Goal: Task Accomplishment & Management: Manage account settings

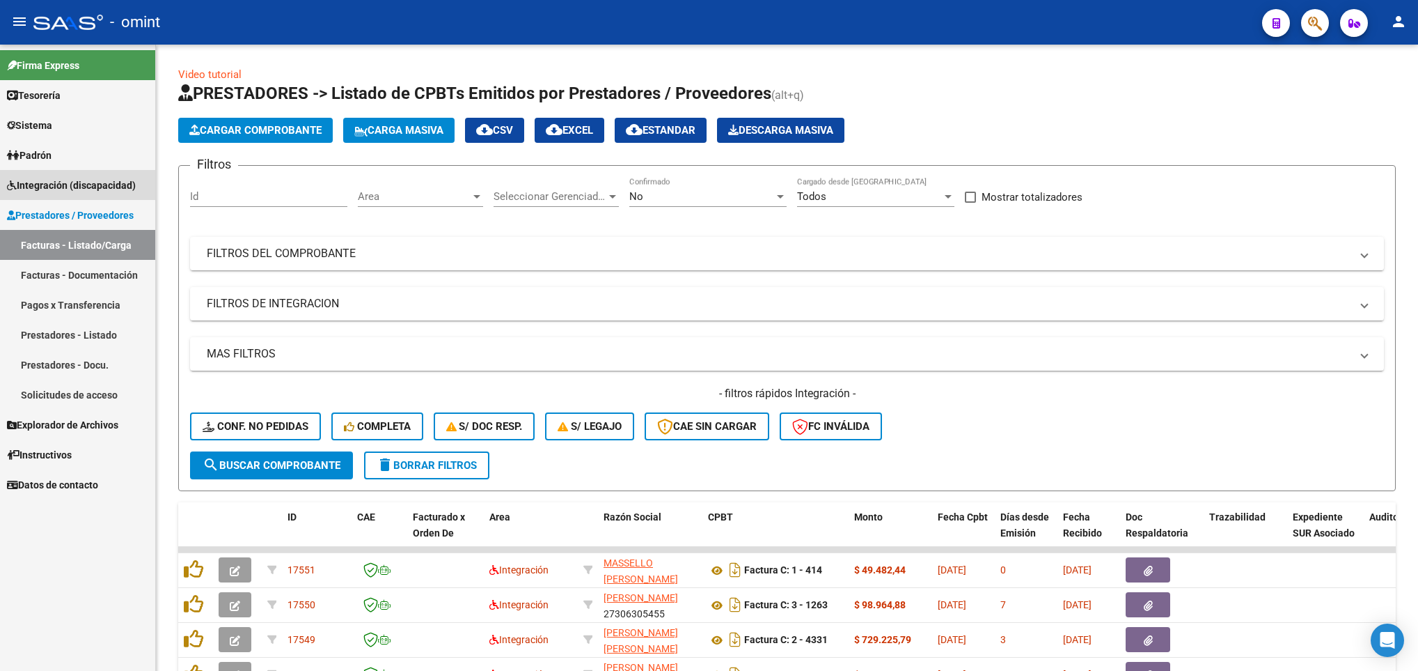
click at [102, 180] on span "Integración (discapacidad)" at bounding box center [71, 185] width 129 height 15
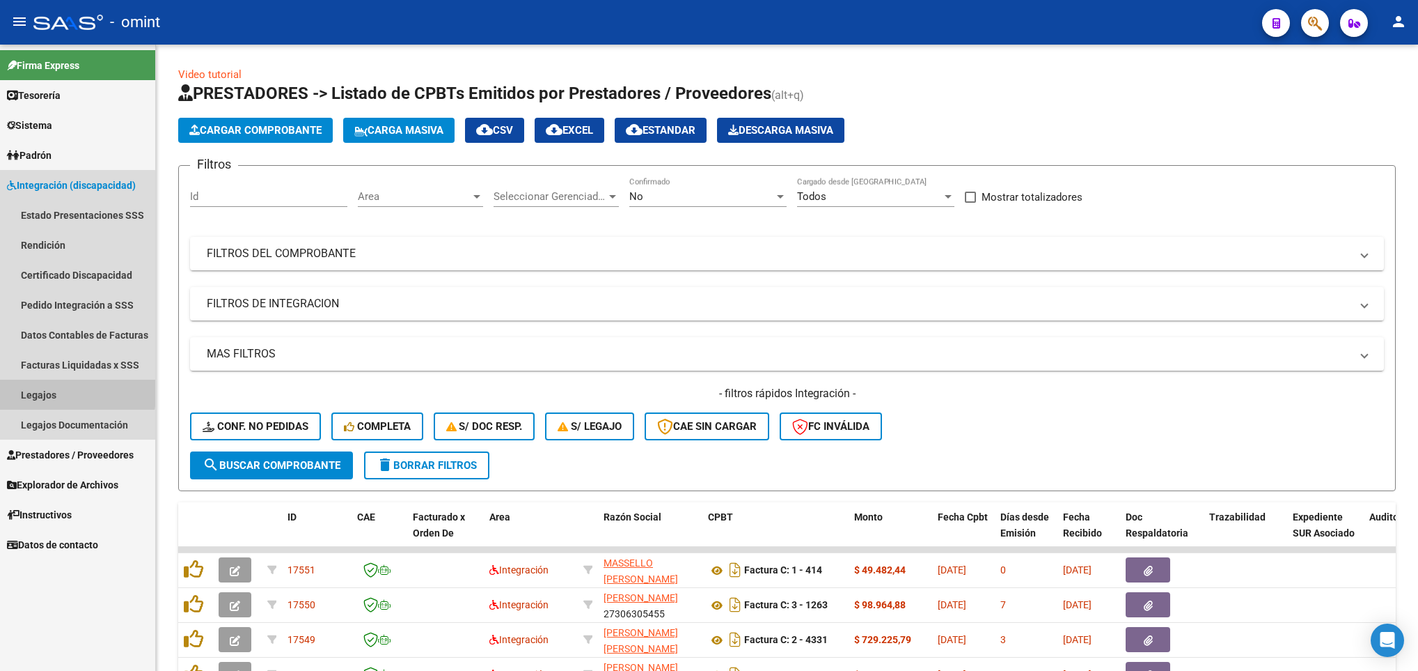
click at [57, 389] on link "Legajos" at bounding box center [77, 394] width 155 height 30
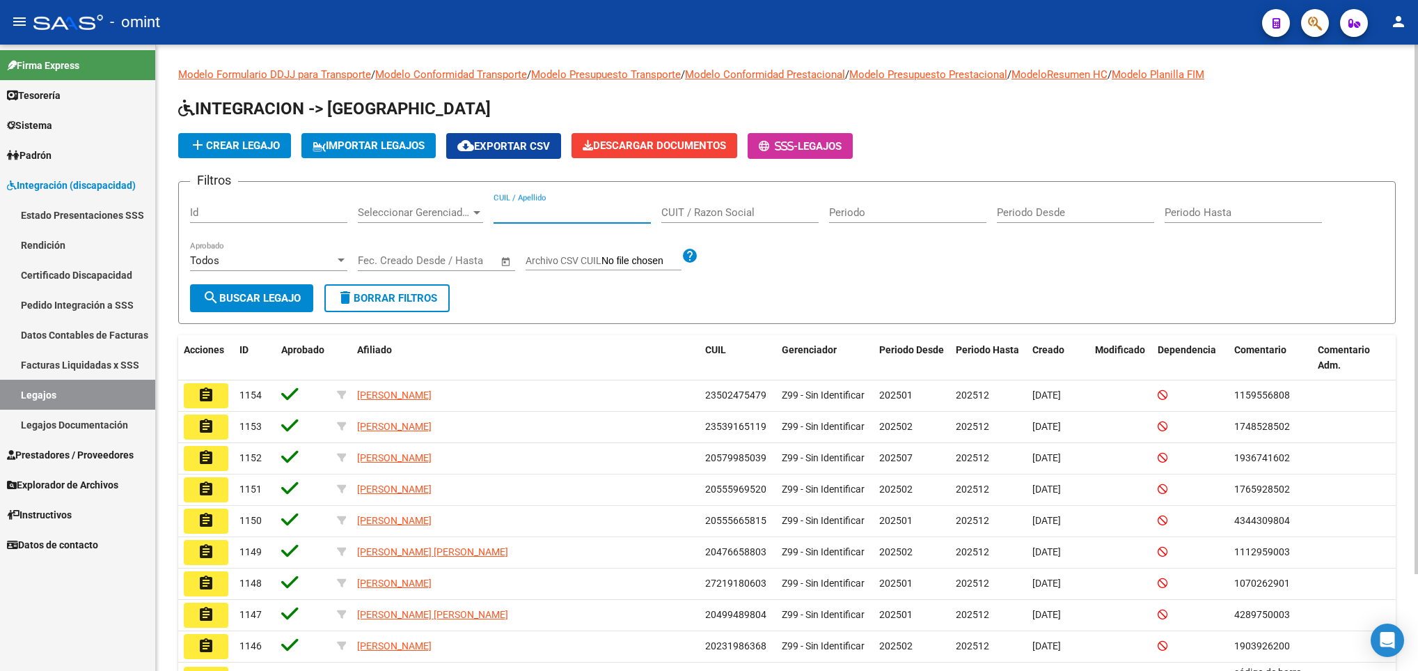
click at [533, 218] on input "CUIL / Apellido" at bounding box center [572, 212] width 157 height 13
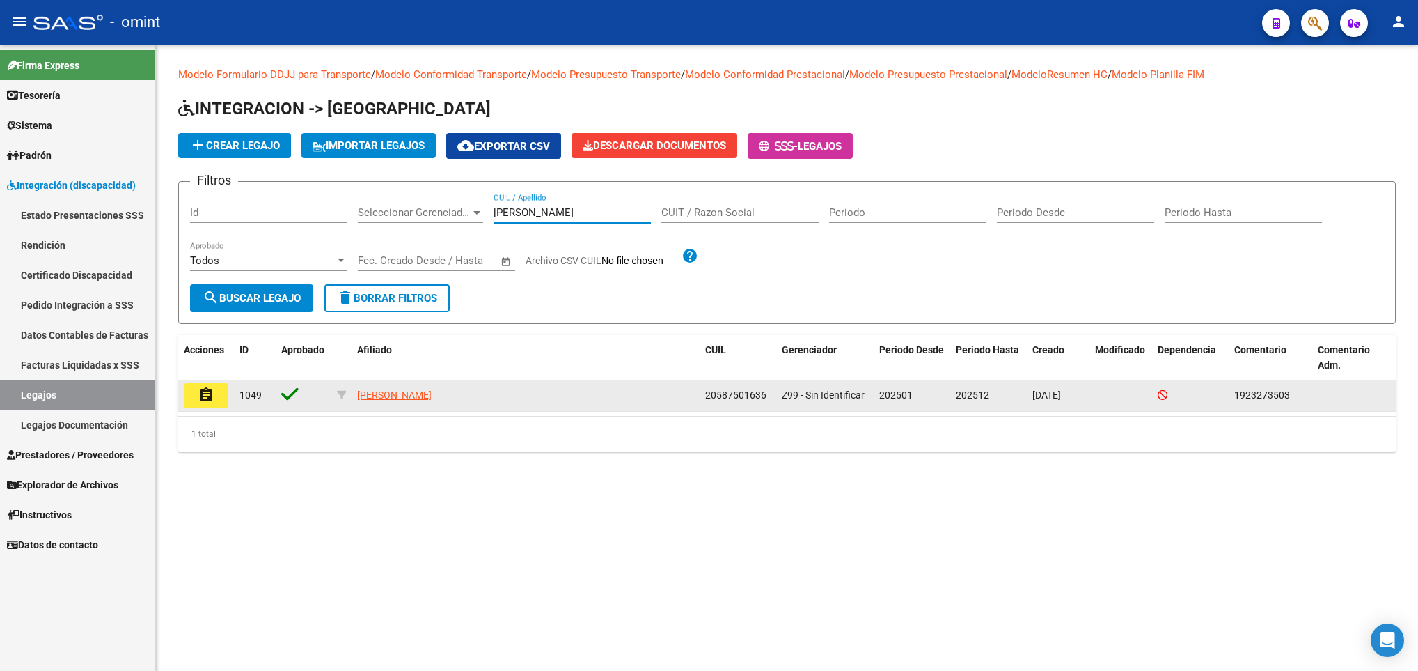
type input "[PERSON_NAME]"
click at [209, 391] on mat-icon "assignment" at bounding box center [206, 394] width 17 height 17
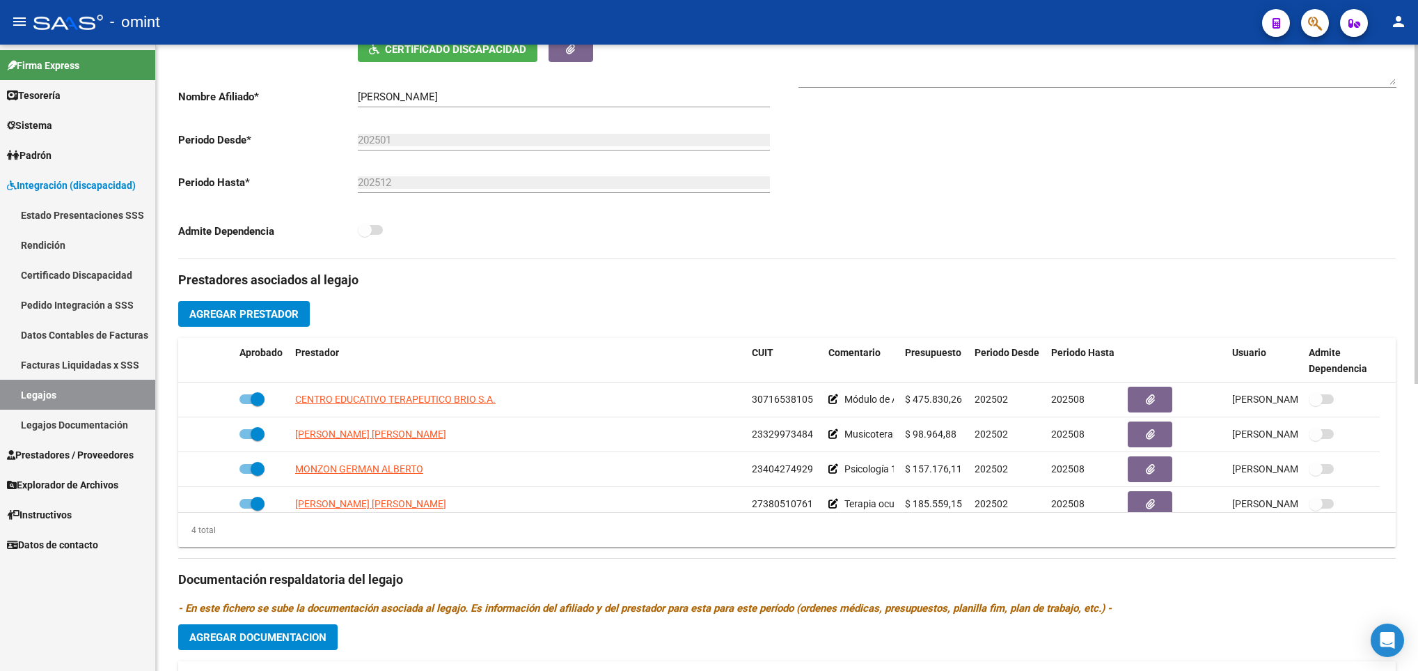
scroll to position [334, 0]
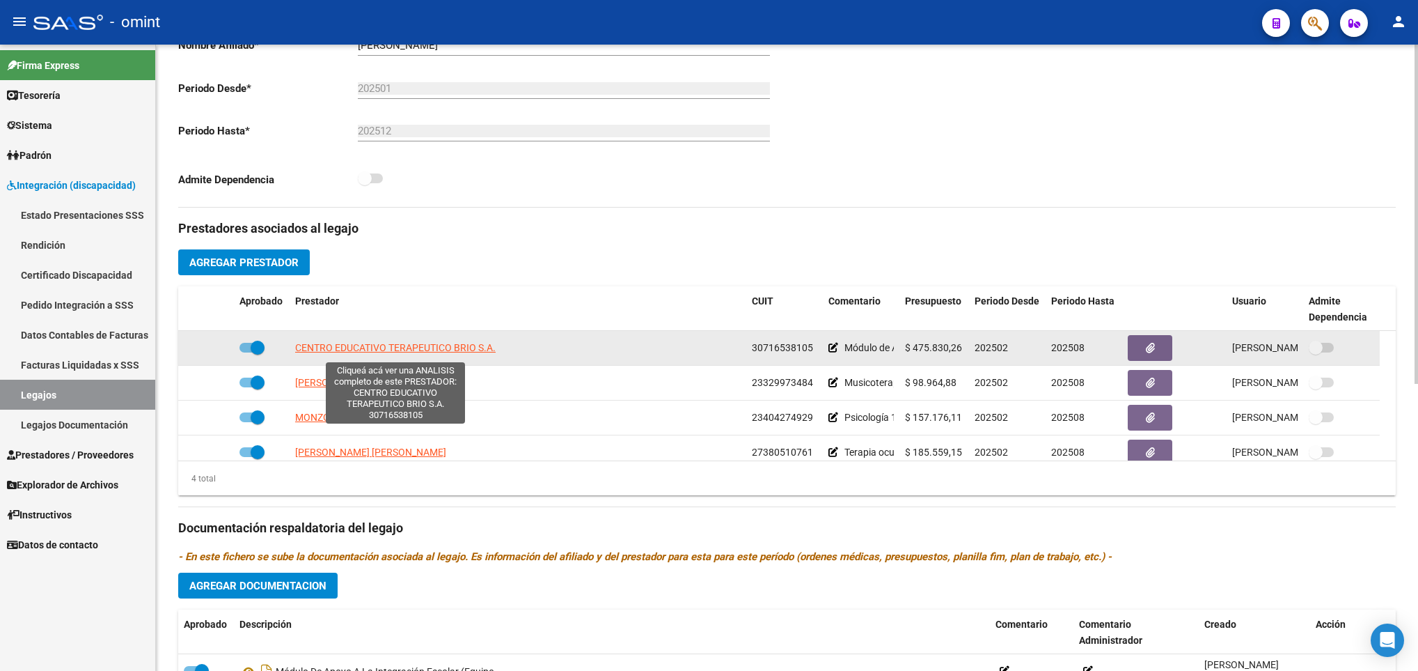
click at [370, 347] on span "CENTRO EDUCATIVO TERAPEUTICO BRIO S.A." at bounding box center [395, 347] width 201 height 11
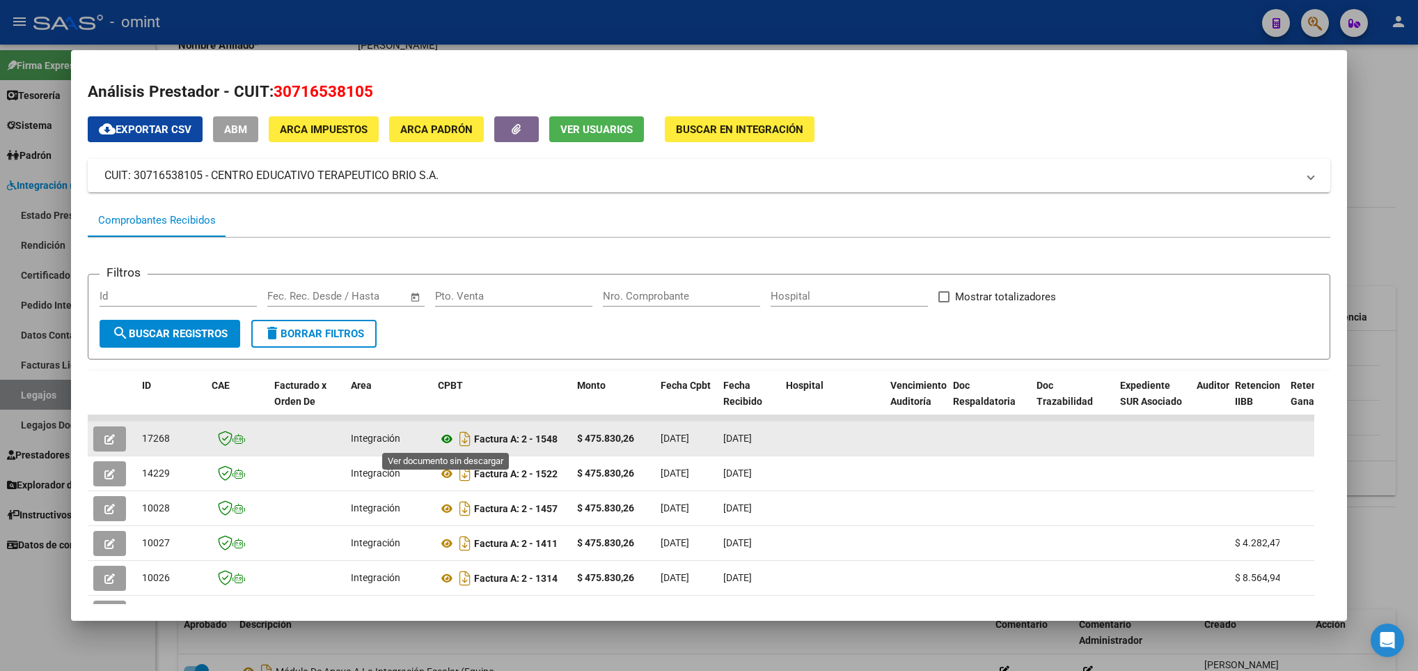
click at [451, 435] on icon at bounding box center [447, 438] width 18 height 17
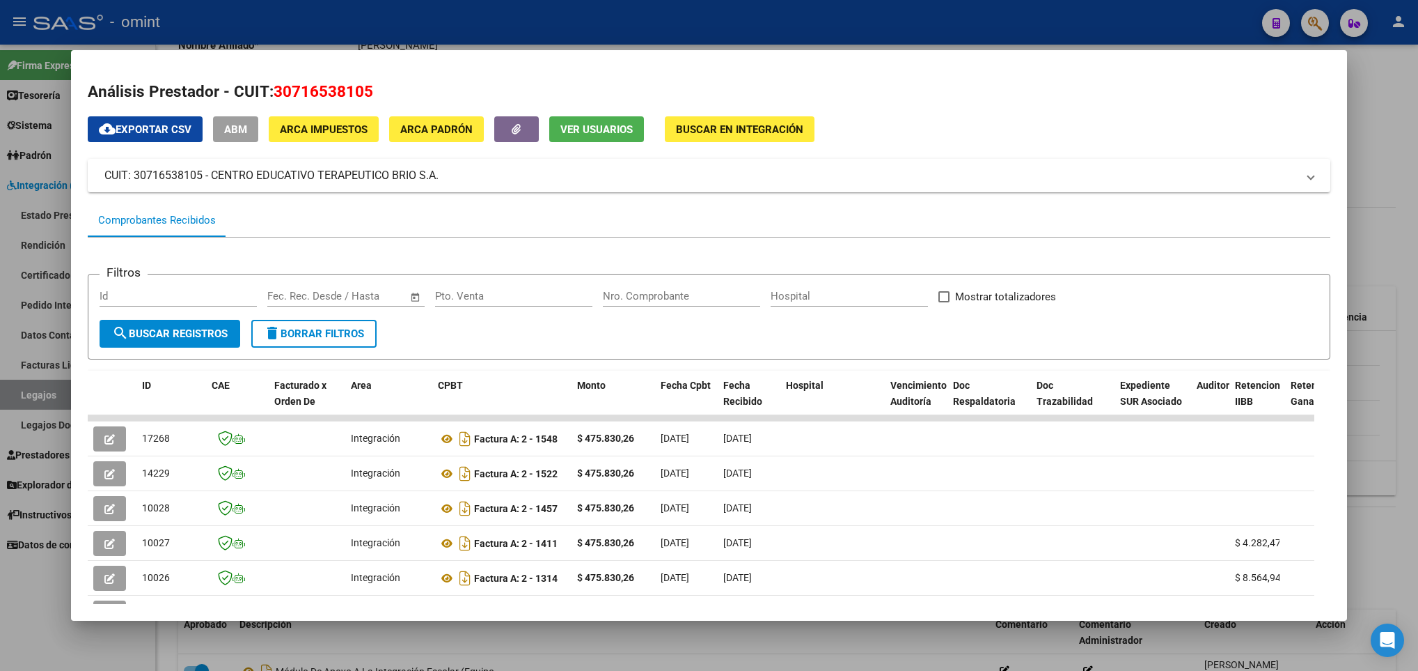
click at [660, 666] on div at bounding box center [709, 335] width 1418 height 671
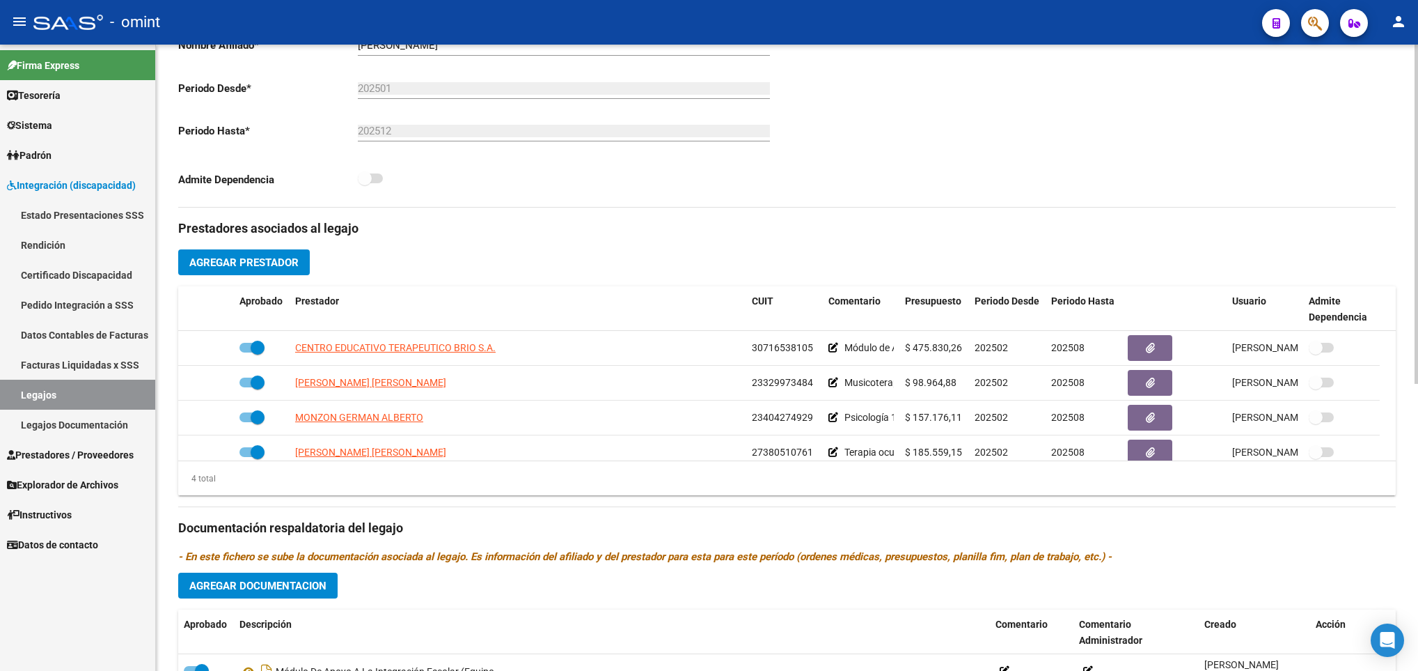
scroll to position [0, 0]
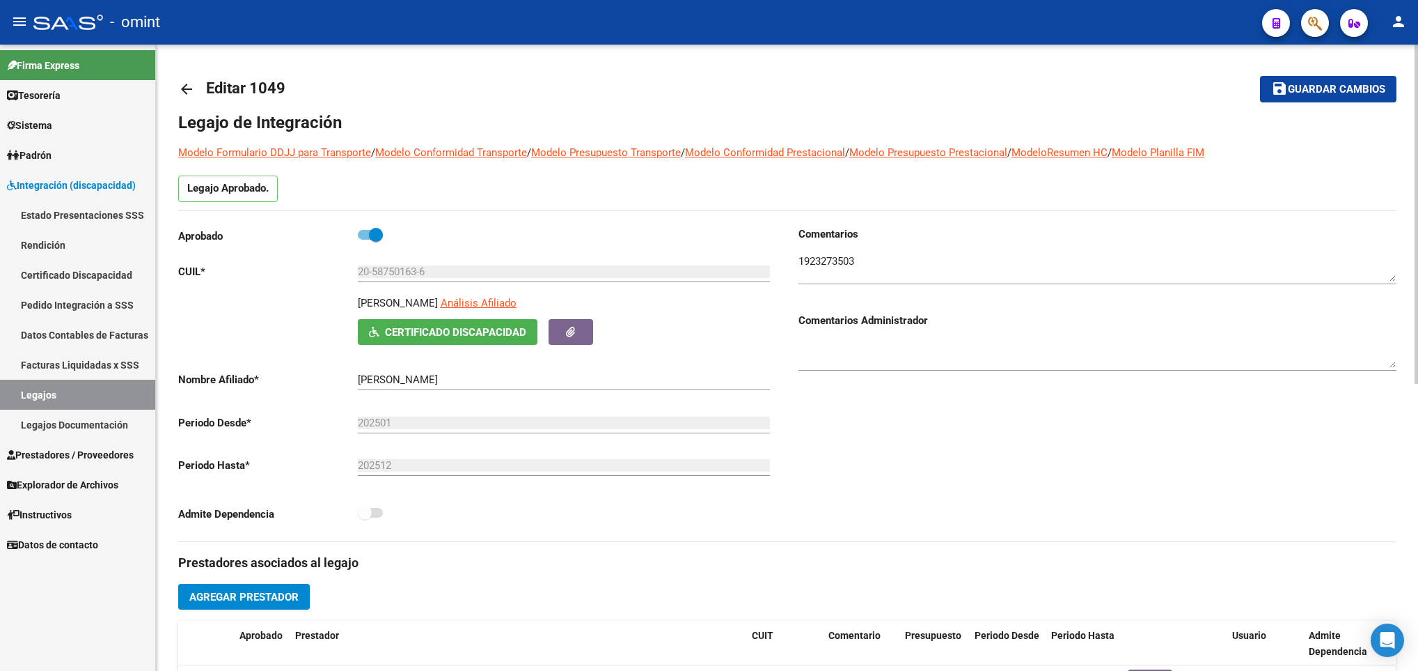
click at [1415, 63] on div at bounding box center [1416, 358] width 3 height 626
click at [1415, 63] on div at bounding box center [1416, 214] width 3 height 339
click at [192, 77] on link "arrow_back" at bounding box center [192, 88] width 28 height 33
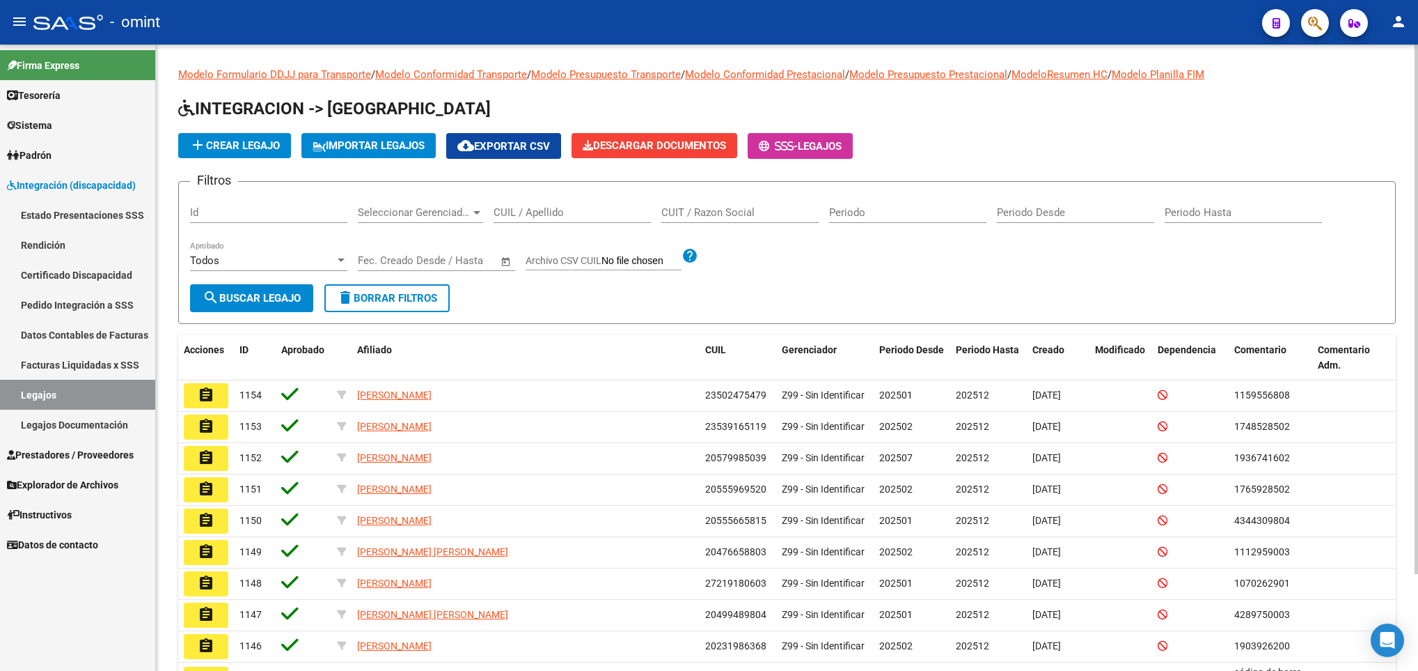
click at [531, 219] on div "CUIL / Apellido" at bounding box center [572, 208] width 157 height 30
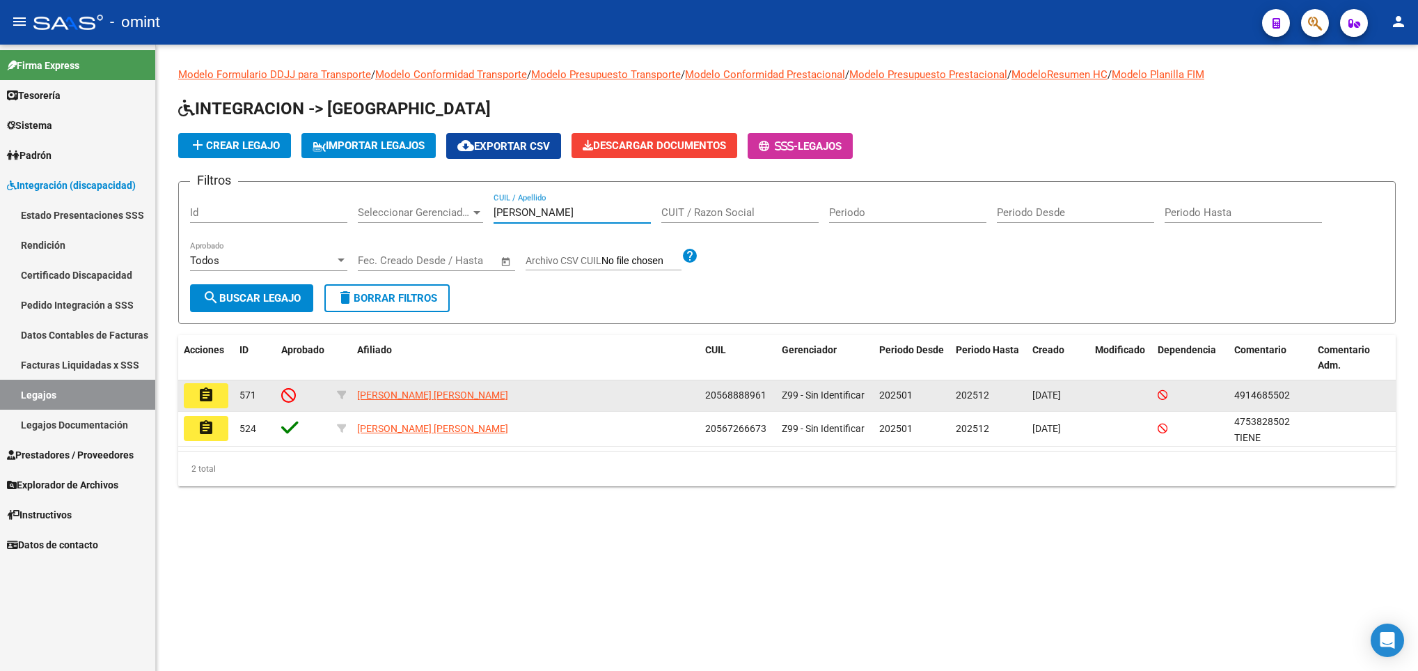
type input "[PERSON_NAME]"
click at [198, 400] on mat-icon "assignment" at bounding box center [206, 394] width 17 height 17
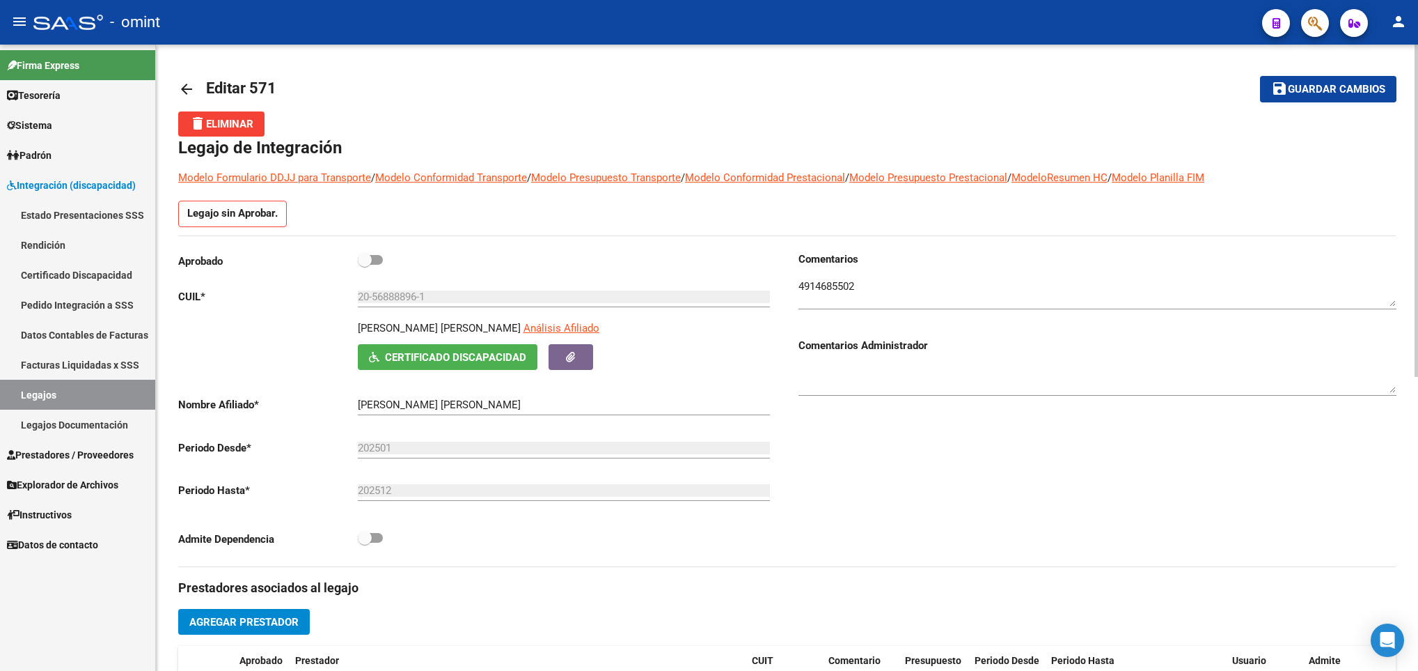
click at [1413, 433] on div "arrow_back Editar 571 save Guardar cambios delete Eliminar Legajo de Integració…" at bounding box center [787, 633] width 1262 height 1177
click at [1413, 480] on div "arrow_back Editar 571 save Guardar cambios delete Eliminar Legajo de Integració…" at bounding box center [787, 633] width 1262 height 1177
click at [1416, 483] on div "arrow_back Editar 571 save Guardar cambios delete Eliminar Legajo de Integració…" at bounding box center [789, 633] width 1266 height 1177
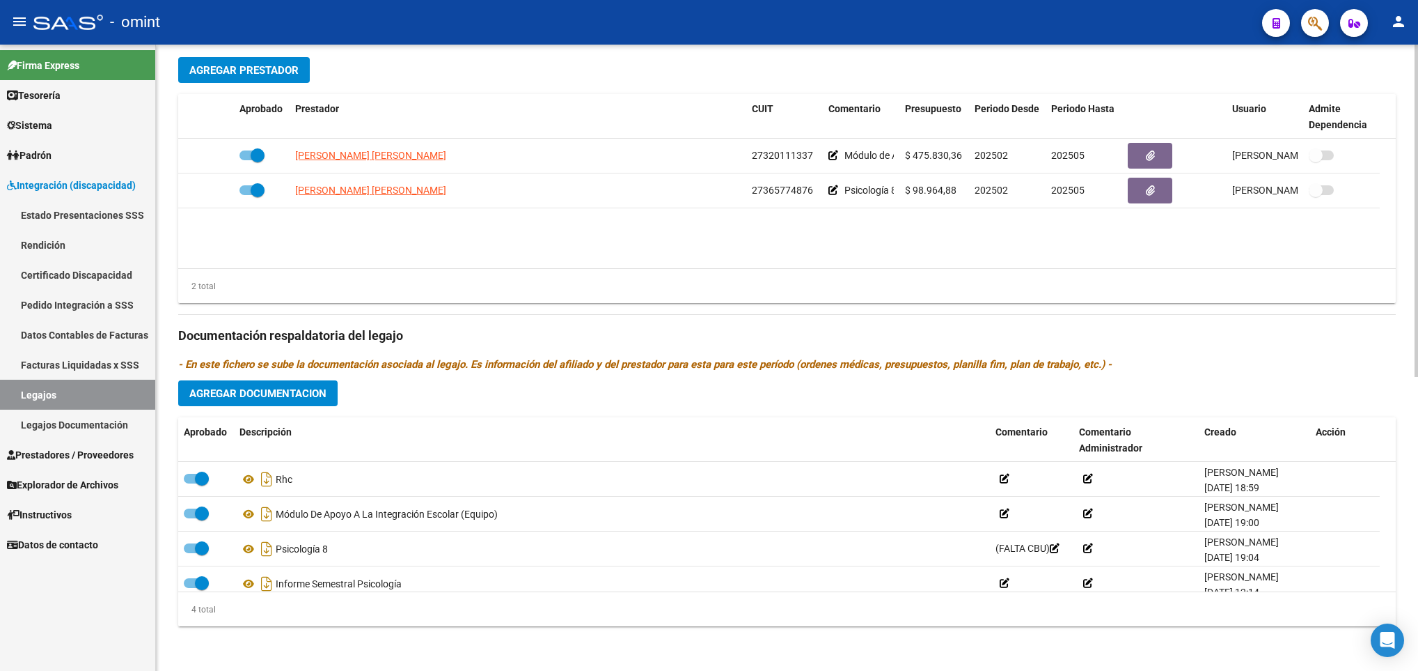
click at [1416, 483] on div at bounding box center [1416, 358] width 3 height 626
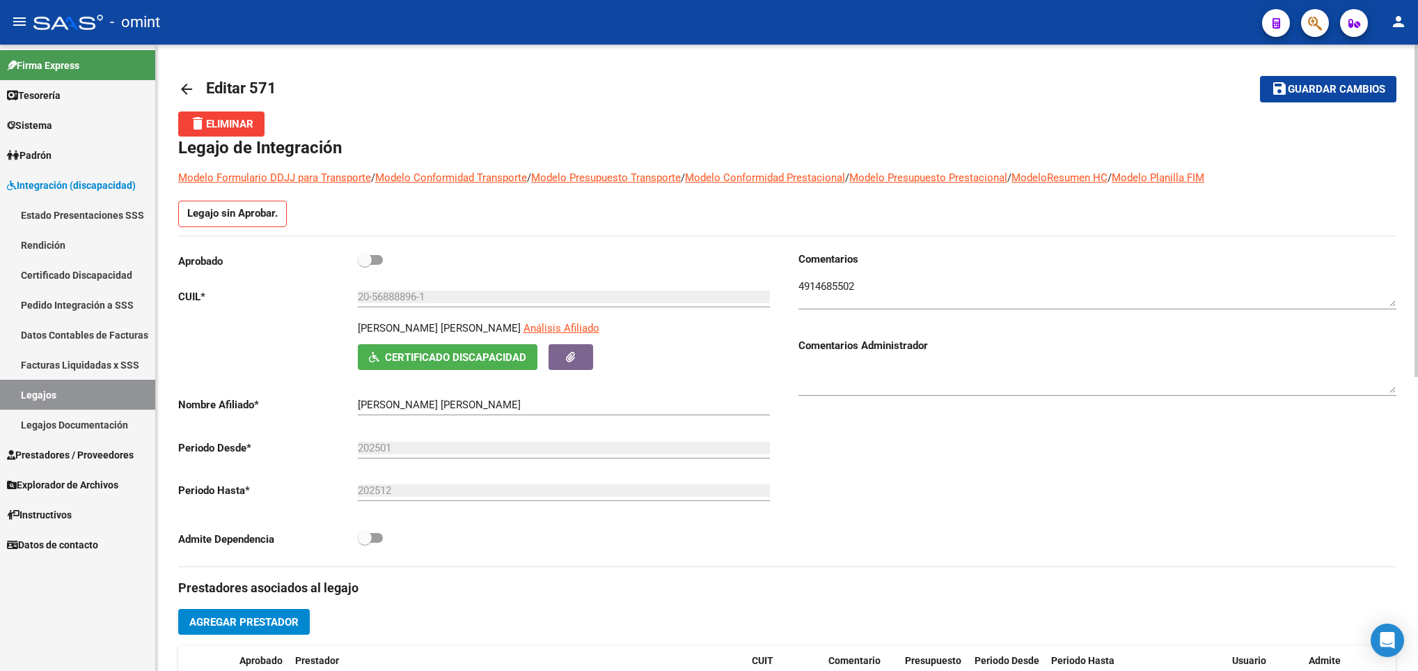
click at [1416, 97] on div at bounding box center [1416, 358] width 3 height 626
click at [826, 286] on textarea at bounding box center [1098, 293] width 598 height 28
click at [176, 88] on div "arrow_back Editar 571 save Guardar cambios delete Eliminar Legajo de Integració…" at bounding box center [787, 633] width 1262 height 1177
click at [182, 84] on mat-icon "arrow_back" at bounding box center [186, 89] width 17 height 17
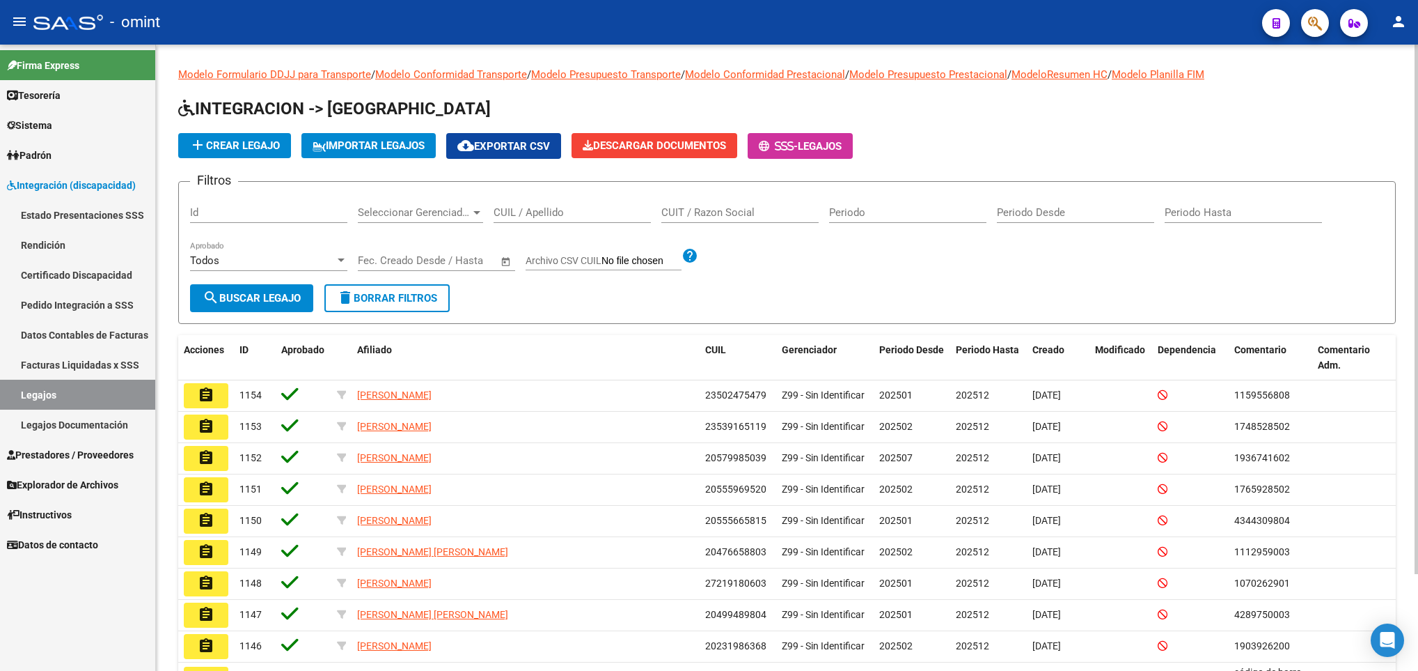
click at [568, 205] on div "CUIL / Apellido" at bounding box center [572, 208] width 157 height 30
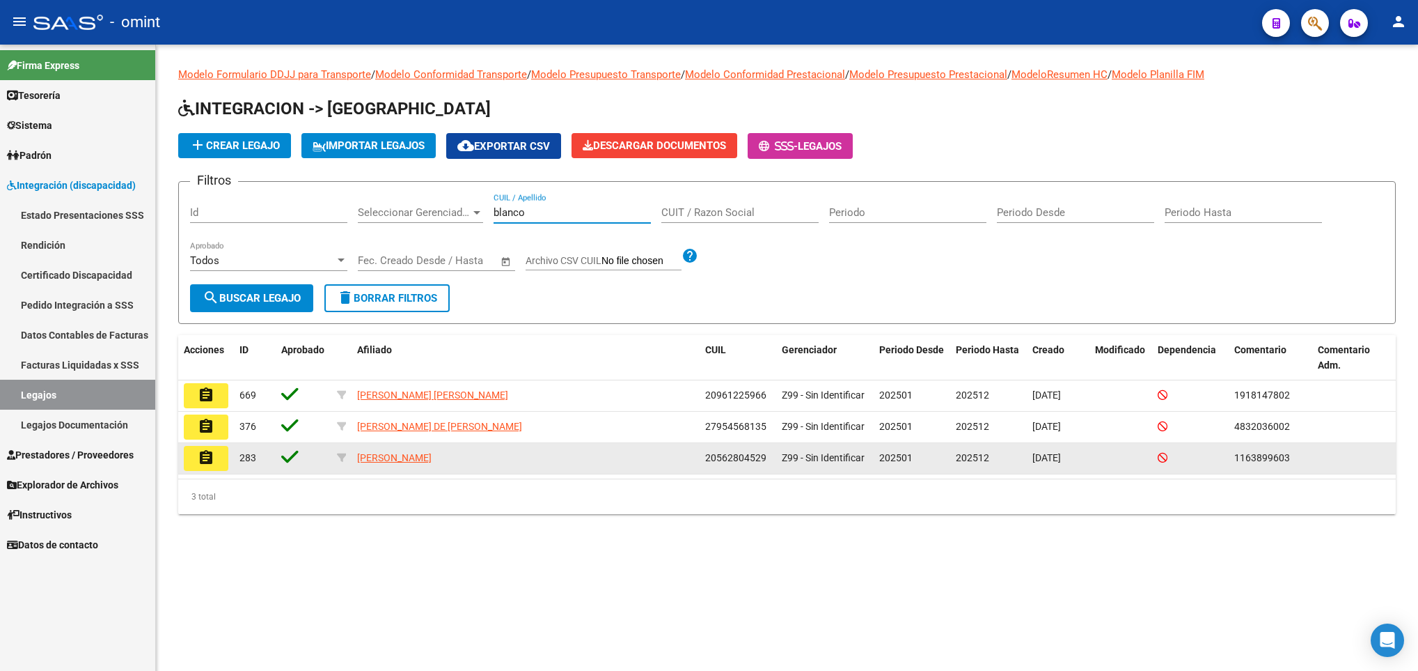
type input "blanco"
click at [203, 464] on mat-icon "assignment" at bounding box center [206, 457] width 17 height 17
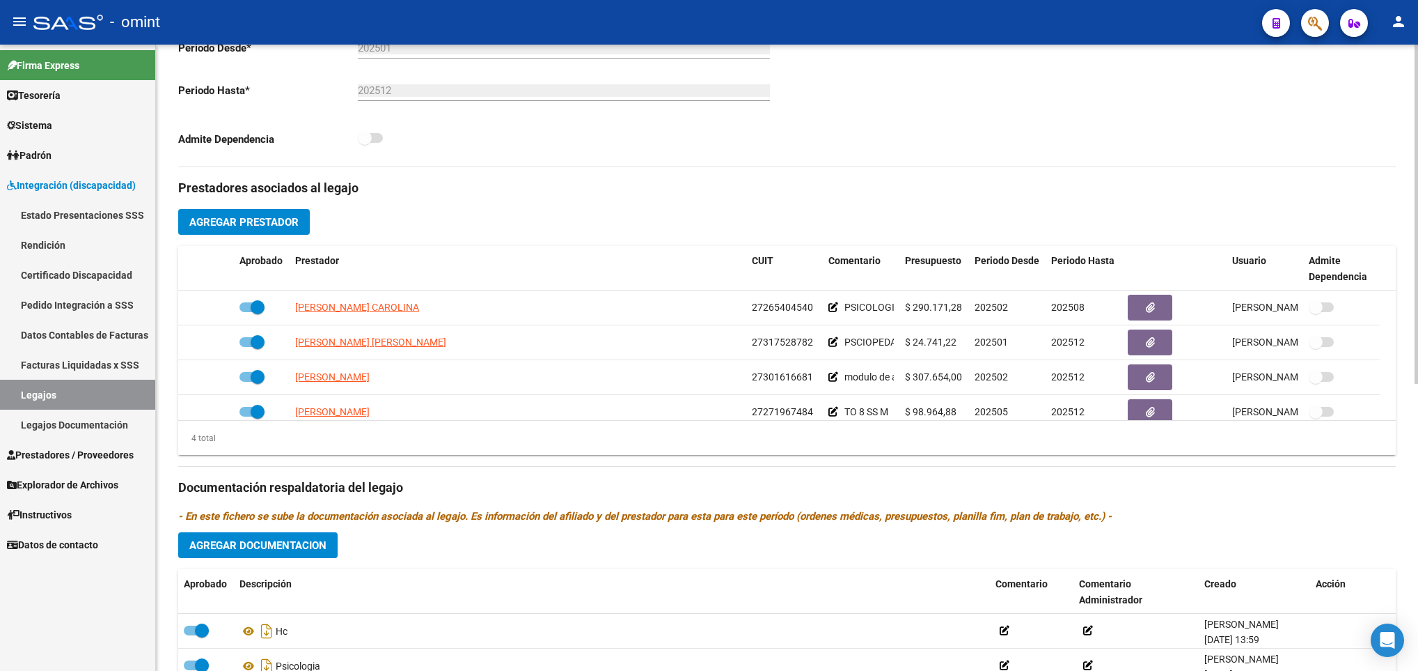
scroll to position [376, 0]
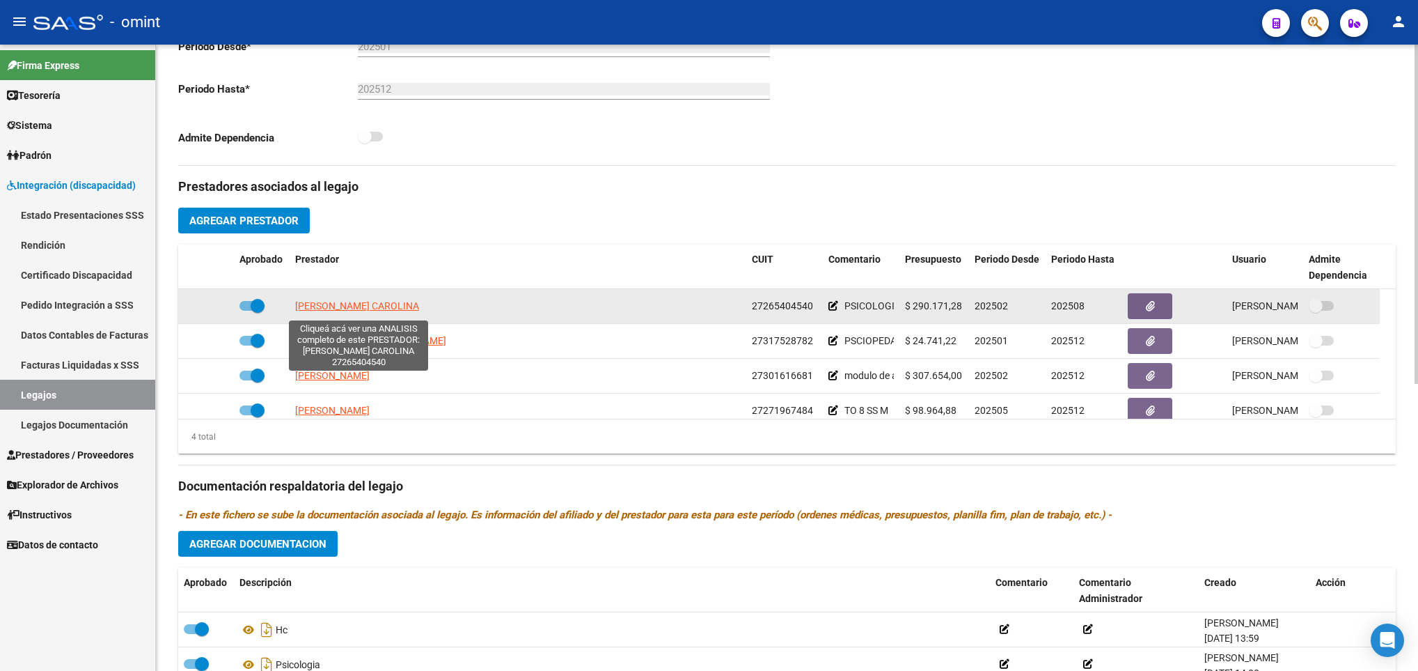
click at [412, 310] on span "[PERSON_NAME] CAROLINA" at bounding box center [357, 305] width 124 height 11
type textarea "27265404540"
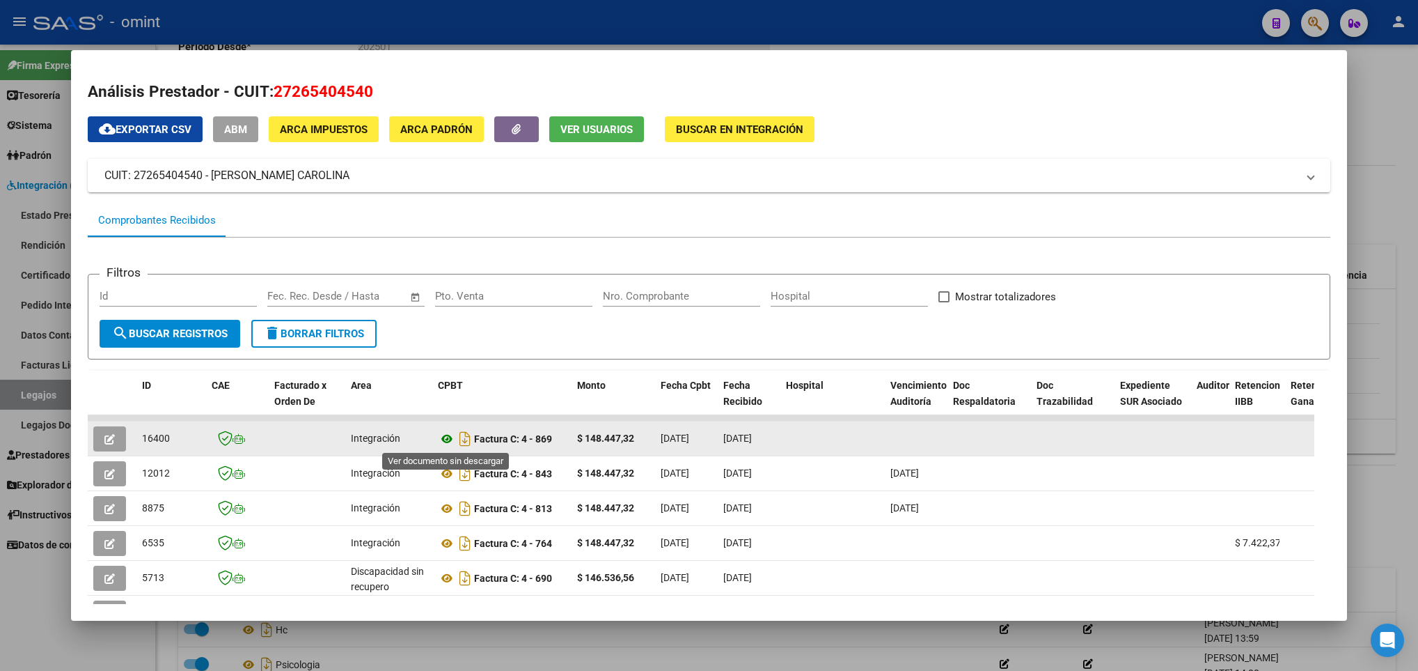
click at [441, 439] on icon at bounding box center [447, 438] width 18 height 17
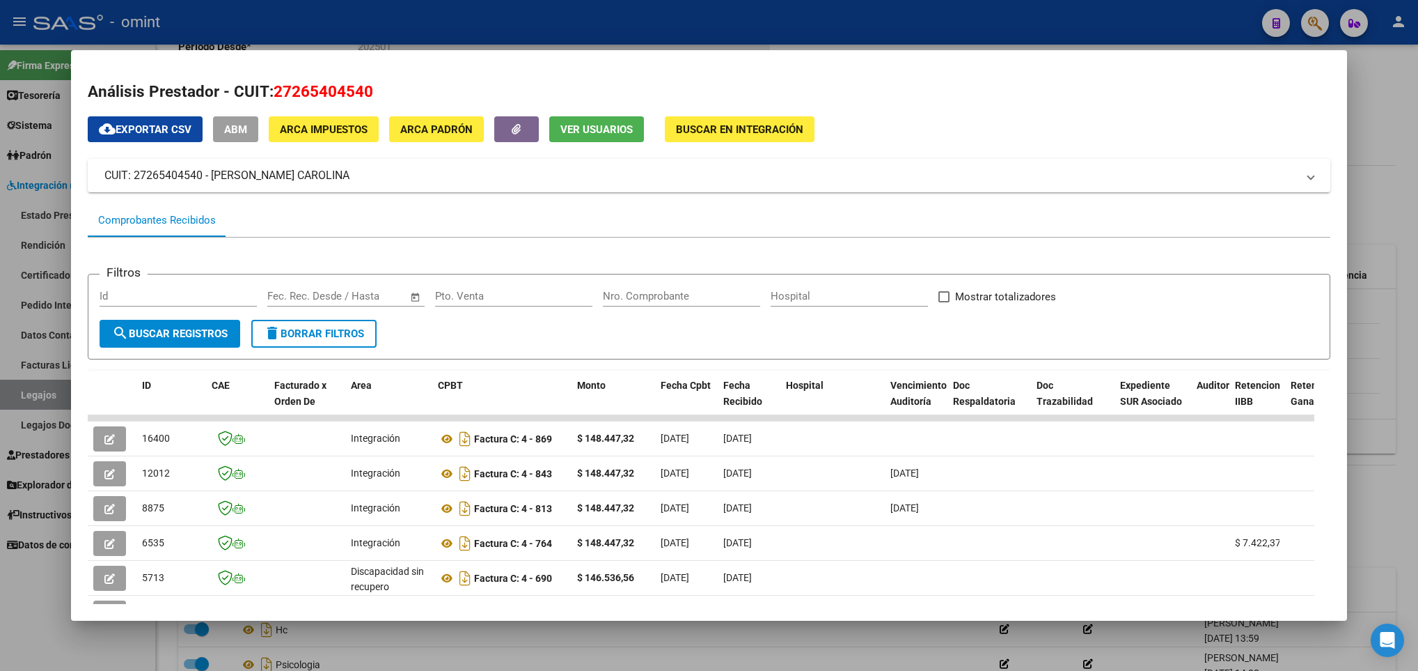
click at [473, 658] on div at bounding box center [709, 335] width 1418 height 671
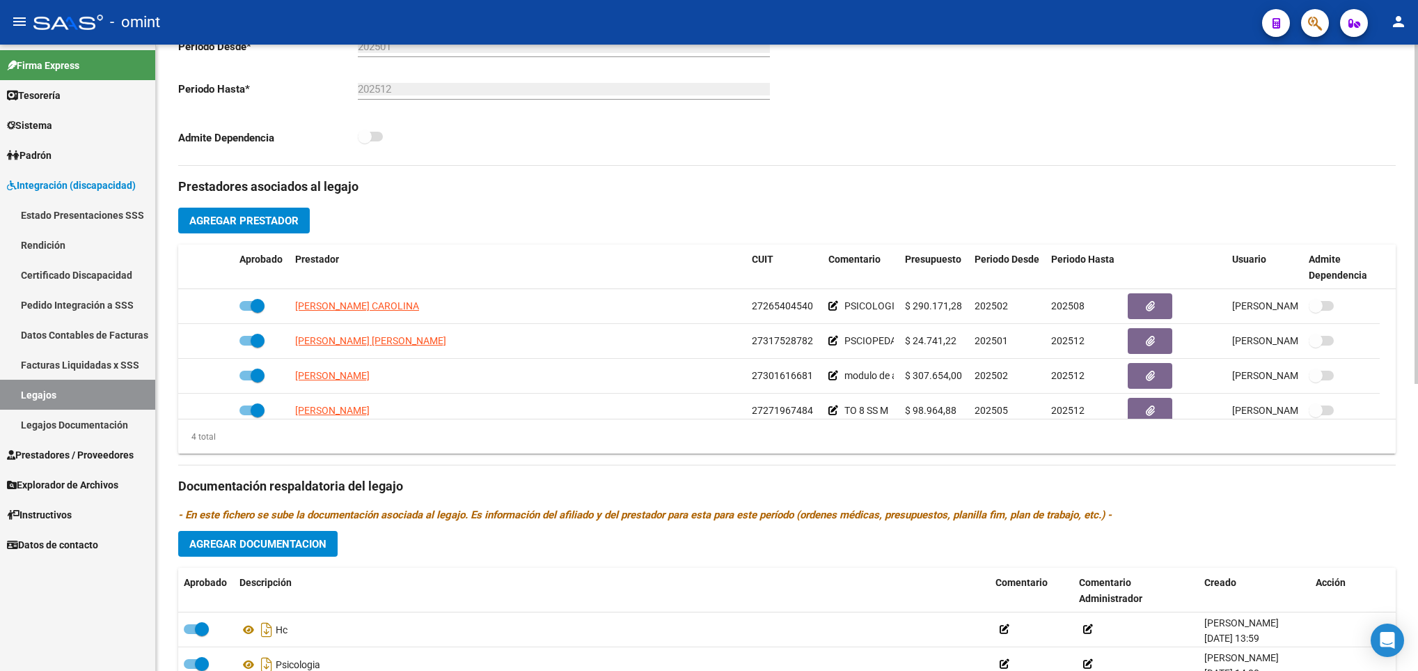
click at [1412, 75] on div "arrow_back Editar 283 save Guardar cambios Legajo de Integración Modelo Formula…" at bounding box center [787, 245] width 1262 height 1152
drag, startPoint x: 1412, startPoint y: 75, endPoint x: 1417, endPoint y: 86, distance: 11.5
click at [1417, 86] on div "arrow_back Editar 283 save Guardar cambios Legajo de Integración Modelo Formula…" at bounding box center [789, 245] width 1266 height 1152
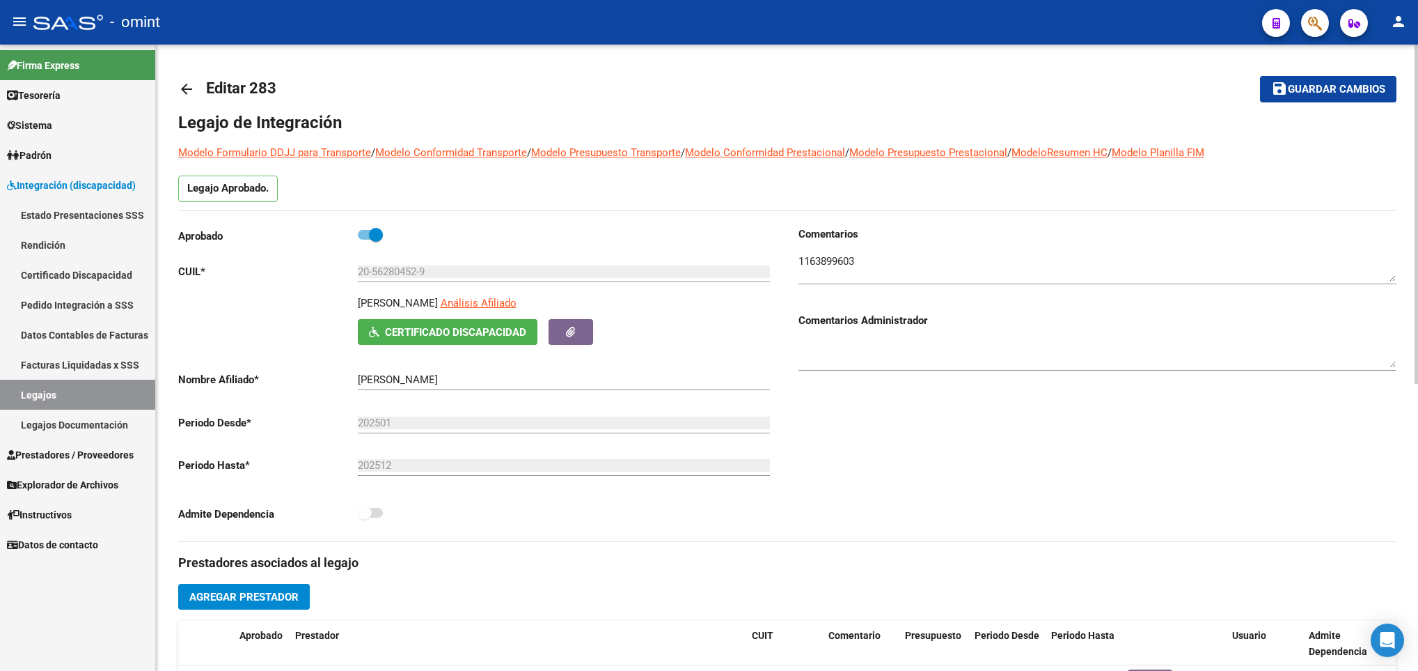
click at [1417, 86] on div at bounding box center [1416, 358] width 3 height 626
click at [1417, 86] on div at bounding box center [1416, 214] width 3 height 339
click at [196, 84] on link "arrow_back" at bounding box center [192, 88] width 28 height 33
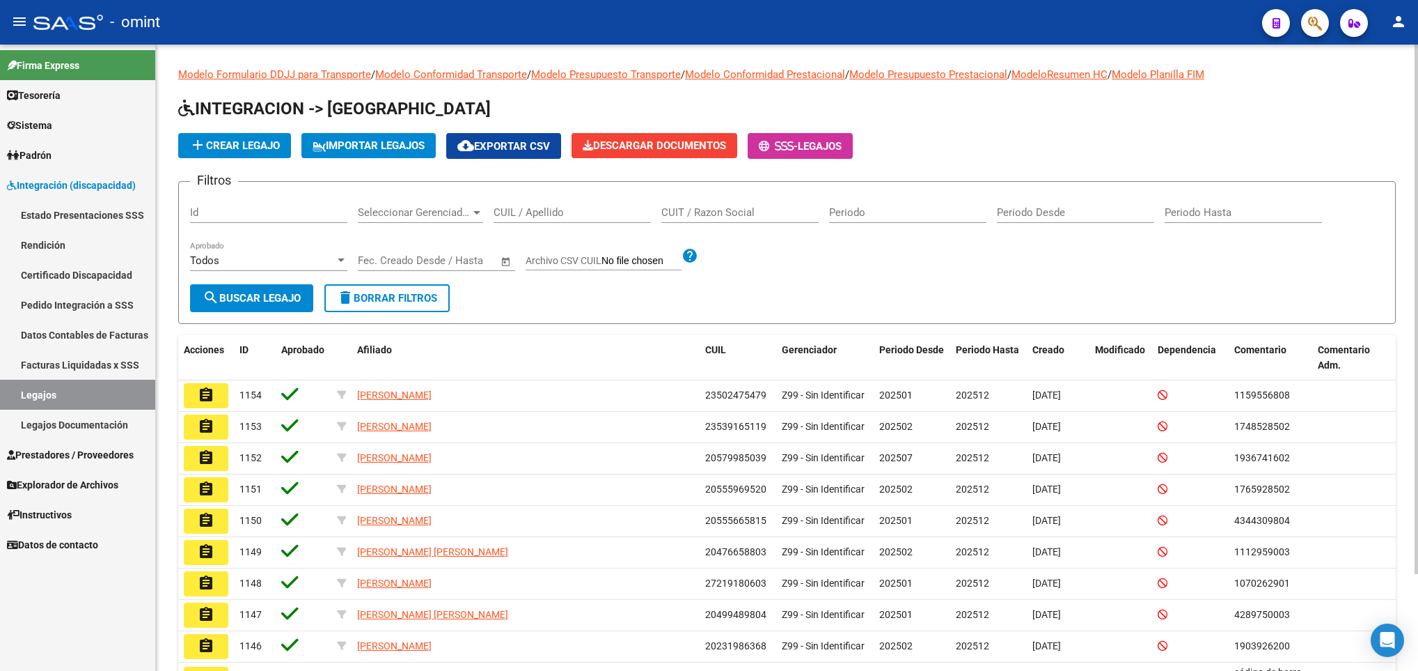
click at [561, 205] on div "CUIL / Apellido" at bounding box center [572, 208] width 157 height 30
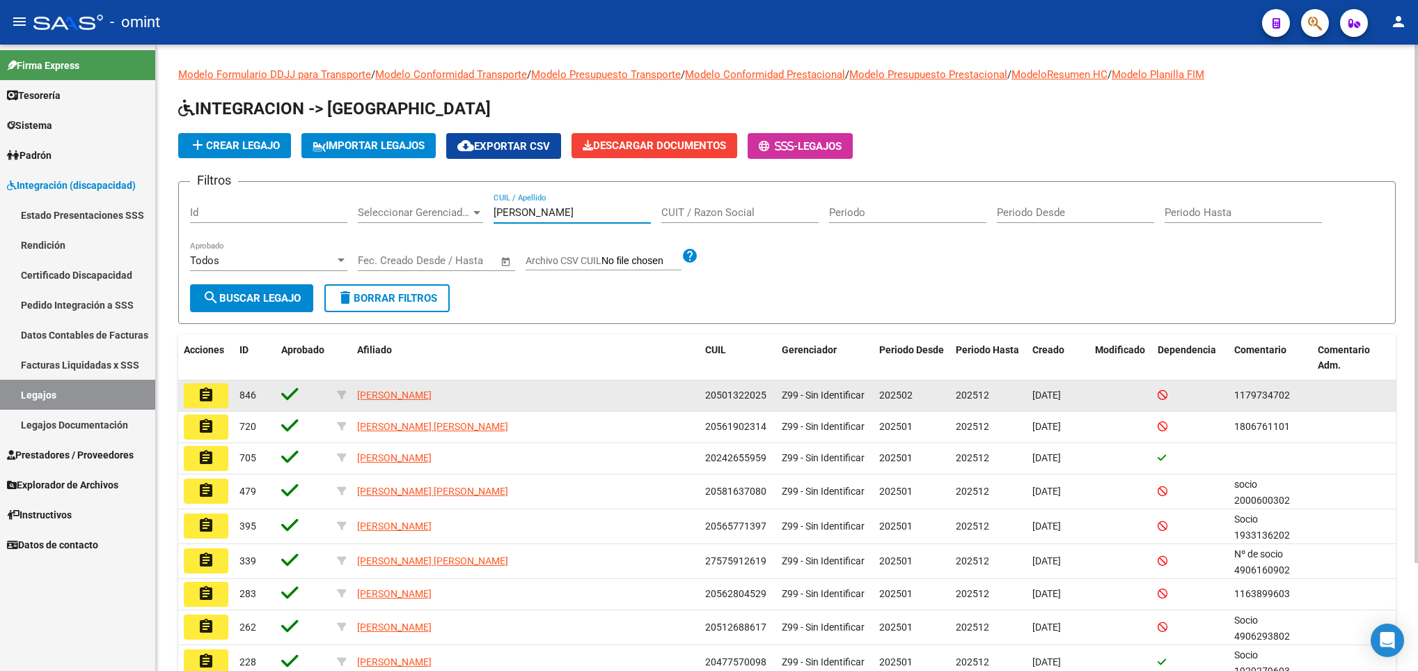
type input "[PERSON_NAME]"
click at [212, 399] on mat-icon "assignment" at bounding box center [206, 394] width 17 height 17
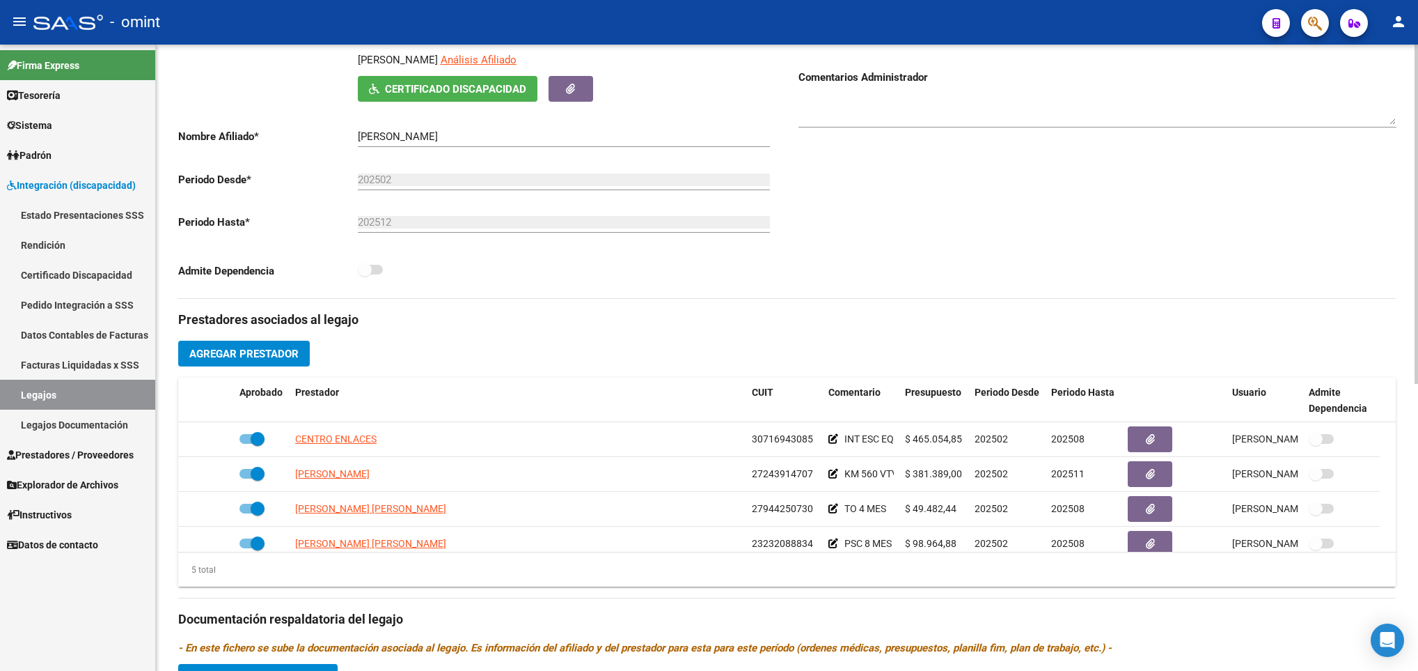
scroll to position [251, 0]
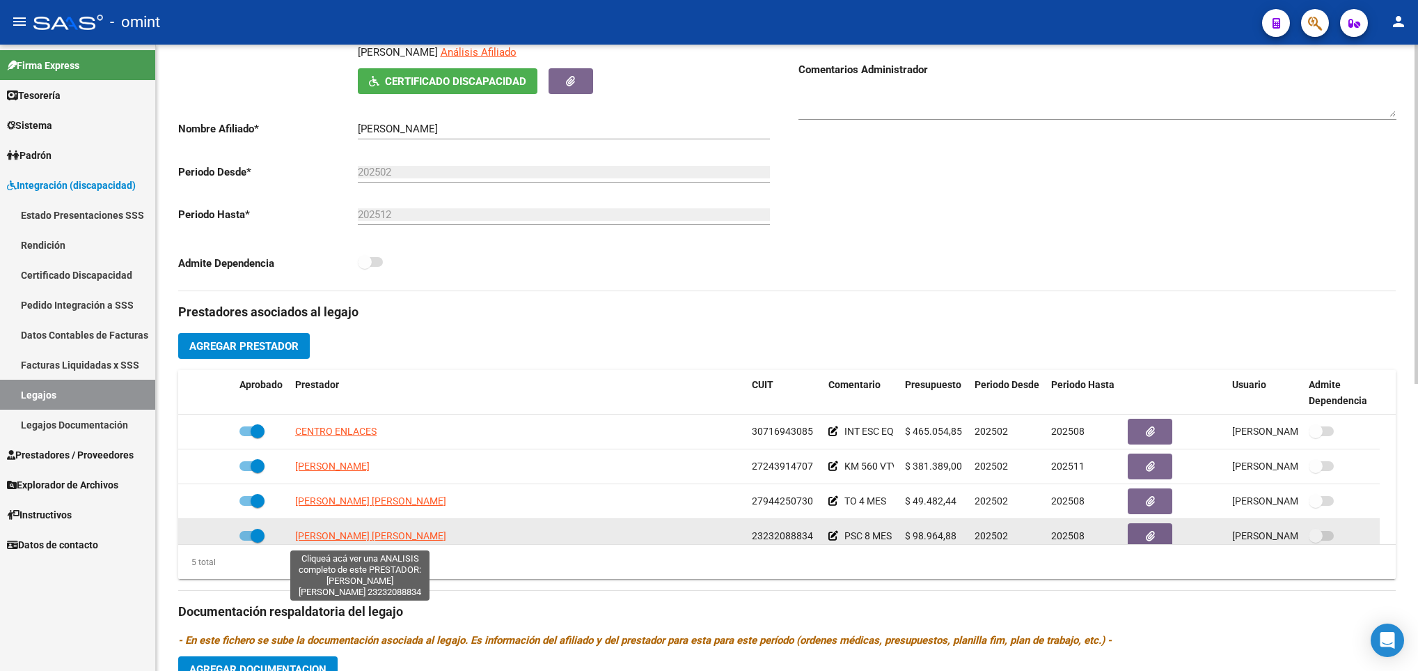
click at [336, 538] on span "[PERSON_NAME] [PERSON_NAME]" at bounding box center [370, 535] width 151 height 11
type textarea "23232088834"
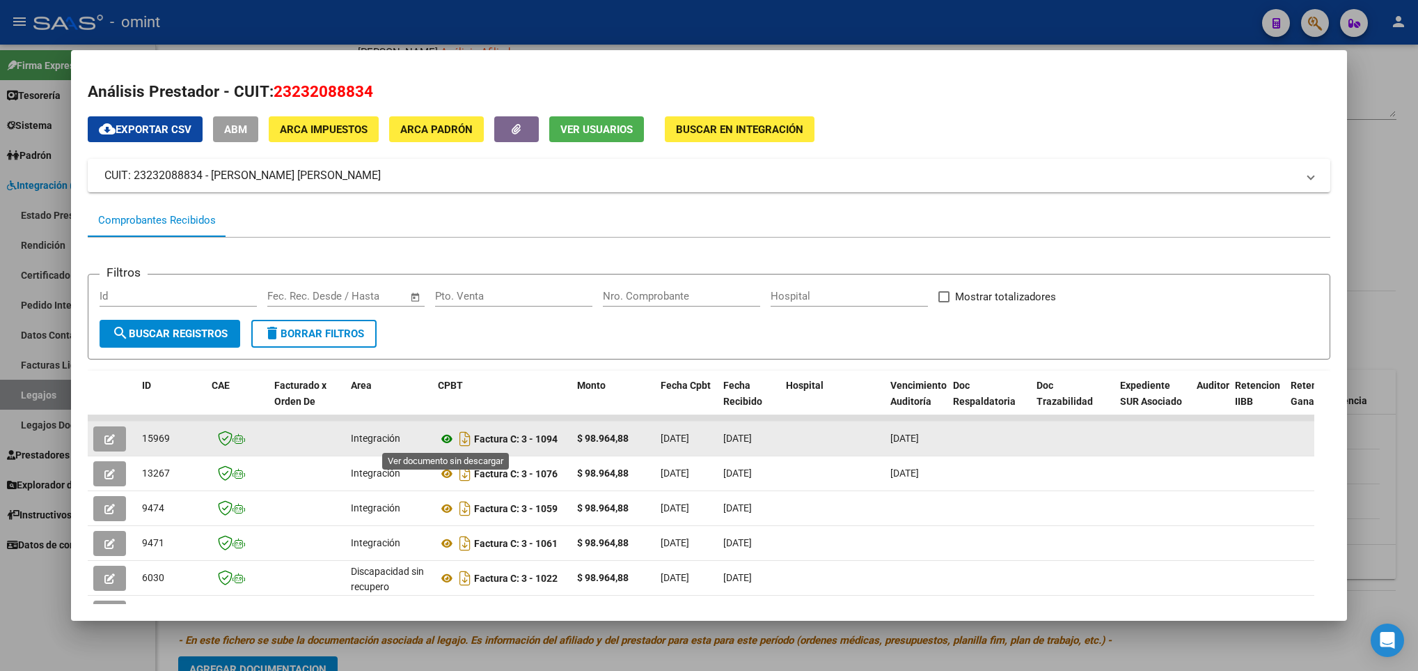
click at [450, 441] on icon at bounding box center [447, 438] width 18 height 17
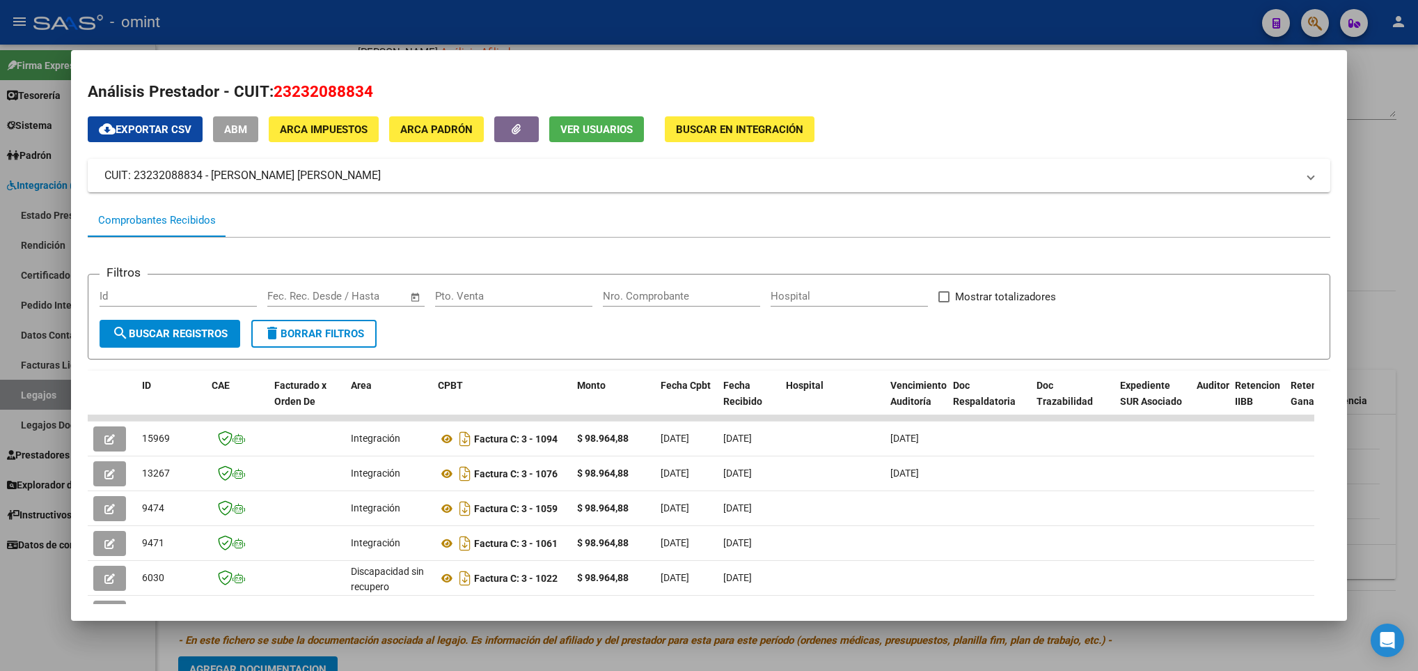
click at [533, 648] on div at bounding box center [709, 335] width 1418 height 671
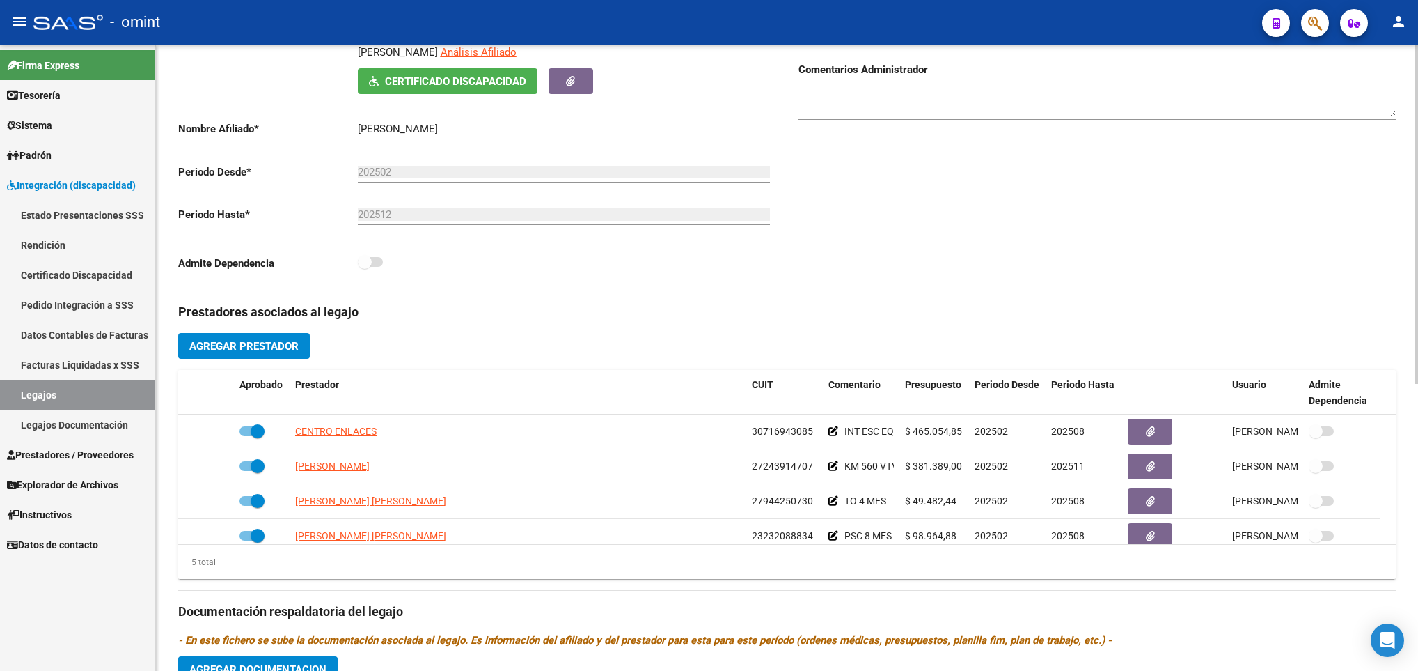
scroll to position [0, 0]
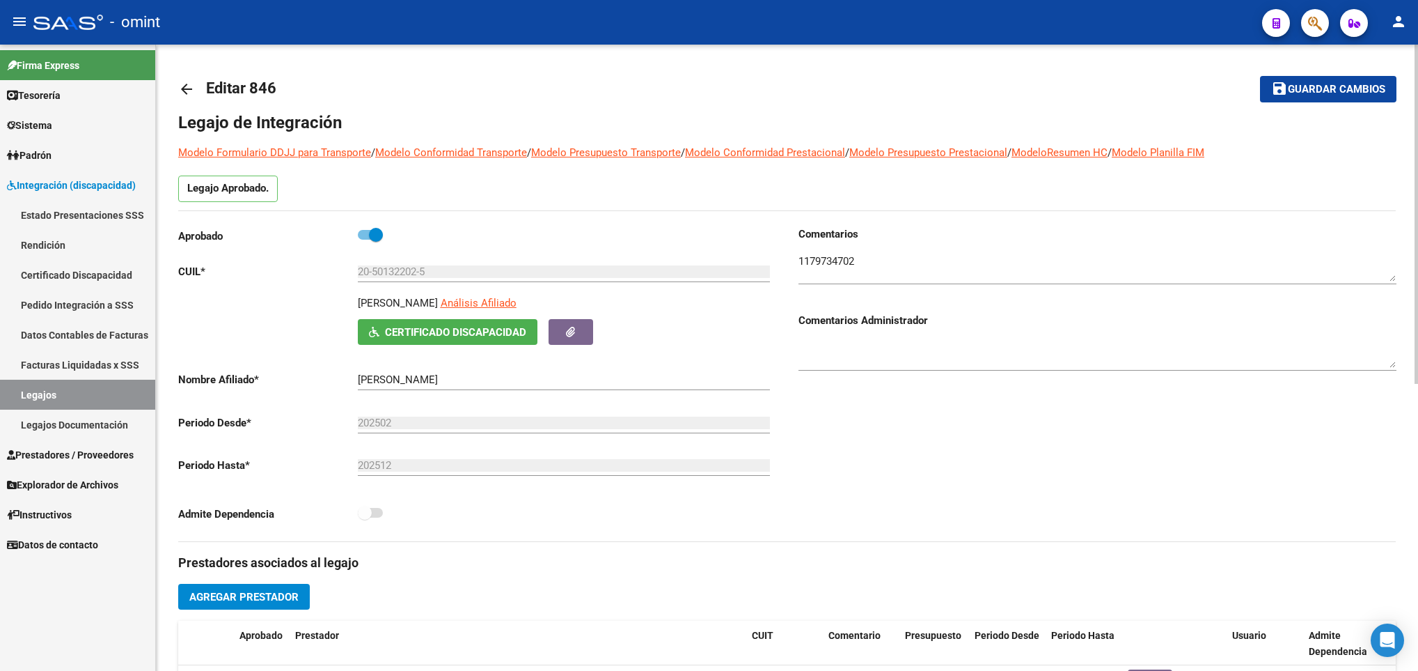
click at [1415, 86] on div at bounding box center [1416, 358] width 3 height 626
click at [186, 81] on mat-icon "arrow_back" at bounding box center [186, 89] width 17 height 17
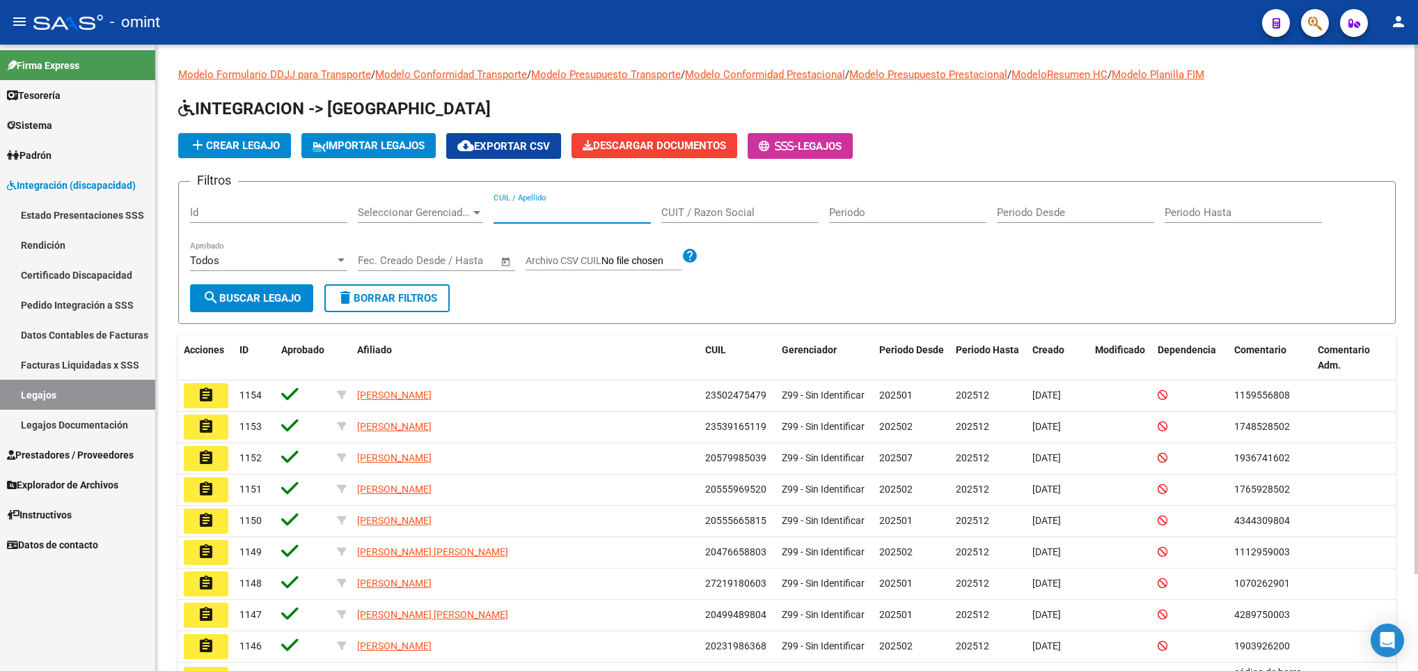
click at [549, 212] on input "CUIL / Apellido" at bounding box center [572, 212] width 157 height 13
paste input "27578533"
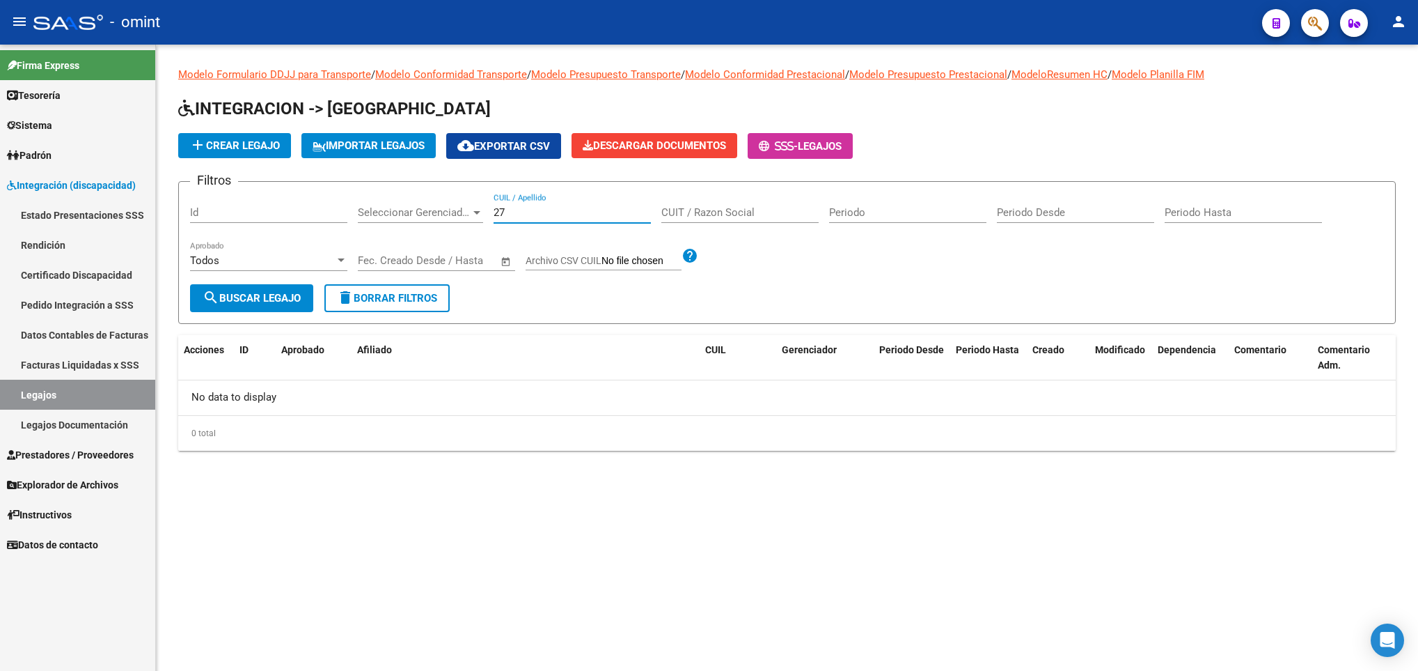
type input "2"
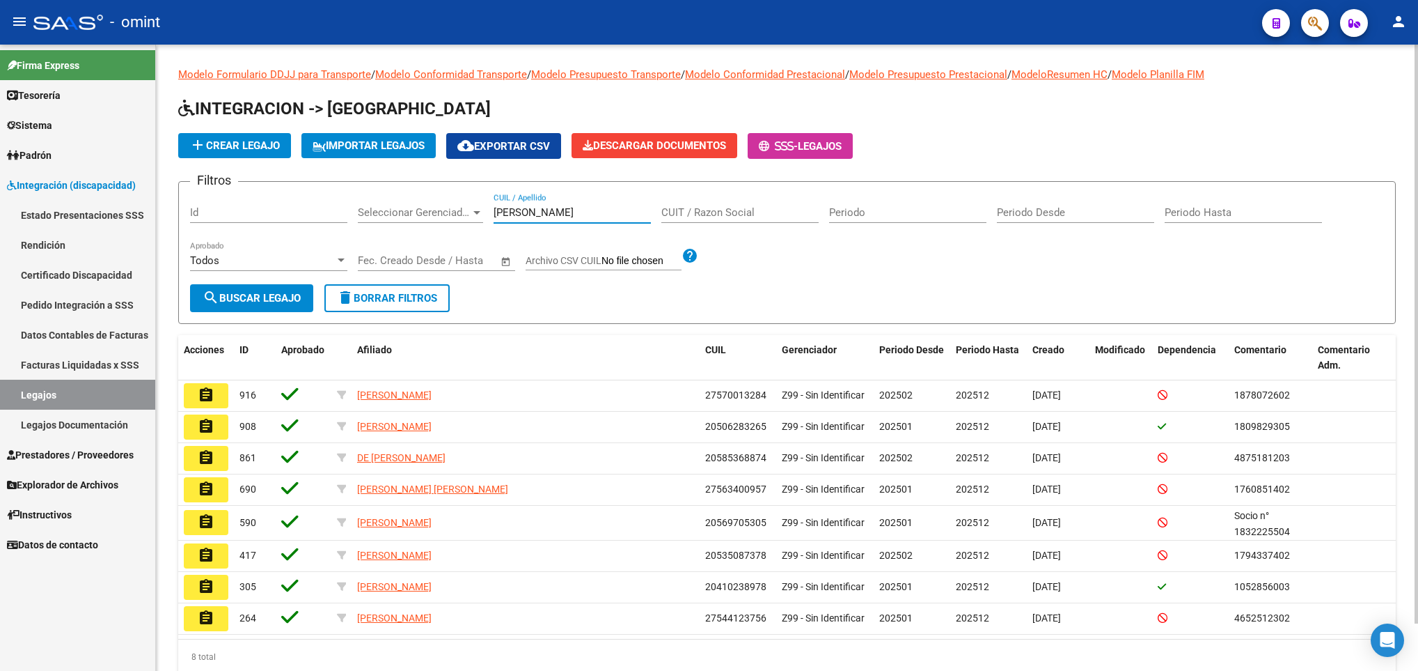
type input "[PERSON_NAME]"
click at [1413, 639] on div "Modelo Formulario DDJJ para Transporte / Modelo Conformidad Transporte / Modelo…" at bounding box center [787, 382] width 1262 height 674
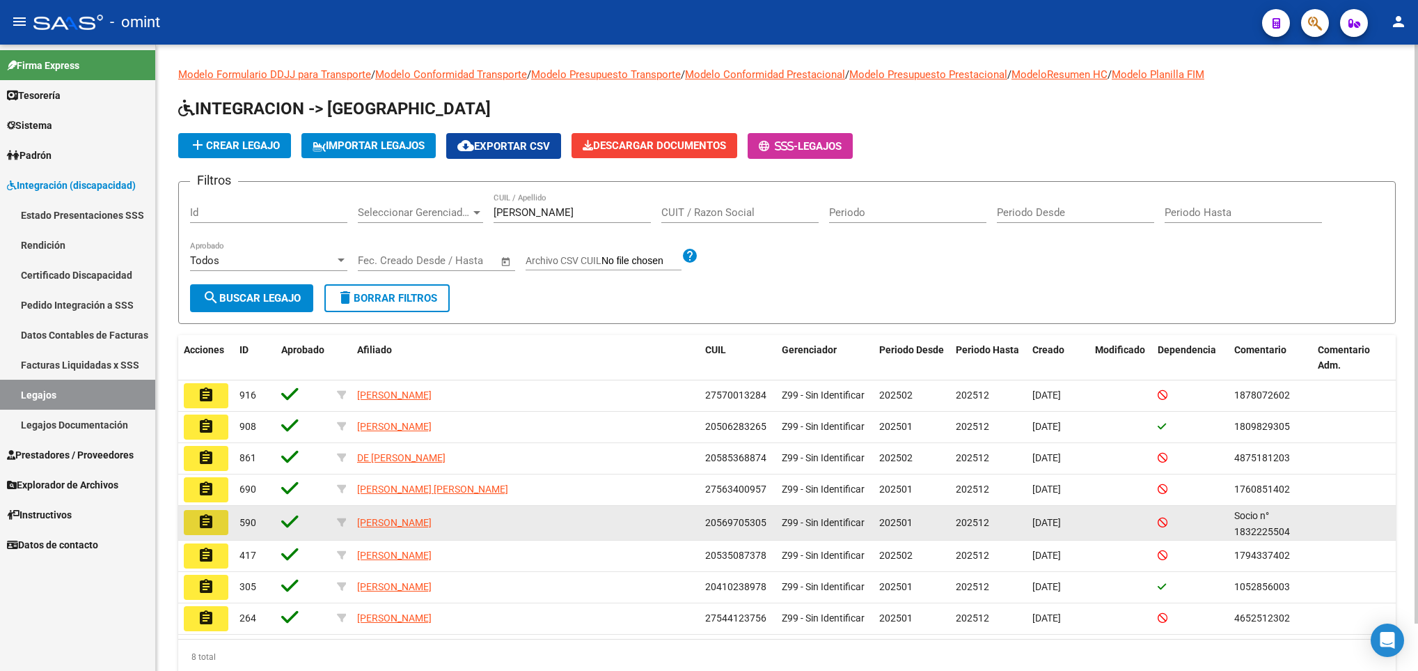
click at [213, 518] on mat-icon "assignment" at bounding box center [206, 521] width 17 height 17
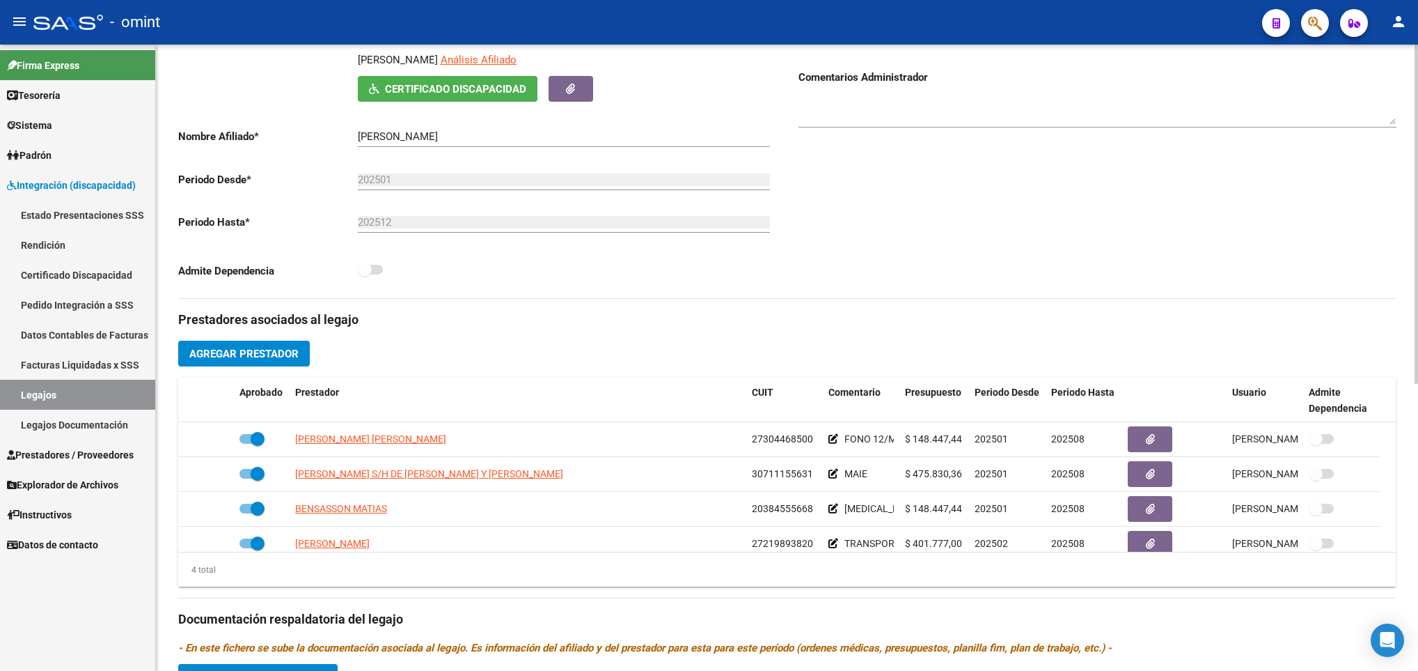
scroll to position [251, 0]
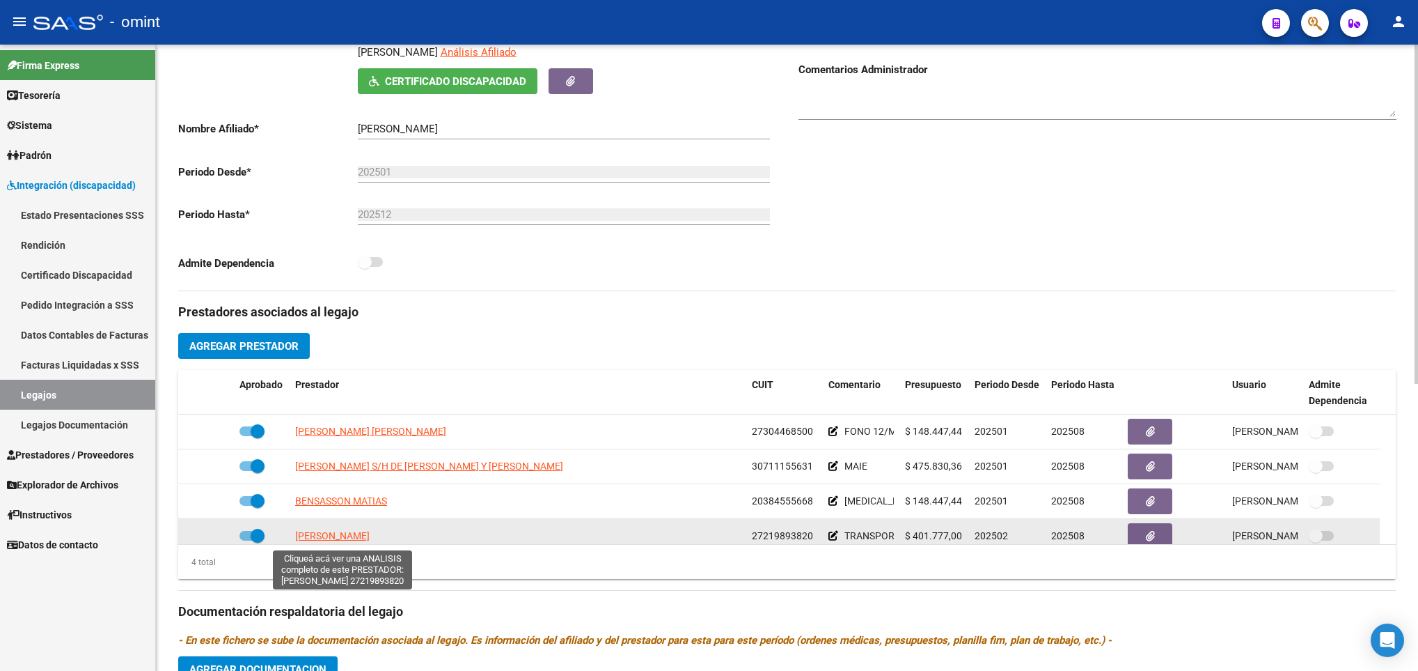
click at [314, 535] on span "[PERSON_NAME]" at bounding box center [332, 535] width 75 height 11
type textarea "27219893820"
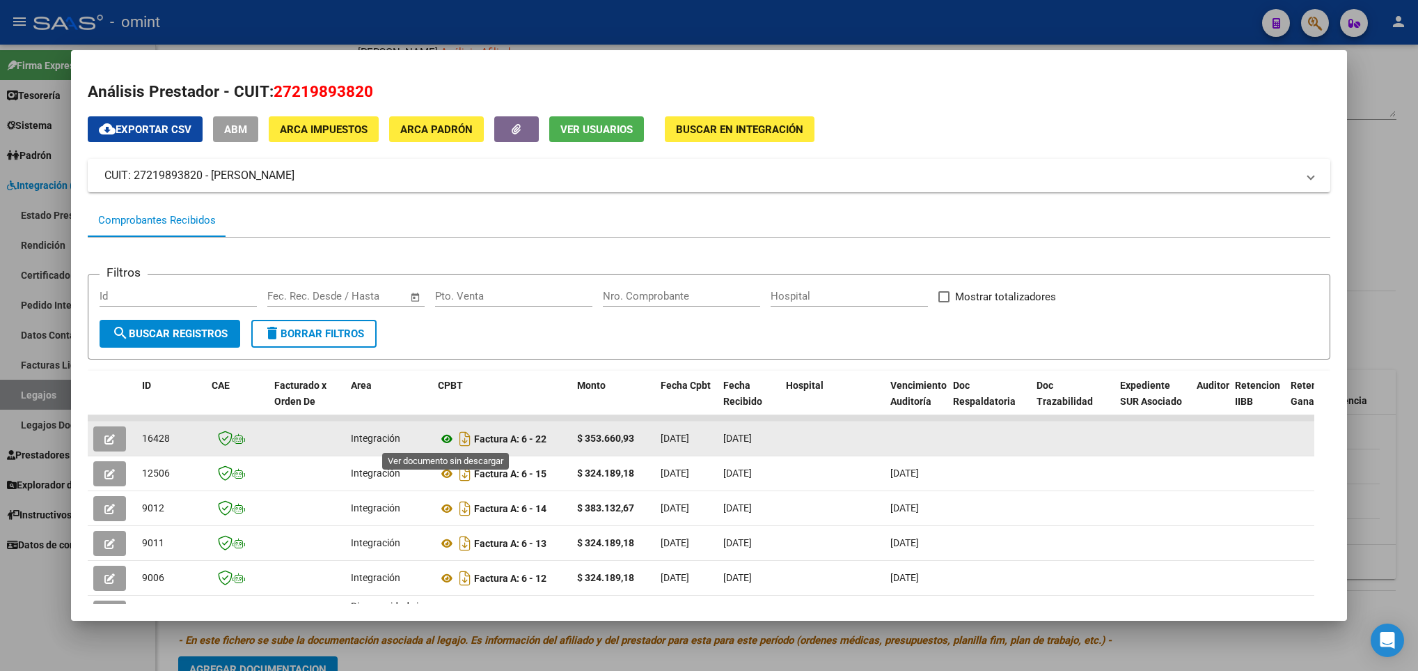
click at [448, 435] on icon at bounding box center [447, 438] width 18 height 17
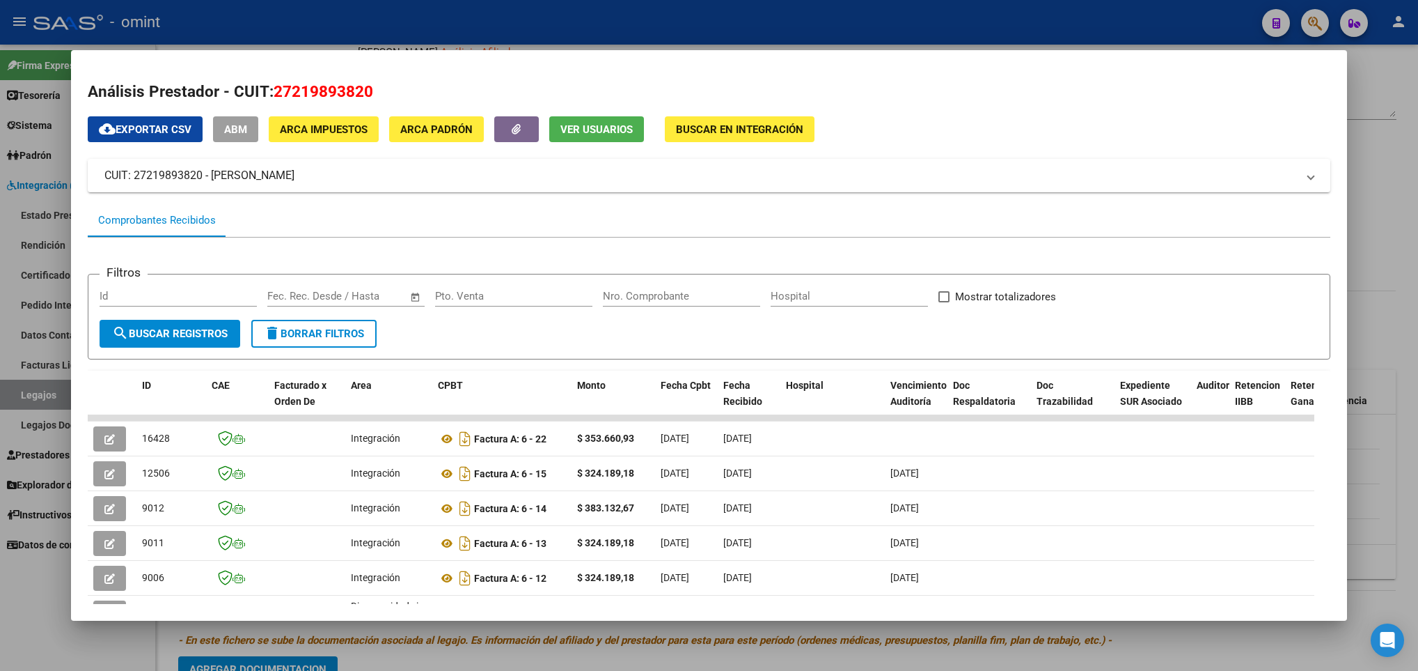
click at [1383, 272] on div at bounding box center [709, 335] width 1418 height 671
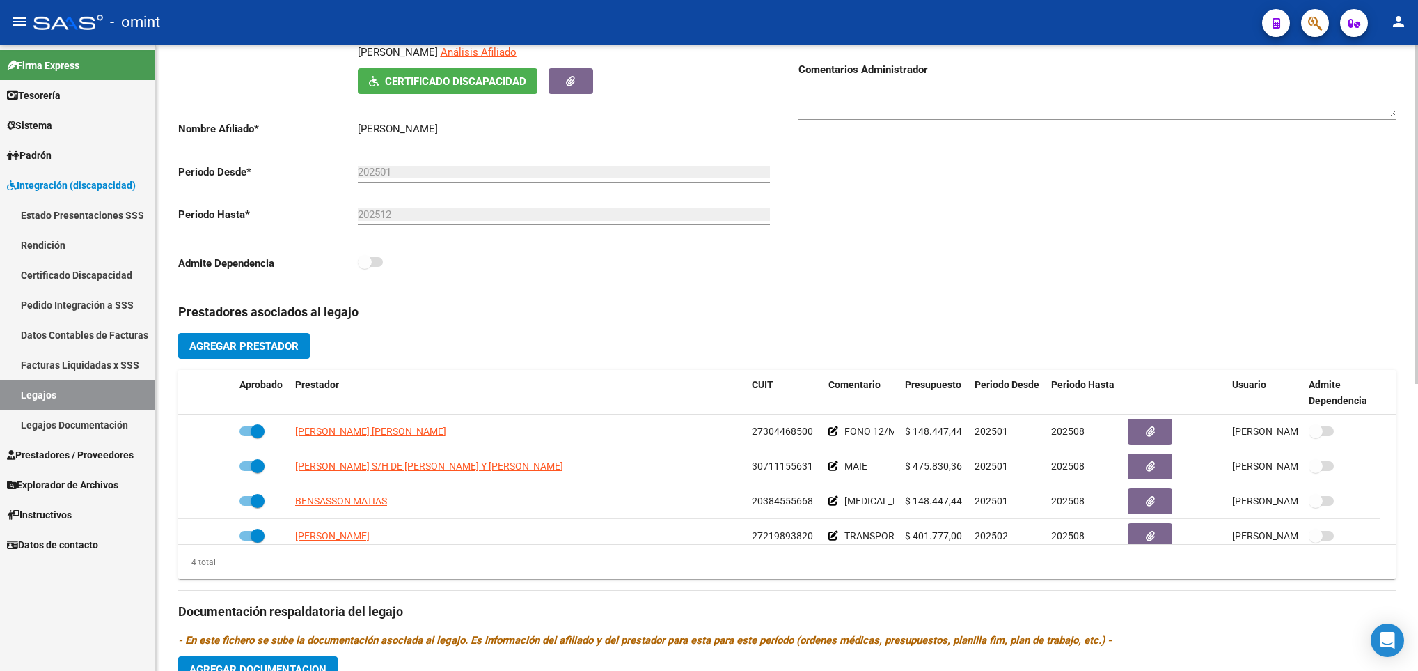
click at [1413, 70] on div "arrow_back Editar 590 save Guardar cambios Legajo de Integración Modelo Formula…" at bounding box center [787, 370] width 1262 height 1152
click at [1415, 73] on div "arrow_back Editar 590 save Guardar cambios Legajo de Integración Modelo Formula…" at bounding box center [789, 370] width 1266 height 1152
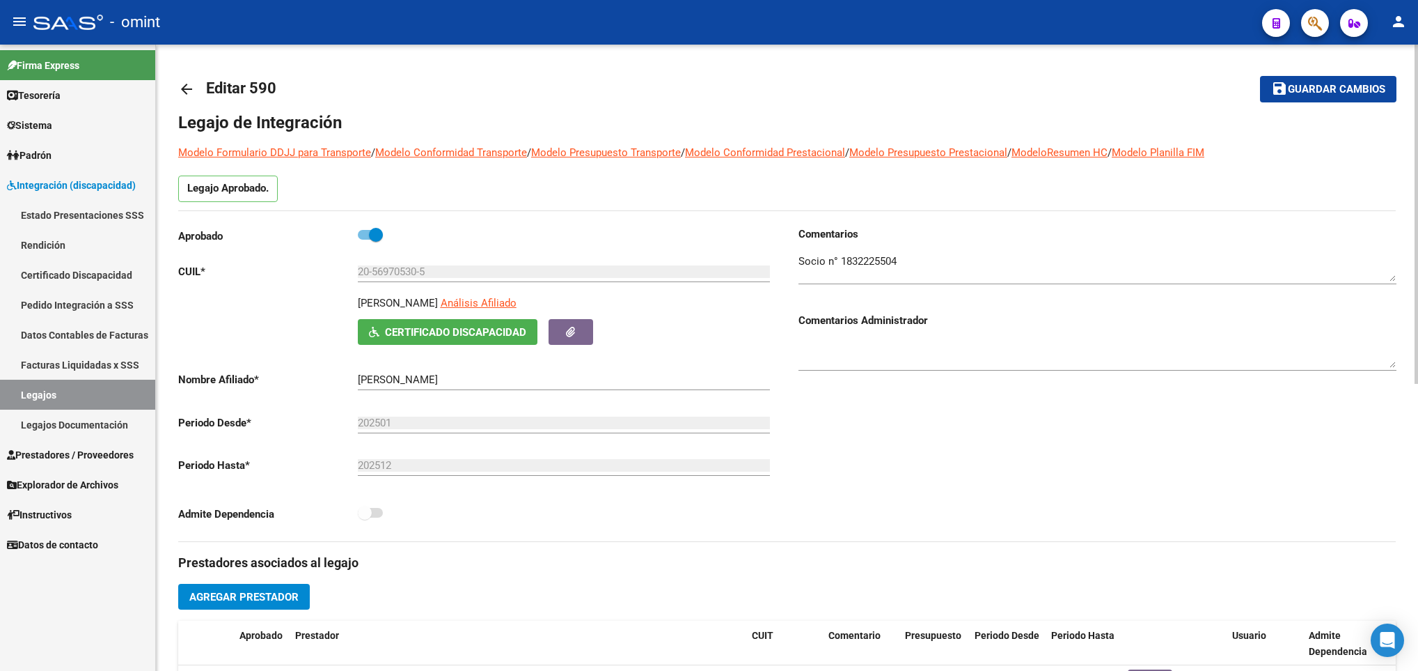
click at [1415, 73] on div at bounding box center [1416, 358] width 3 height 626
click at [1415, 73] on div at bounding box center [1416, 214] width 3 height 339
click at [188, 82] on mat-icon "arrow_back" at bounding box center [186, 89] width 17 height 17
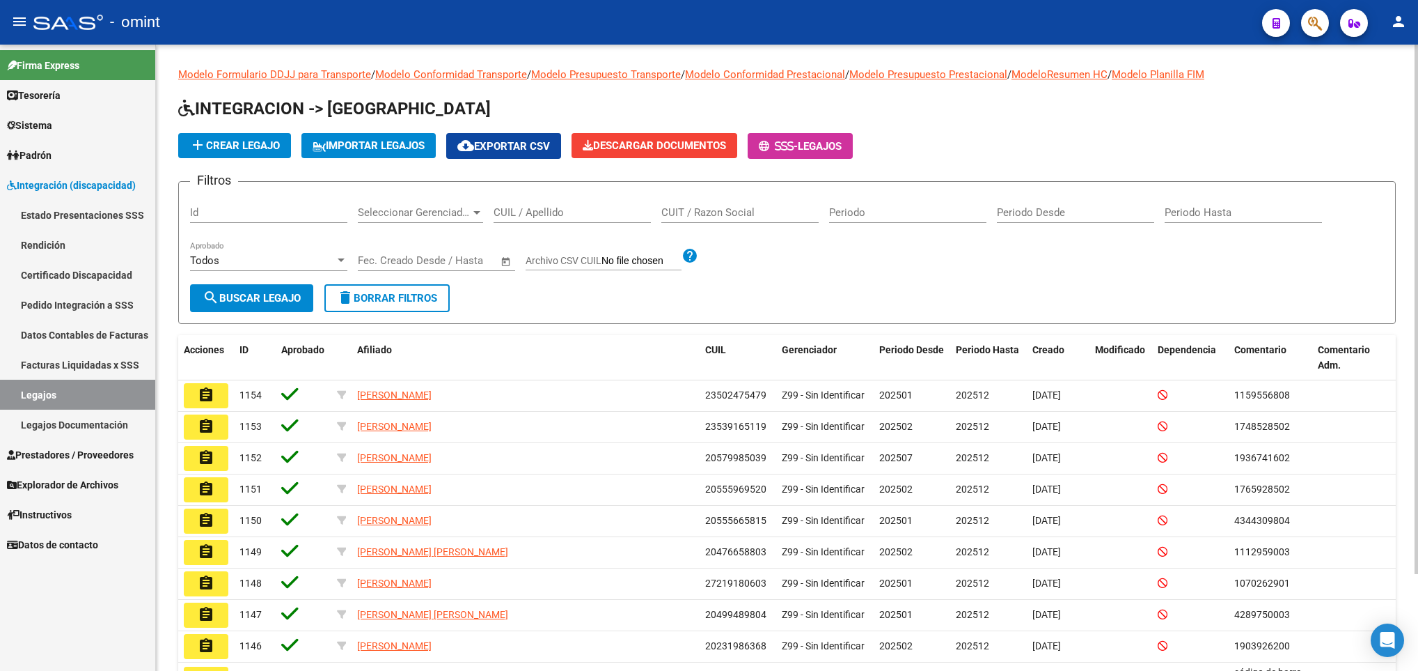
click at [543, 228] on div "CUIL / Apellido" at bounding box center [572, 214] width 157 height 43
click at [571, 211] on input "CUIL / Apellido" at bounding box center [572, 212] width 157 height 13
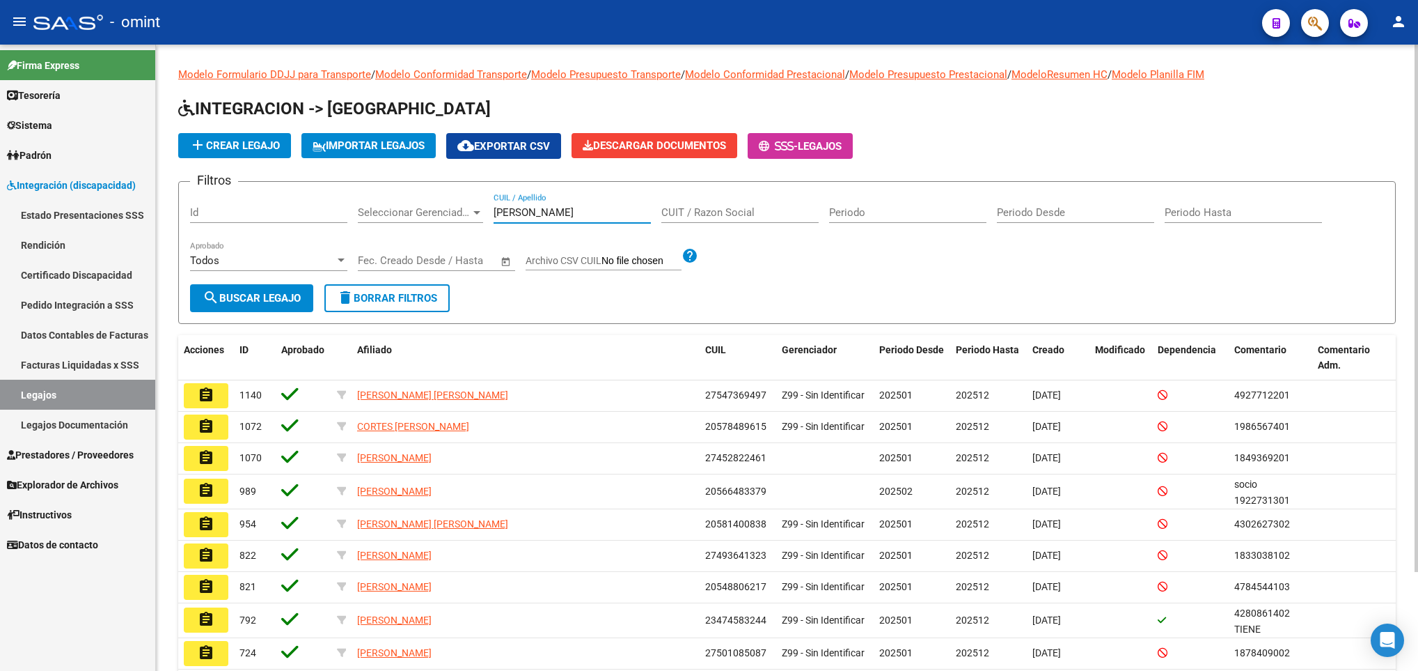
scroll to position [118, 0]
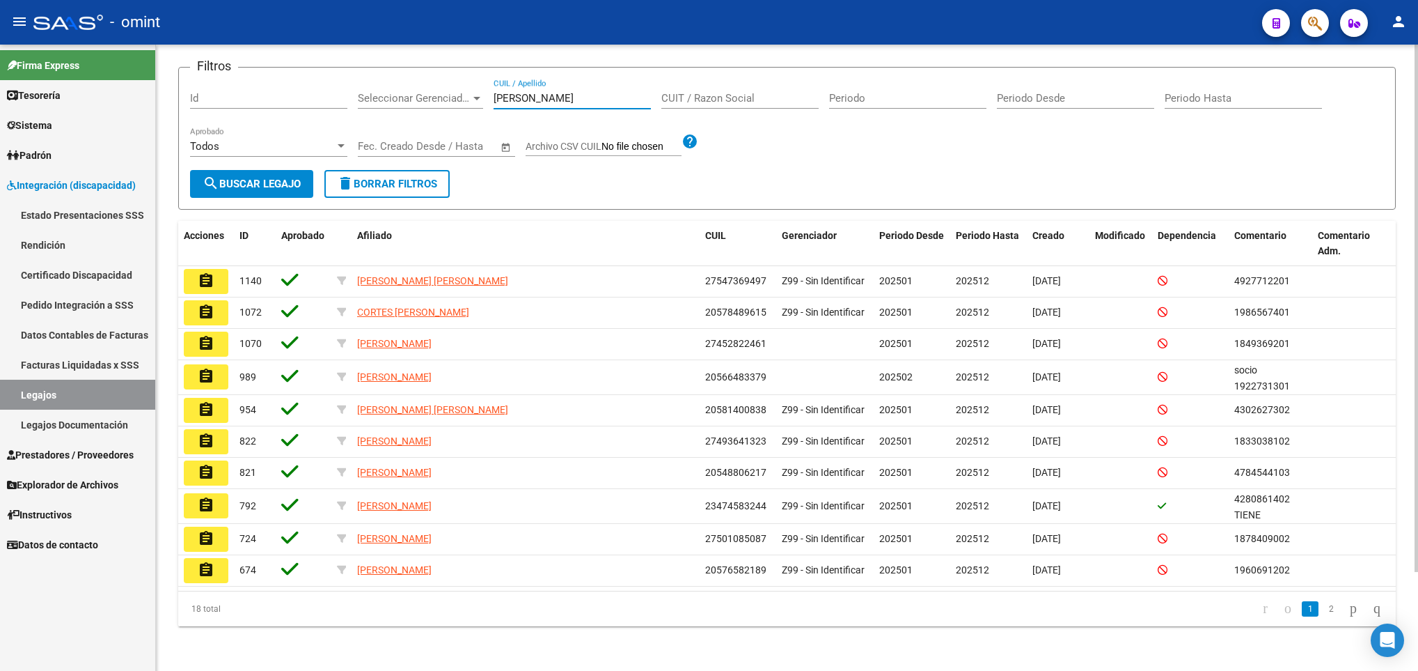
click at [1417, 592] on div at bounding box center [1416, 358] width 3 height 626
type input "[PERSON_NAME]"
click at [1323, 606] on link "2" at bounding box center [1331, 608] width 17 height 15
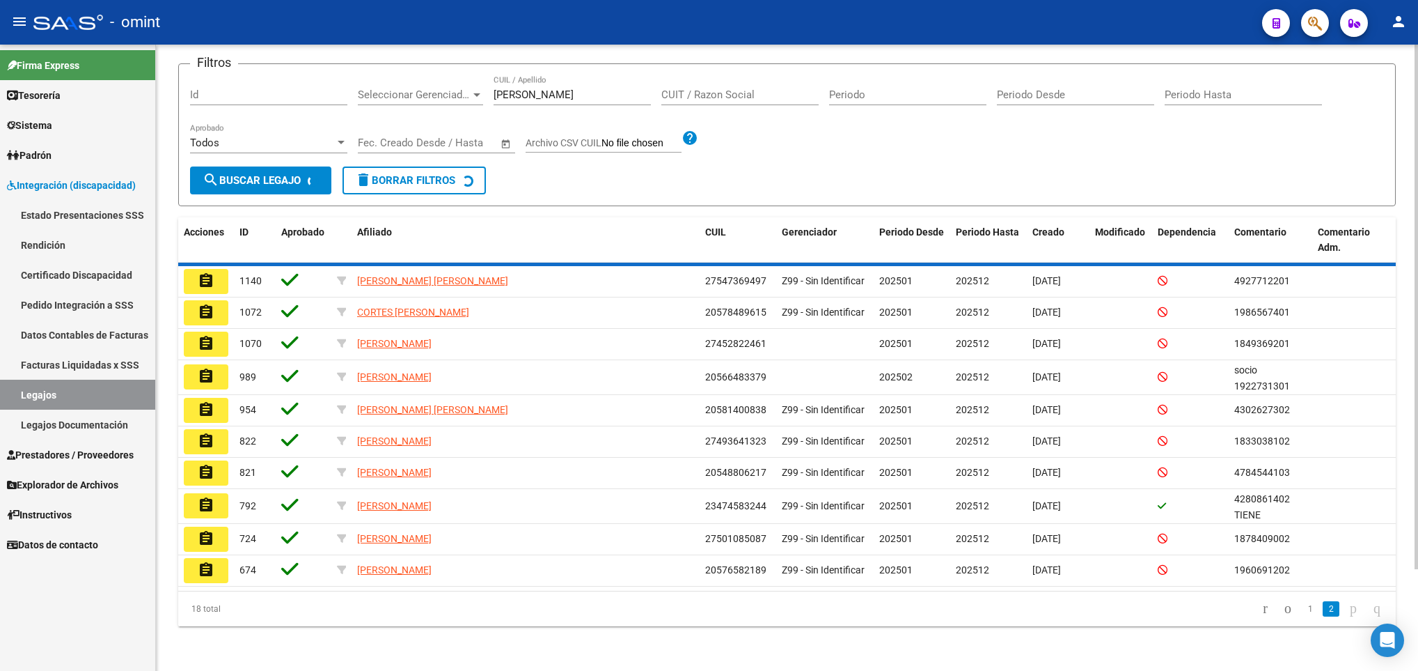
scroll to position [51, 0]
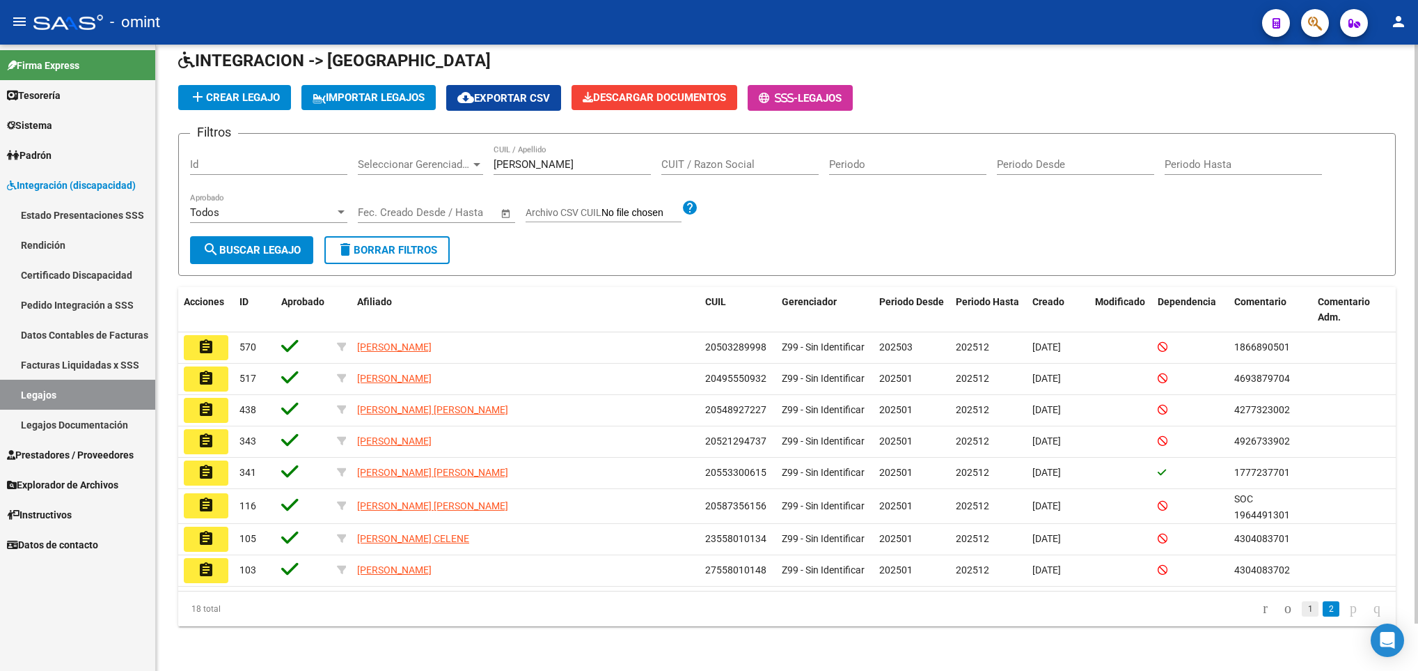
click at [1302, 611] on link "1" at bounding box center [1310, 608] width 17 height 15
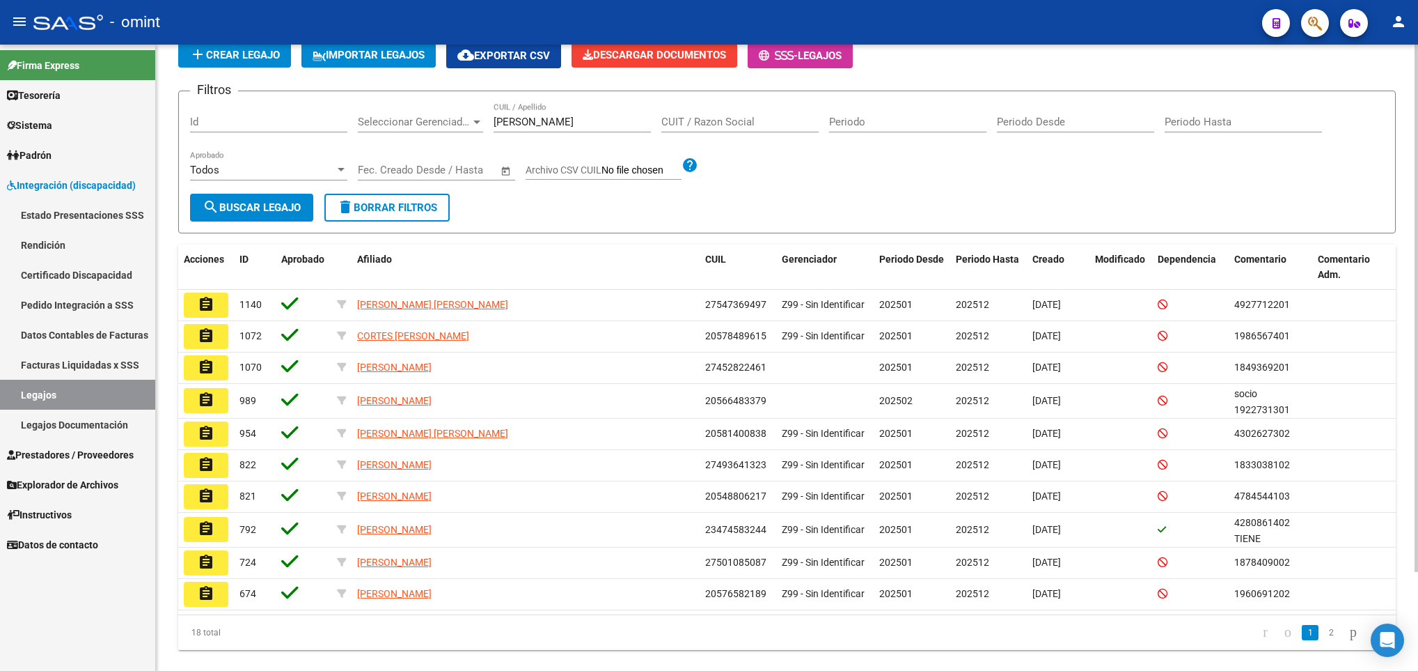
scroll to position [93, 0]
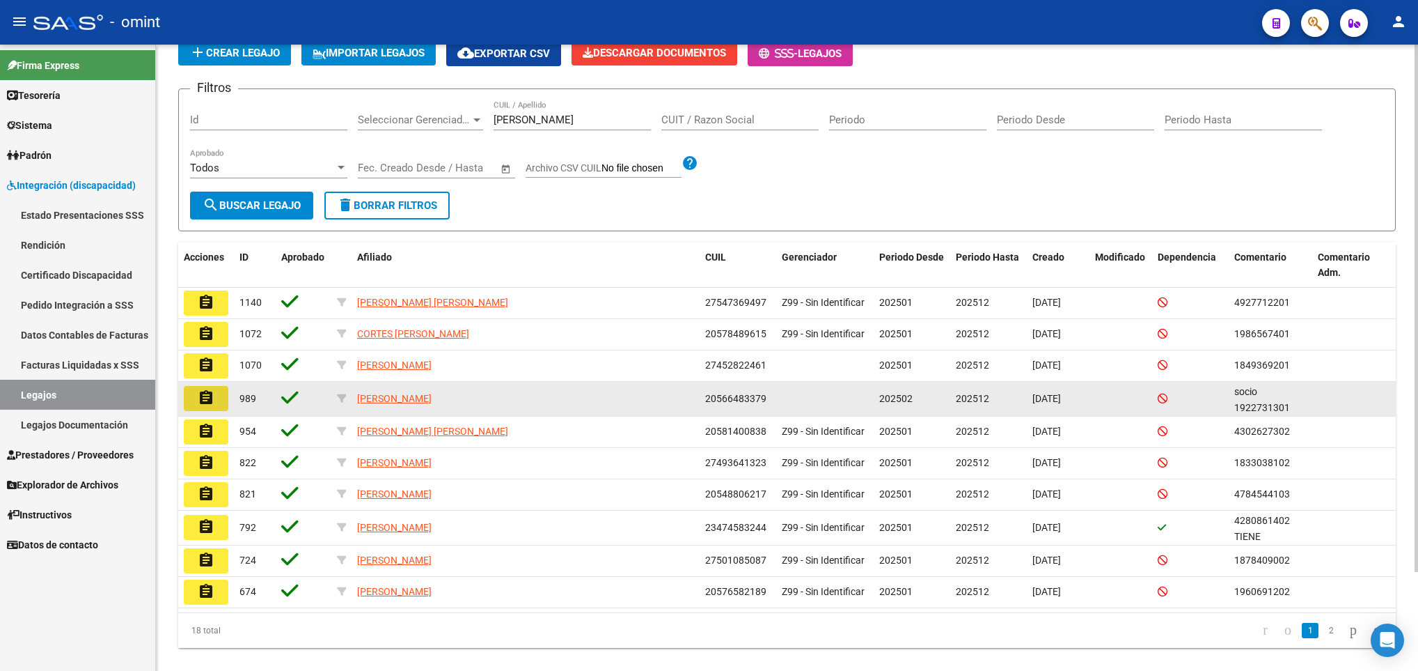
click at [209, 398] on mat-icon "assignment" at bounding box center [206, 397] width 17 height 17
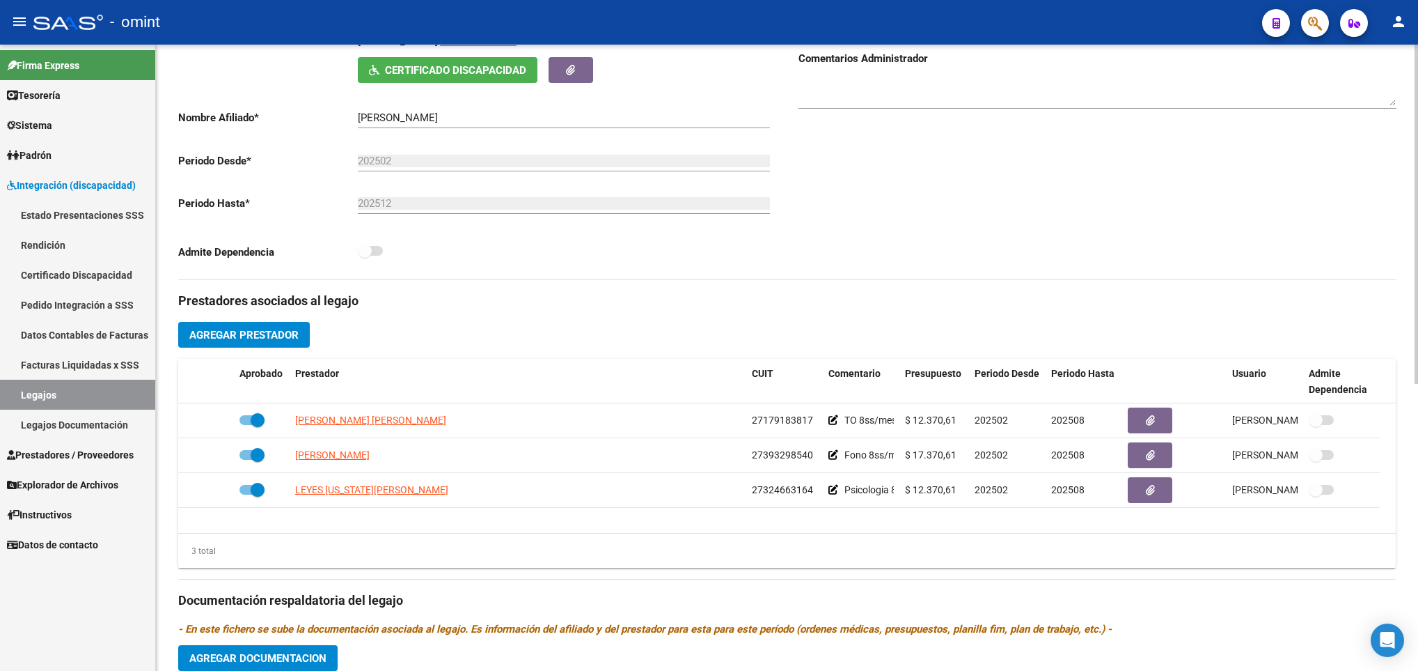
scroll to position [292, 0]
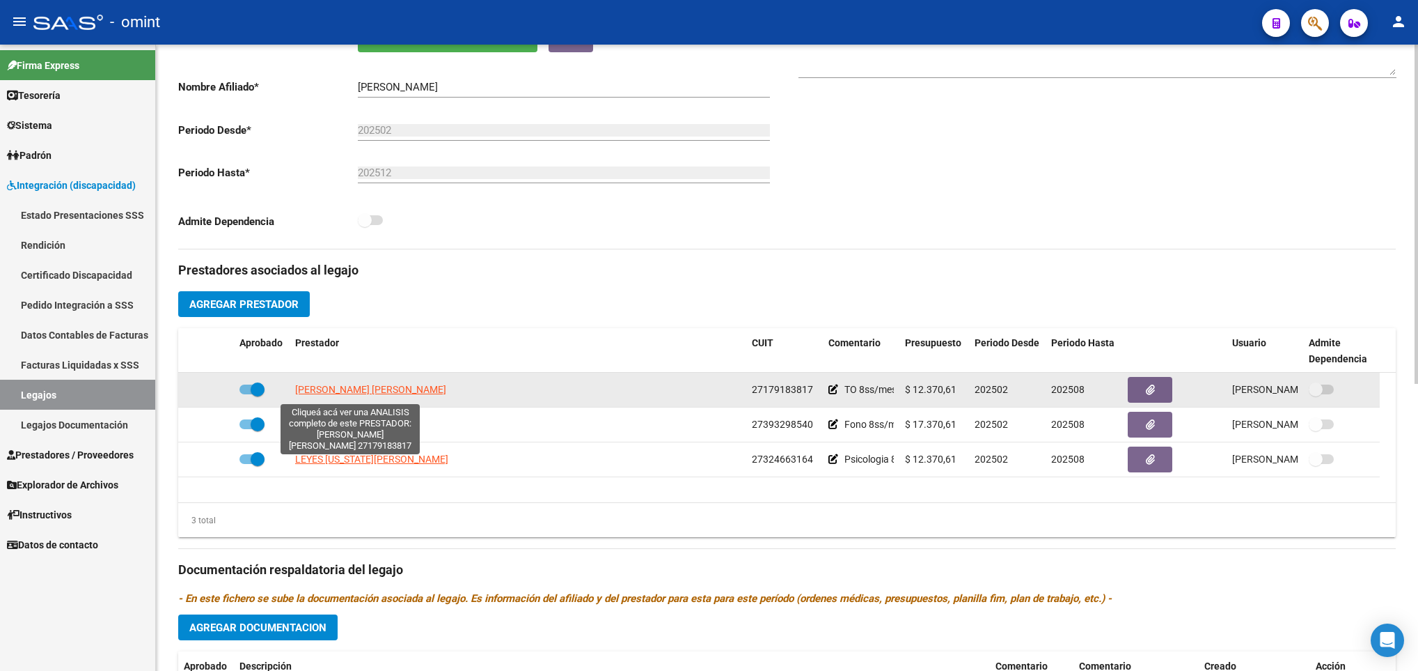
click at [358, 389] on span "[PERSON_NAME] [PERSON_NAME]" at bounding box center [370, 389] width 151 height 11
type textarea "27179183817"
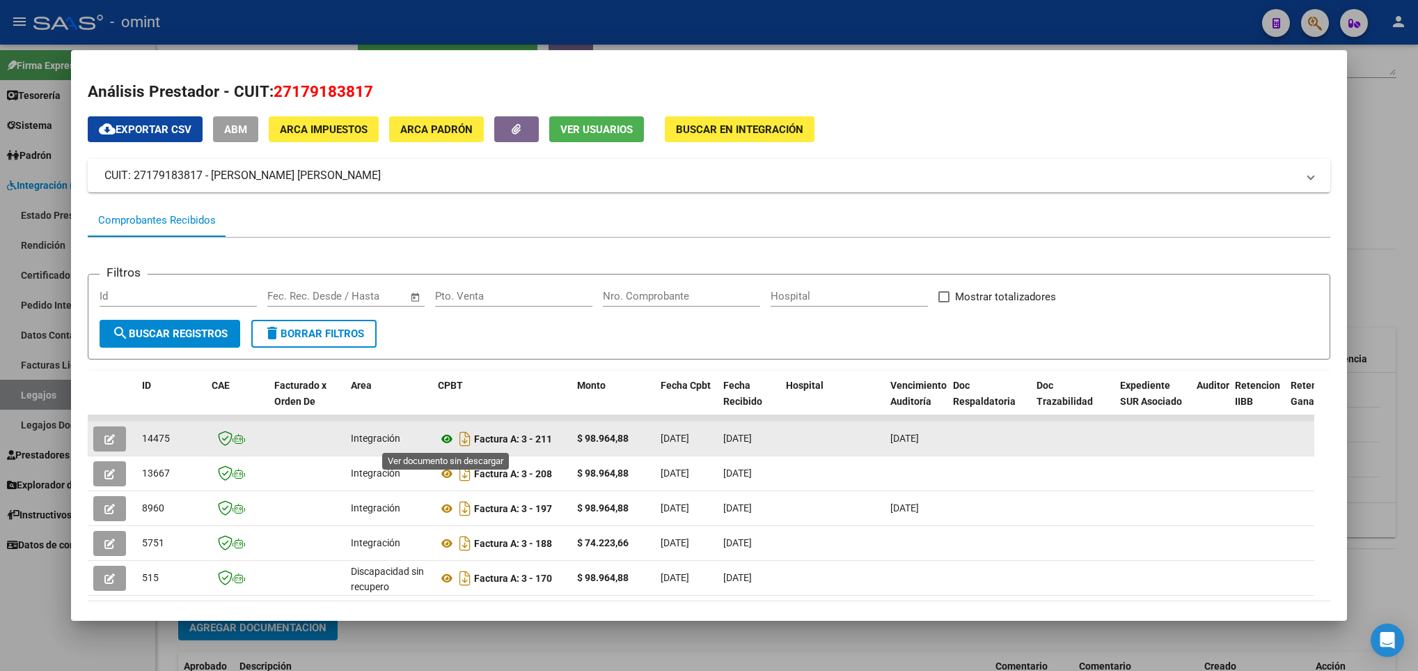
click at [444, 437] on icon at bounding box center [447, 438] width 18 height 17
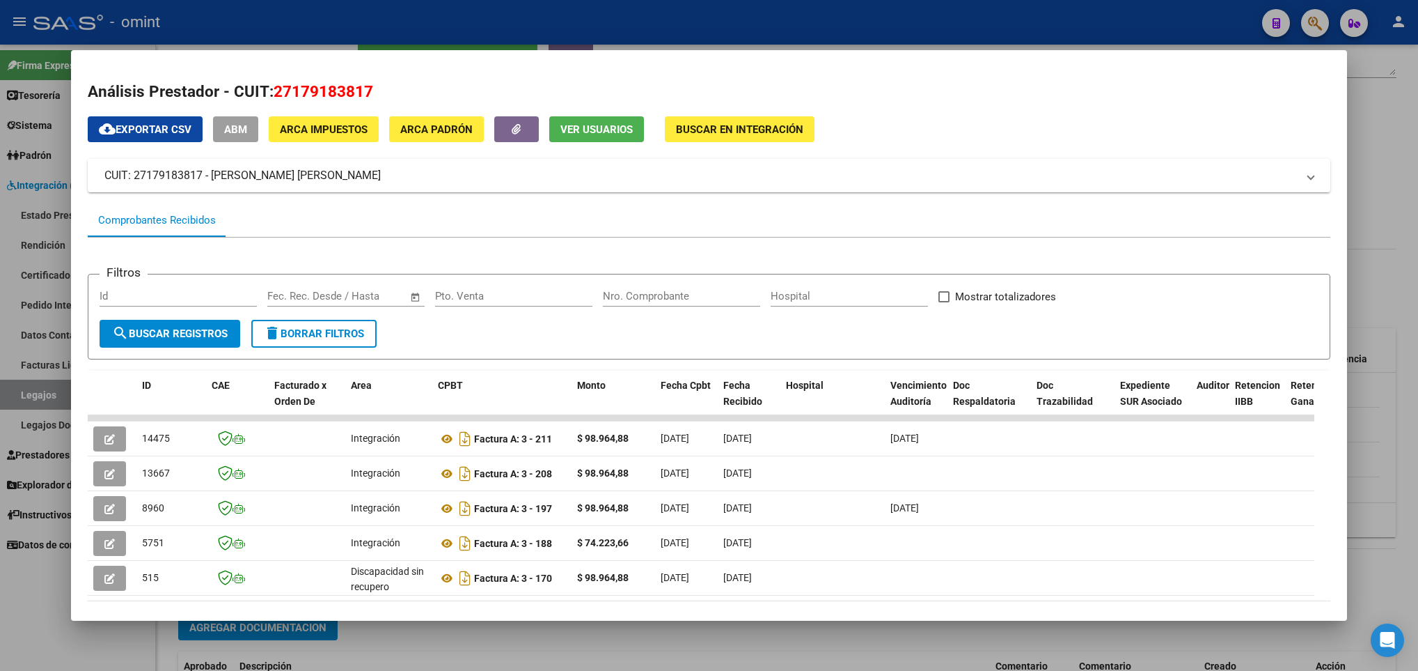
click at [673, 637] on div at bounding box center [709, 335] width 1418 height 671
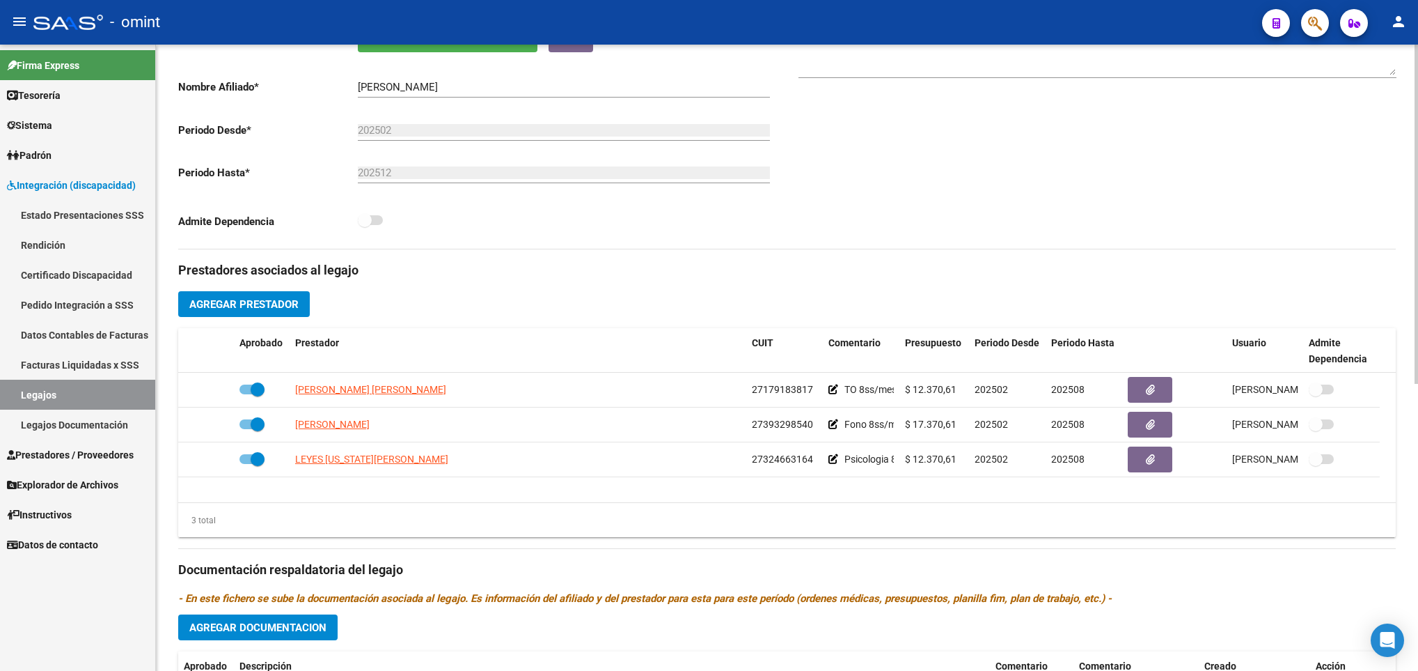
click at [1409, 57] on div "arrow_back Editar 989 save Guardar cambios Legajo de Integración Modelo Formula…" at bounding box center [787, 328] width 1262 height 1152
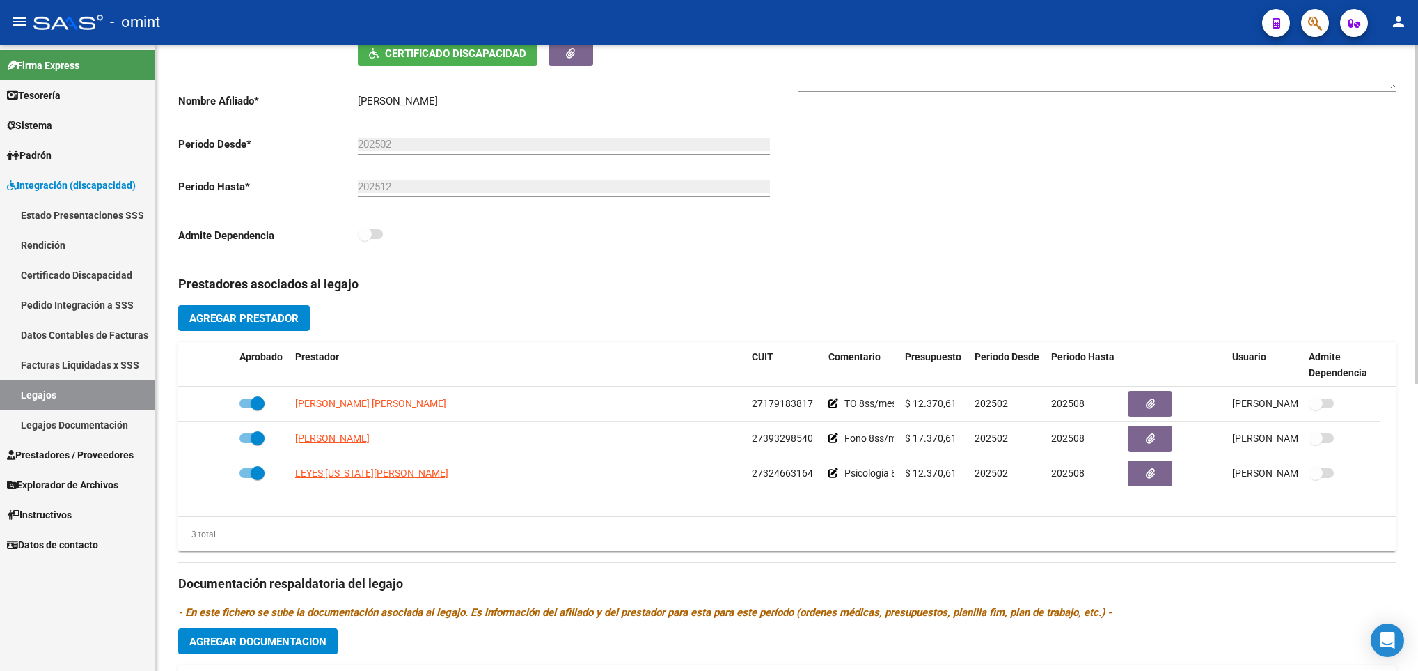
drag, startPoint x: 1409, startPoint y: 57, endPoint x: 1417, endPoint y: 67, distance: 12.8
click at [1417, 67] on div "arrow_back Editar 989 save Guardar cambios Legajo de Integración Modelo Formula…" at bounding box center [789, 342] width 1266 height 1152
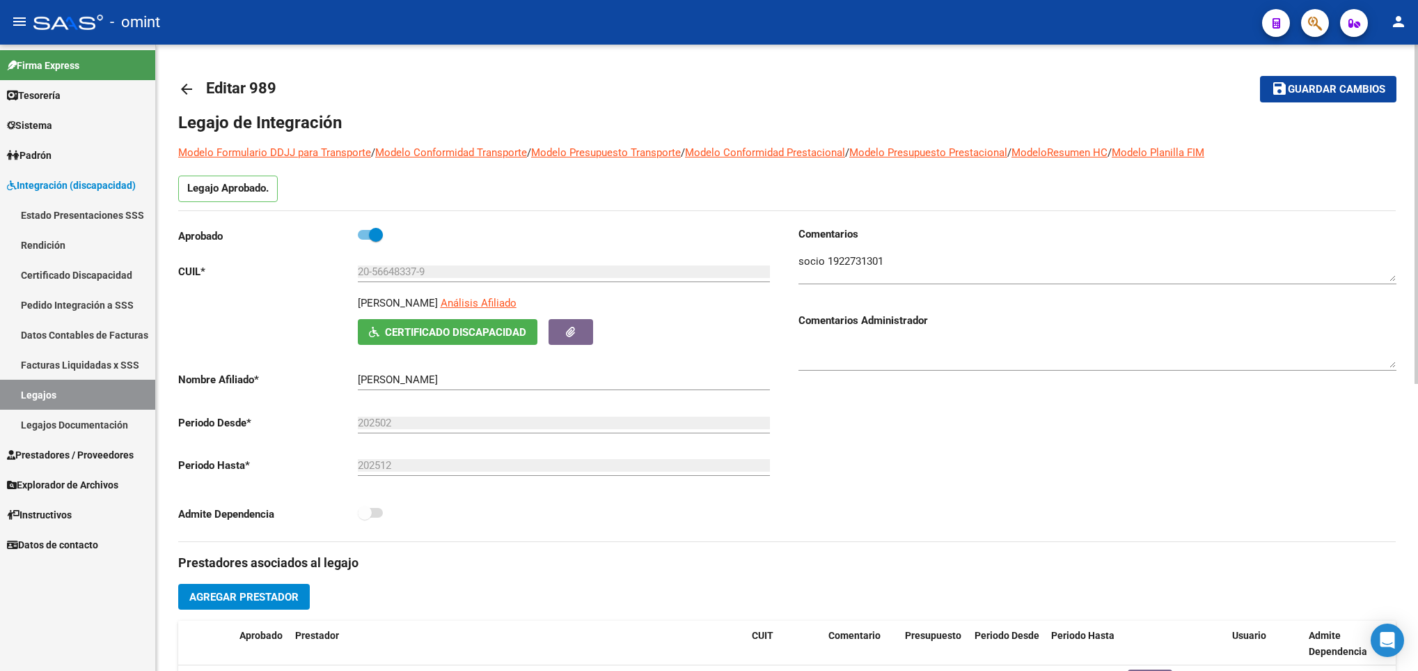
click at [1417, 67] on div at bounding box center [1416, 358] width 3 height 626
click at [1417, 67] on div at bounding box center [1416, 214] width 3 height 339
click at [414, 115] on div "arrow_back Editar 989 save Guardar cambios Legajo de Integración Modelo Formula…" at bounding box center [789, 621] width 1266 height 1152
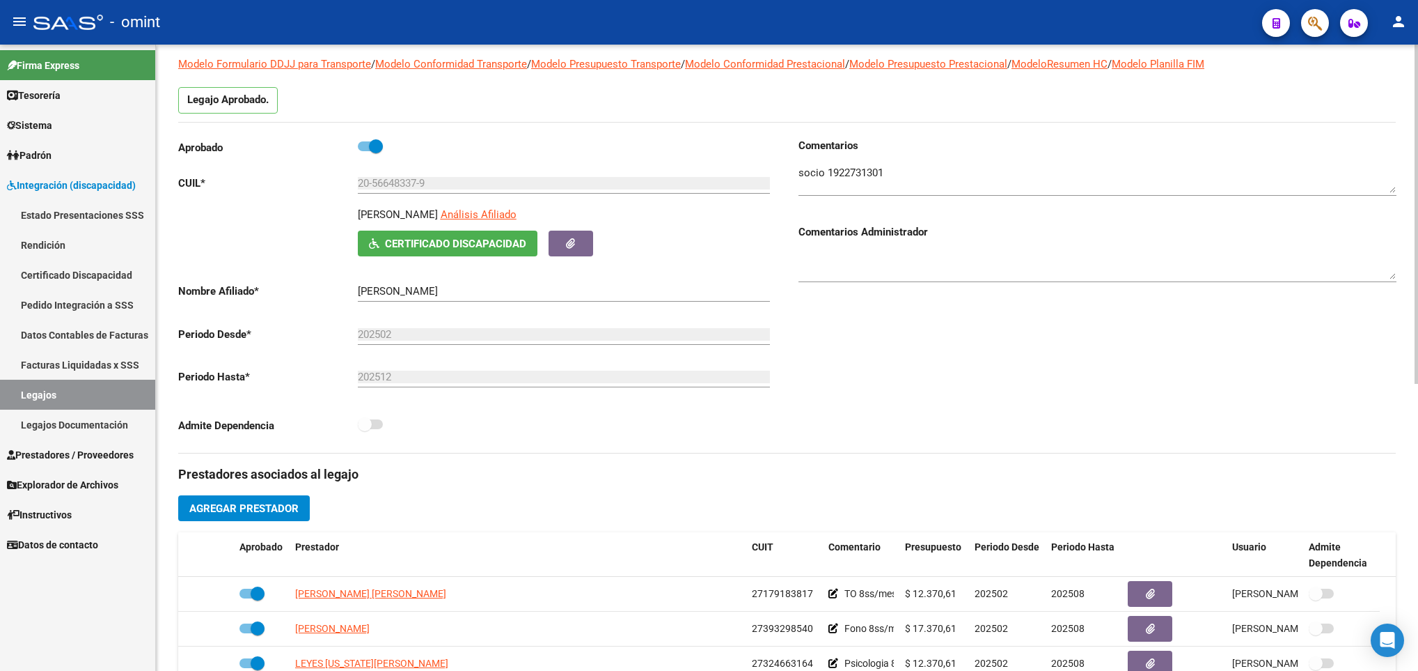
click at [1409, 54] on div "arrow_back Editar 989 save Guardar cambios Legajo de Integración Modelo Formula…" at bounding box center [787, 532] width 1262 height 1152
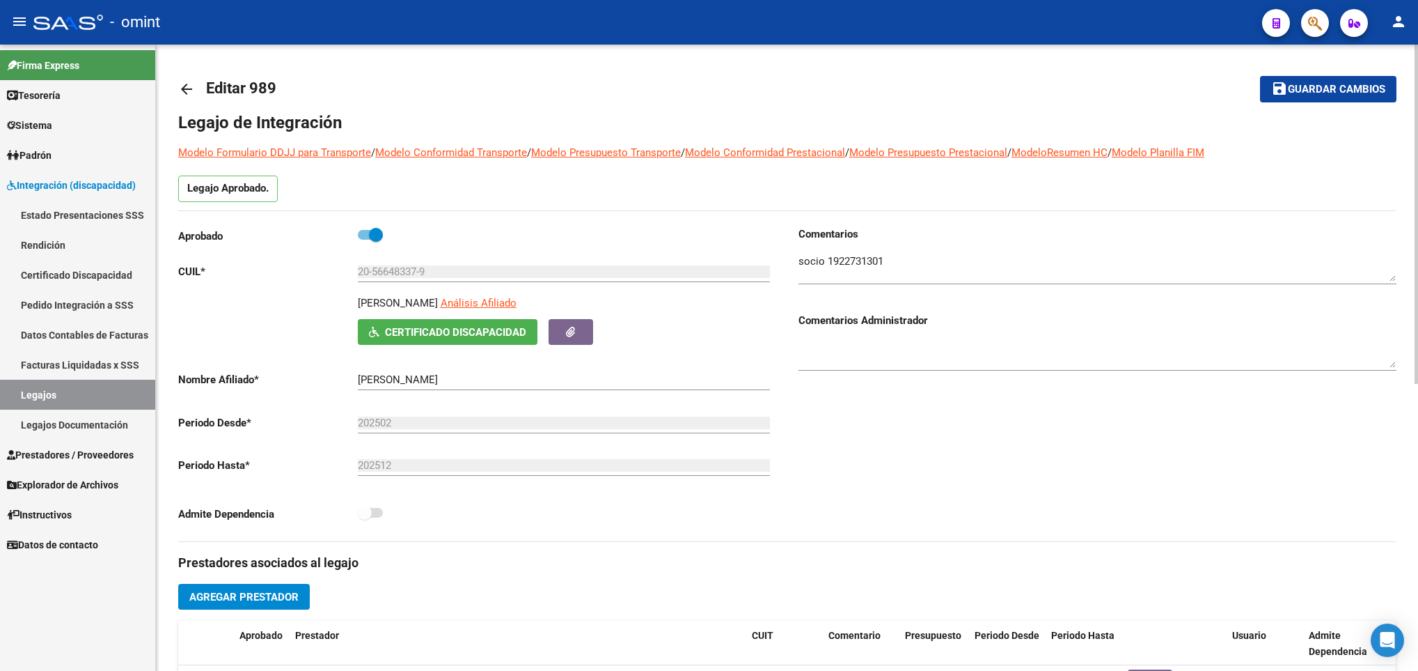
click at [928, 71] on div "arrow_back Editar 989 save Guardar cambios Legajo de Integración Modelo Formula…" at bounding box center [789, 621] width 1266 height 1152
click at [185, 86] on mat-icon "arrow_back" at bounding box center [186, 89] width 17 height 17
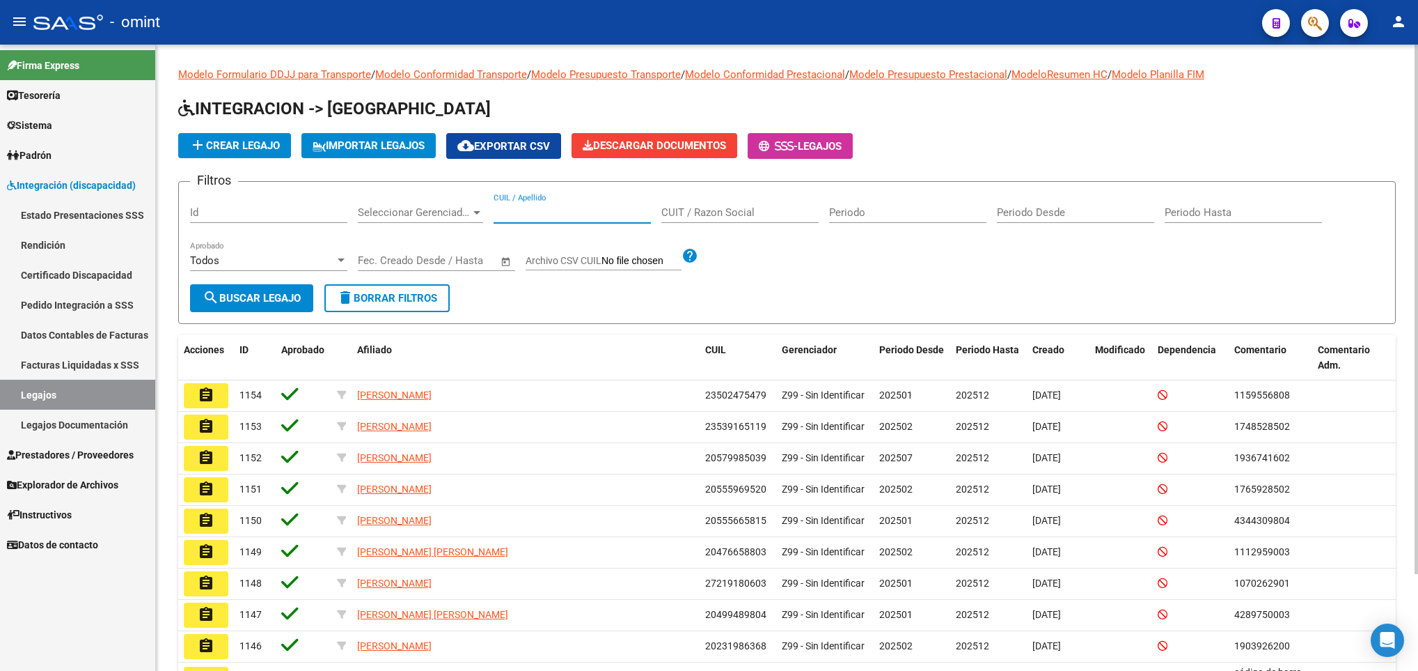
click at [543, 213] on input "CUIL / Apellido" at bounding box center [572, 212] width 157 height 13
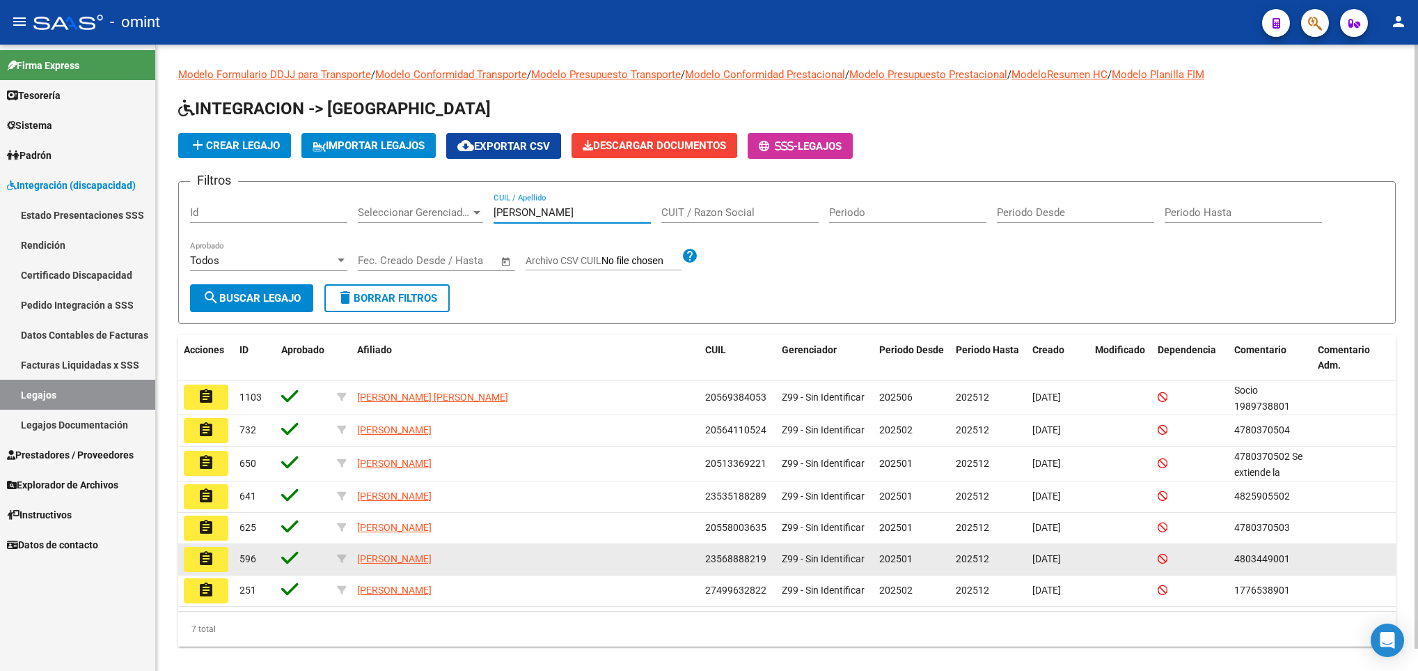
type input "[PERSON_NAME]"
click at [193, 563] on button "assignment" at bounding box center [206, 559] width 45 height 25
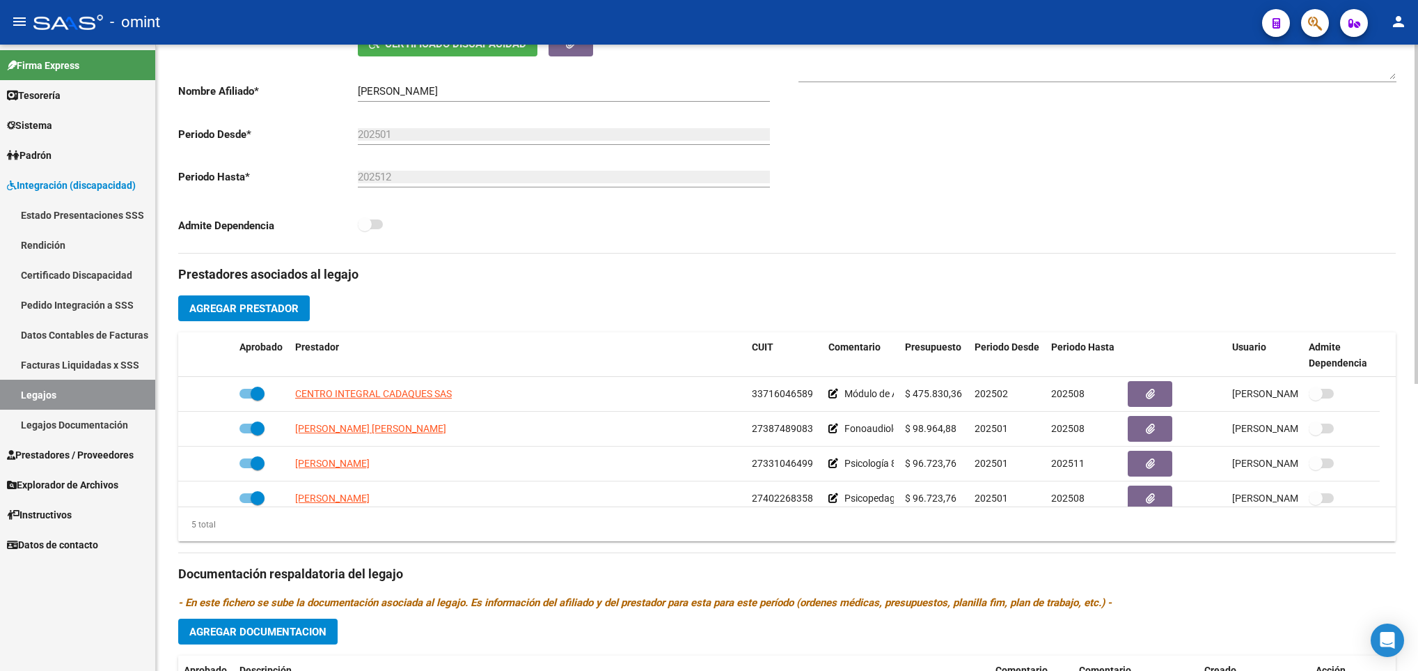
scroll to position [292, 0]
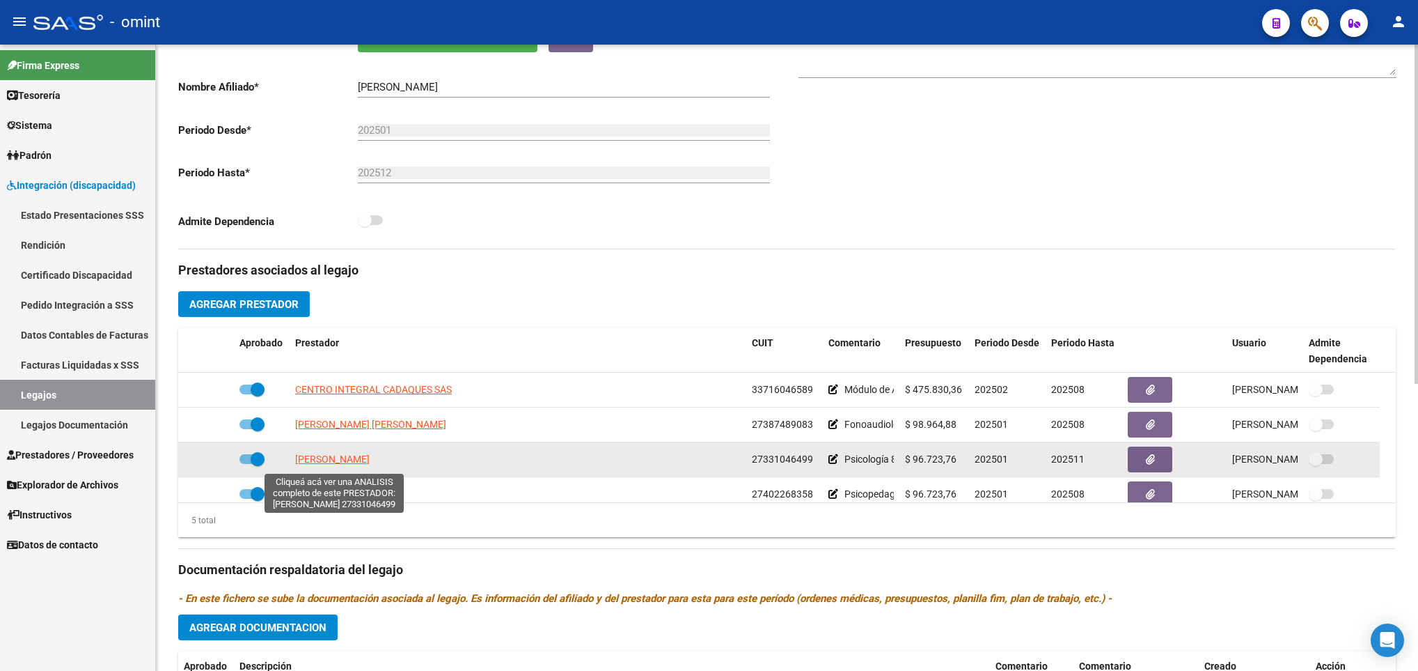
click at [349, 464] on span "[PERSON_NAME]" at bounding box center [332, 458] width 75 height 11
type textarea "27331046499"
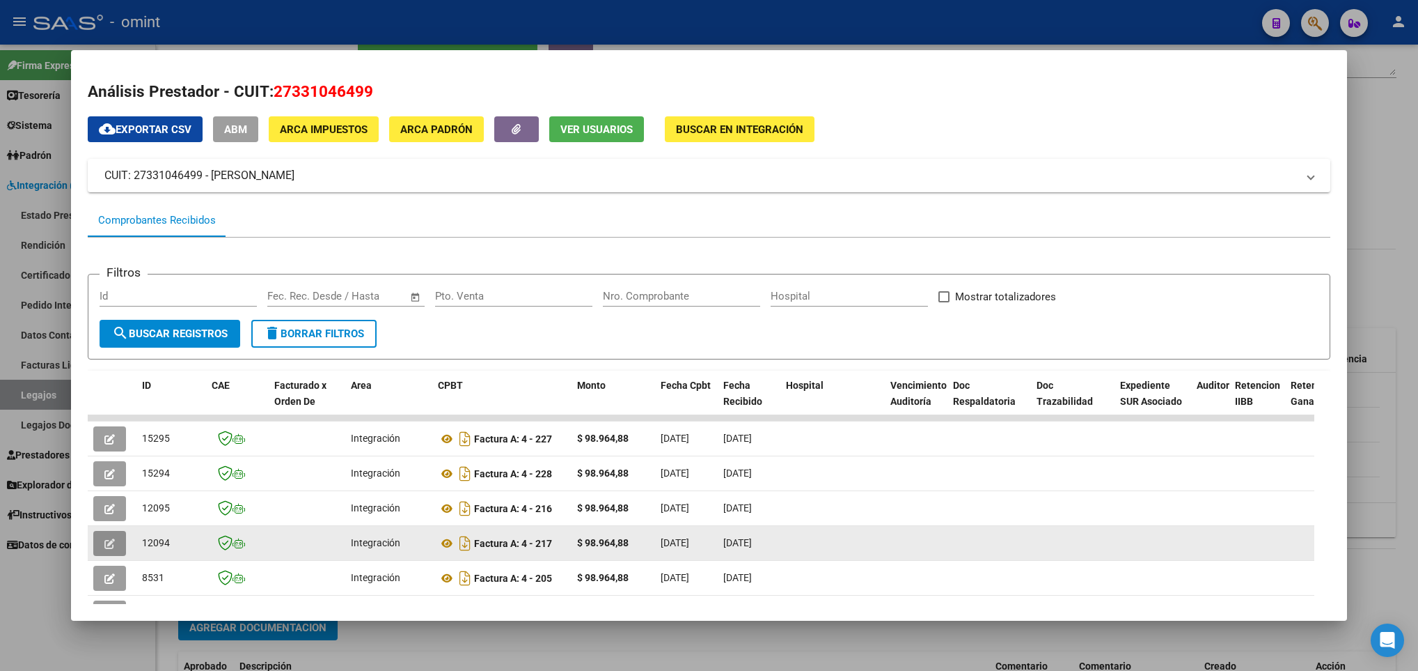
click at [105, 537] on span "button" at bounding box center [109, 543] width 10 height 13
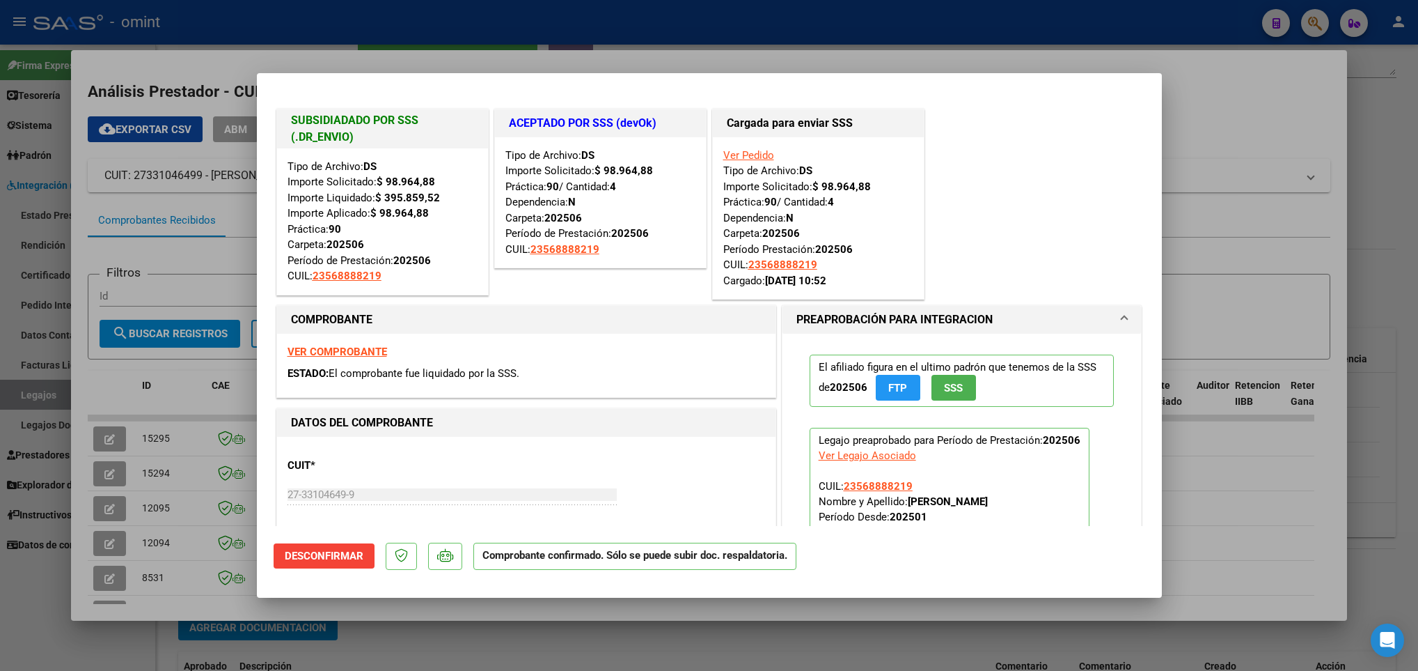
click at [155, 526] on div at bounding box center [709, 335] width 1418 height 671
type input "$ 0,00"
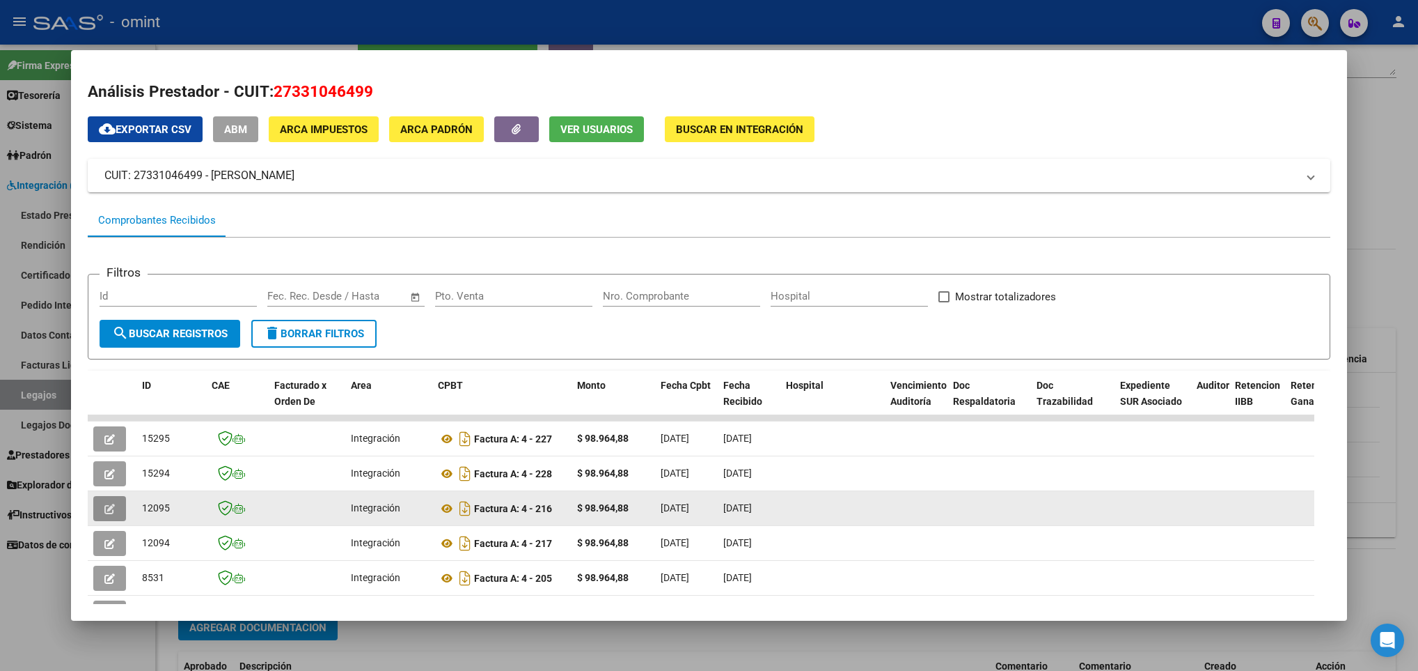
click at [100, 501] on button "button" at bounding box center [109, 508] width 33 height 25
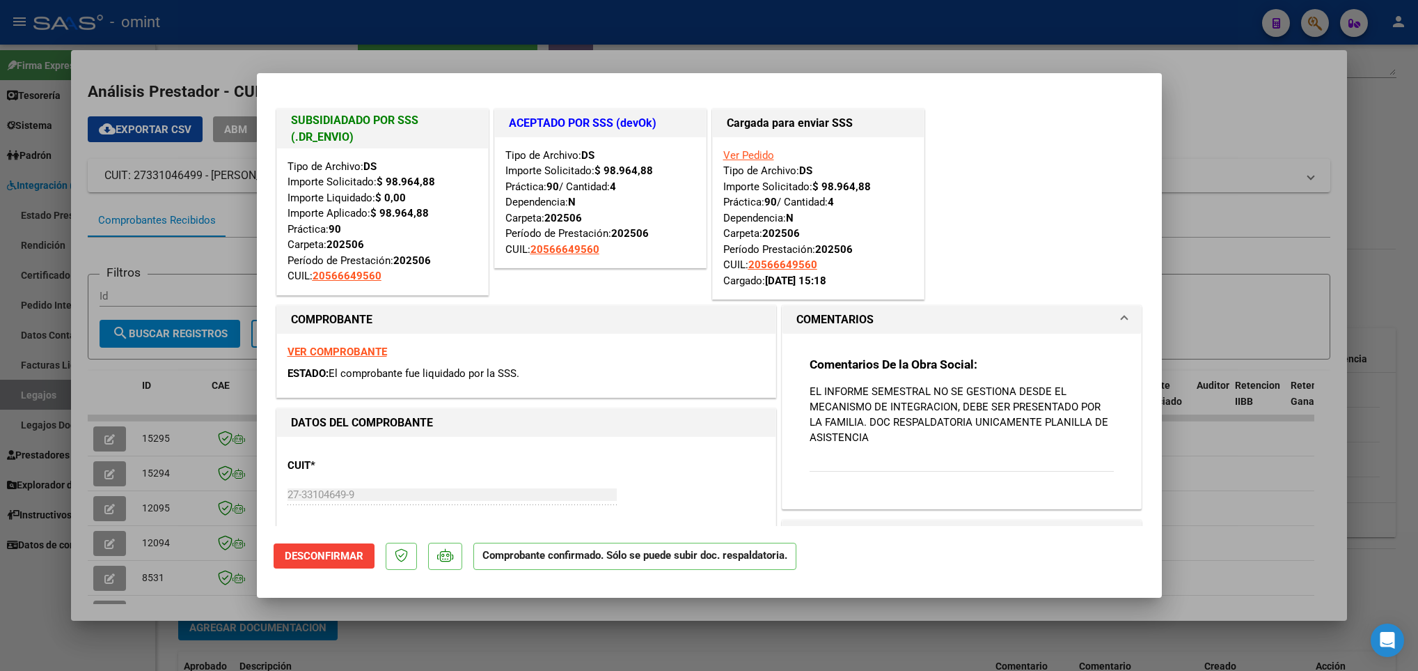
click at [191, 492] on div at bounding box center [709, 335] width 1418 height 671
type input "$ 0,00"
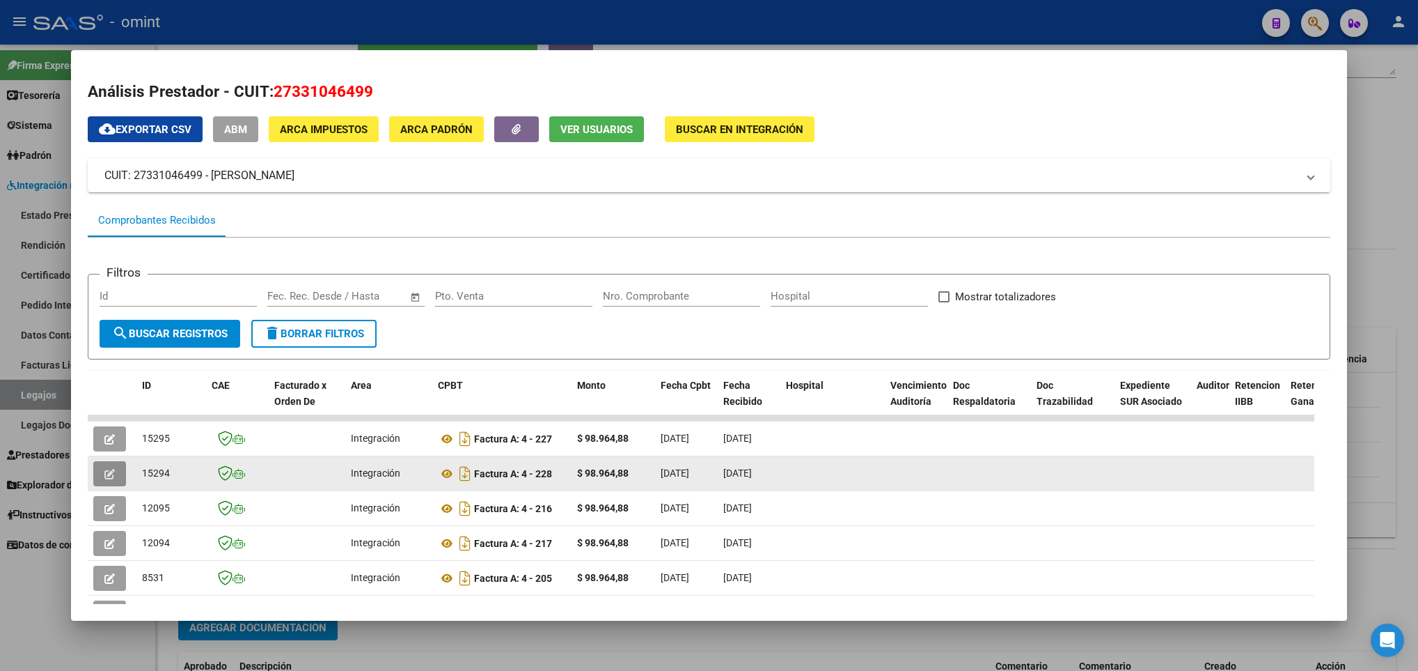
click at [113, 479] on span "button" at bounding box center [109, 473] width 10 height 13
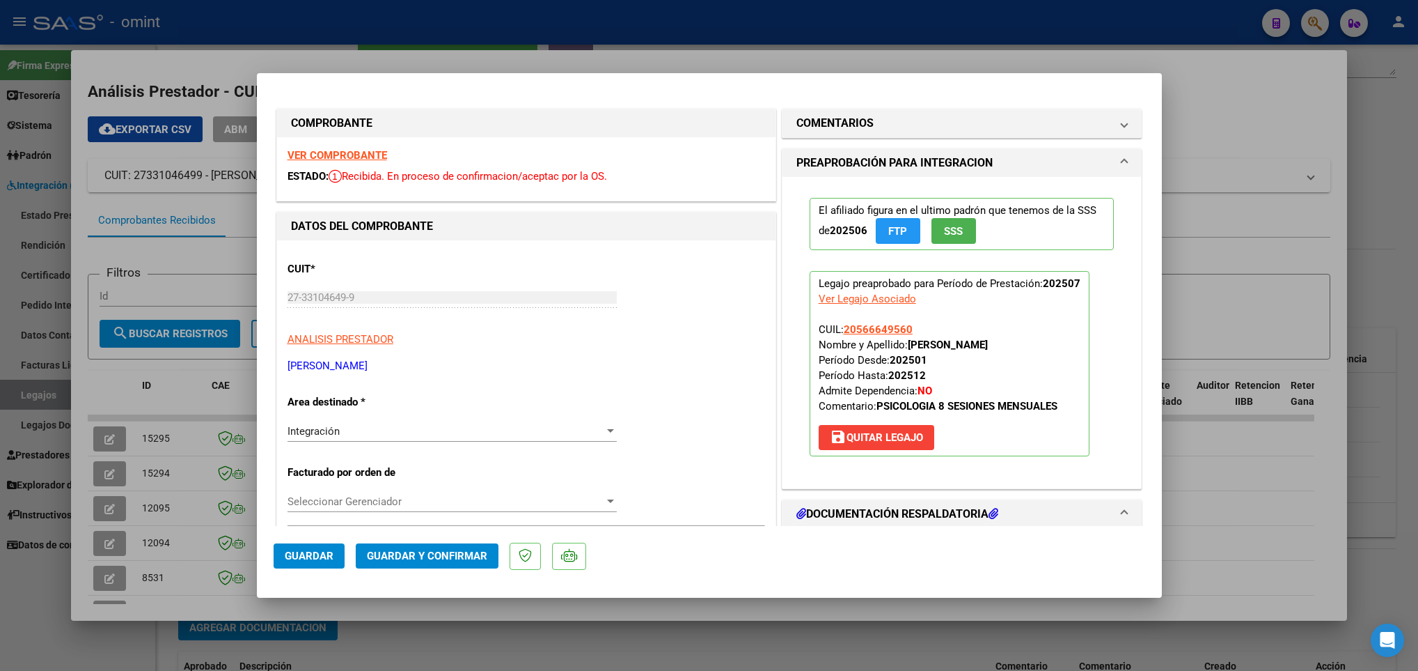
click at [132, 480] on div at bounding box center [709, 335] width 1418 height 671
type input "$ 0,00"
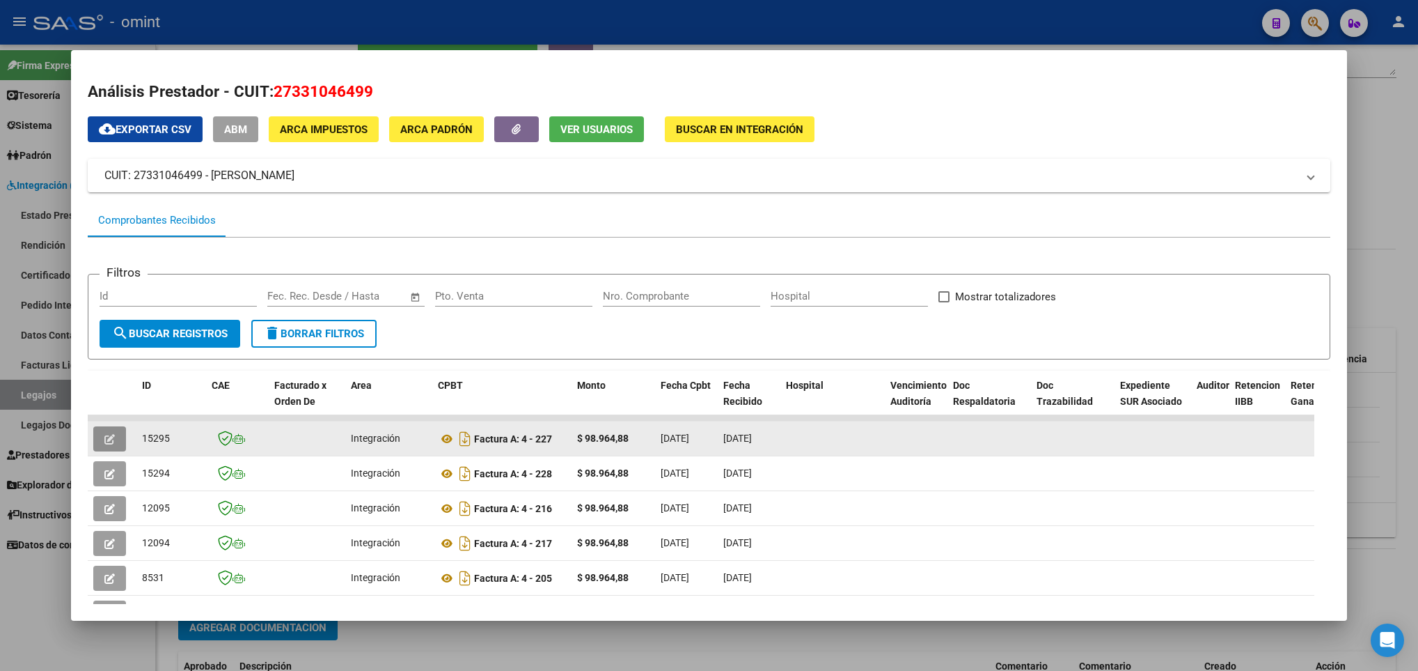
click at [107, 437] on icon "button" at bounding box center [109, 439] width 10 height 10
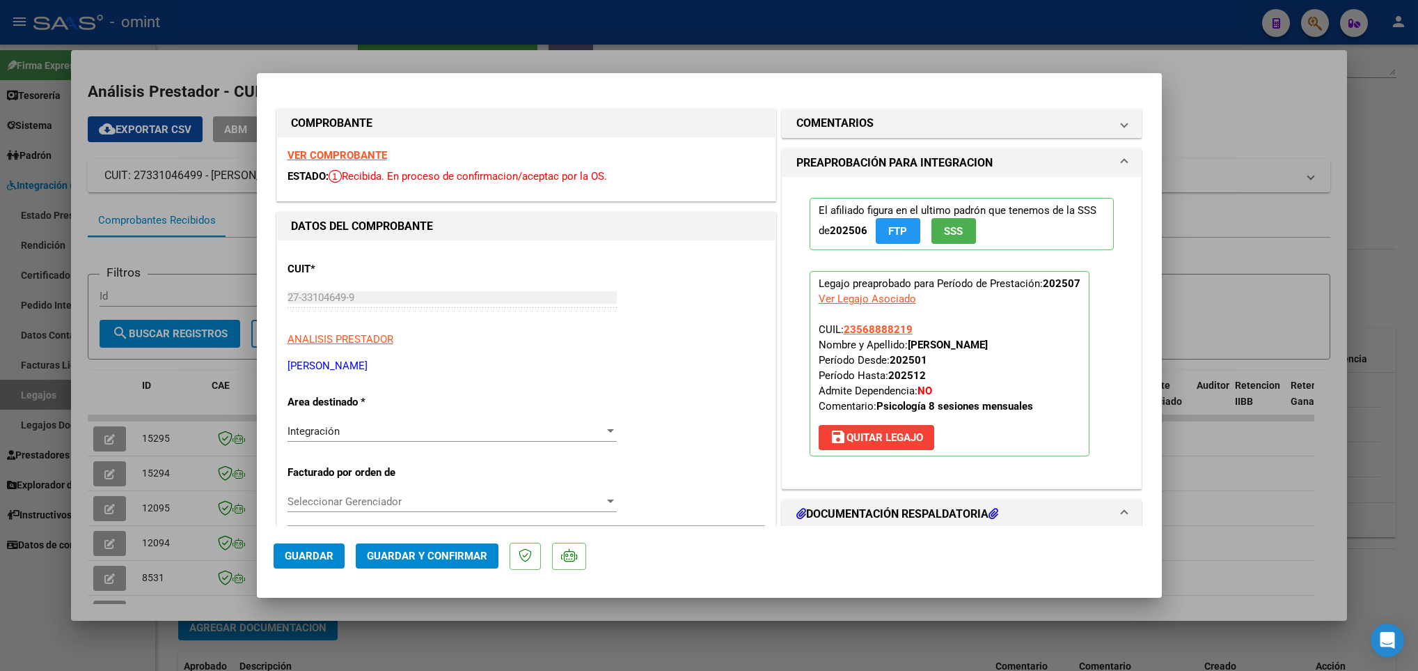
click at [155, 478] on div at bounding box center [709, 335] width 1418 height 671
type input "$ 0,00"
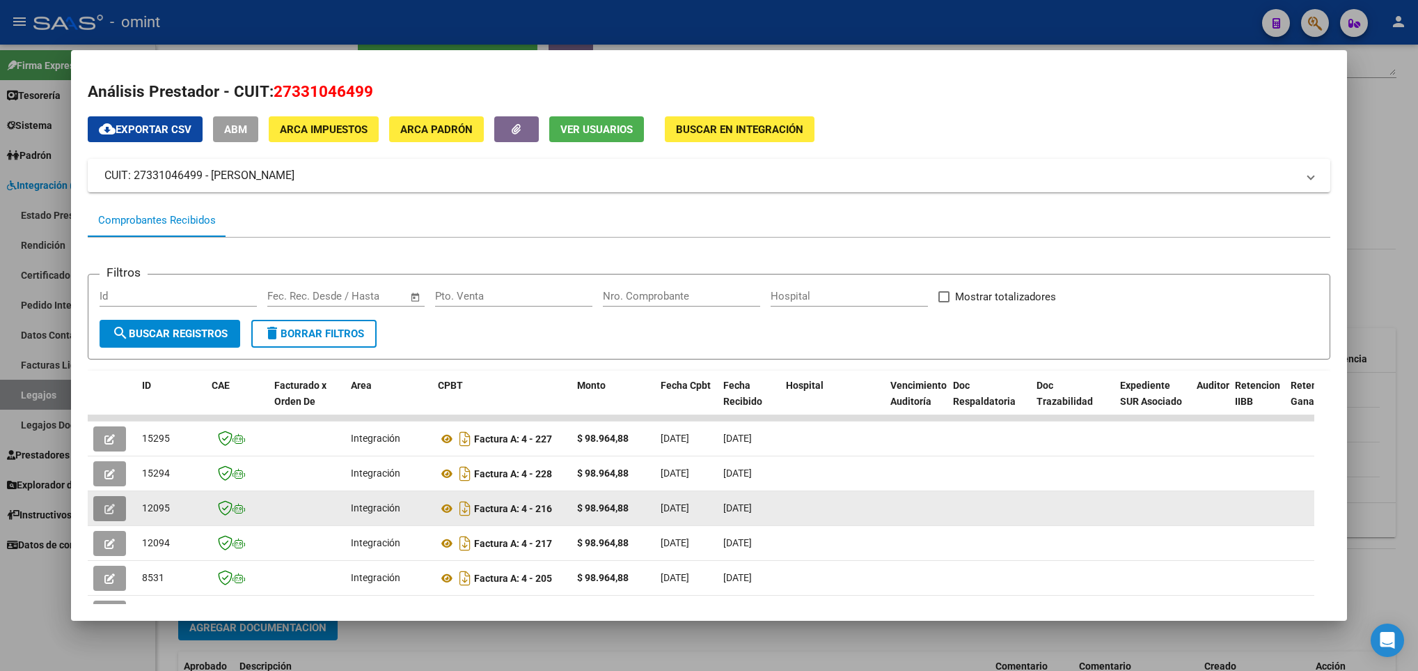
click at [107, 519] on button "button" at bounding box center [109, 508] width 33 height 25
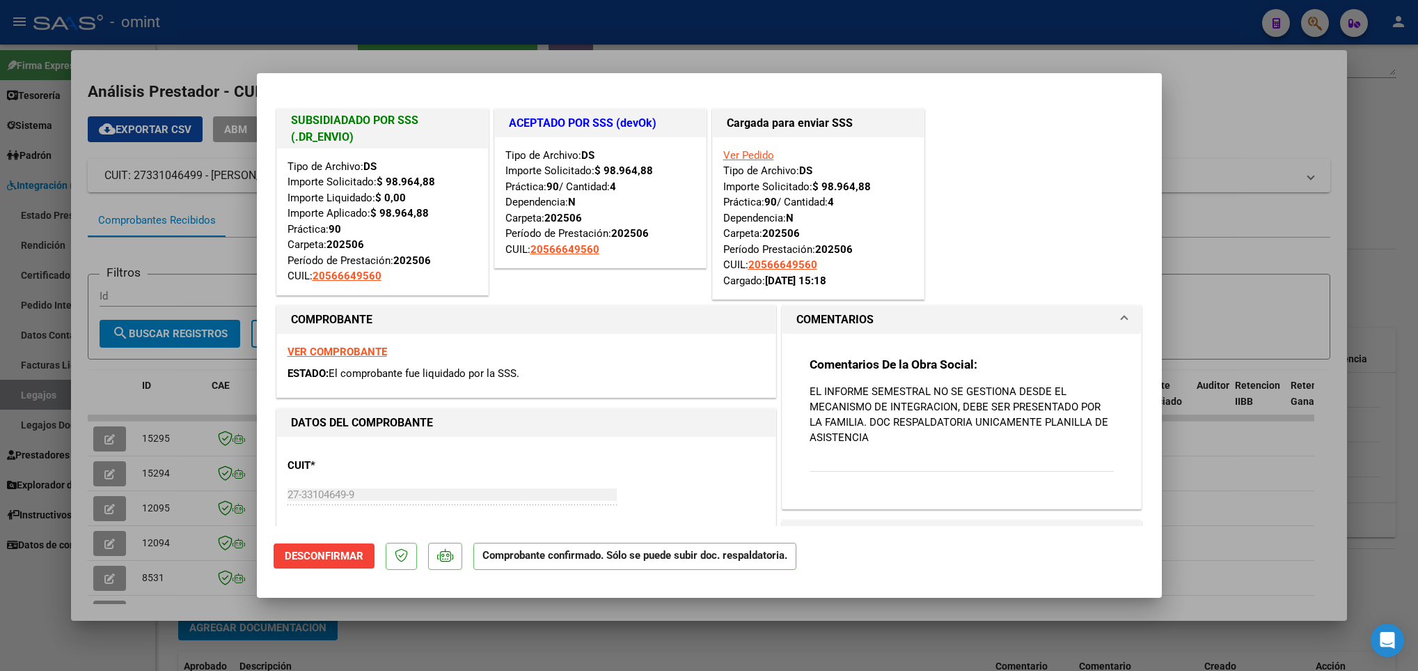
click at [224, 427] on div at bounding box center [709, 335] width 1418 height 671
type input "$ 0,00"
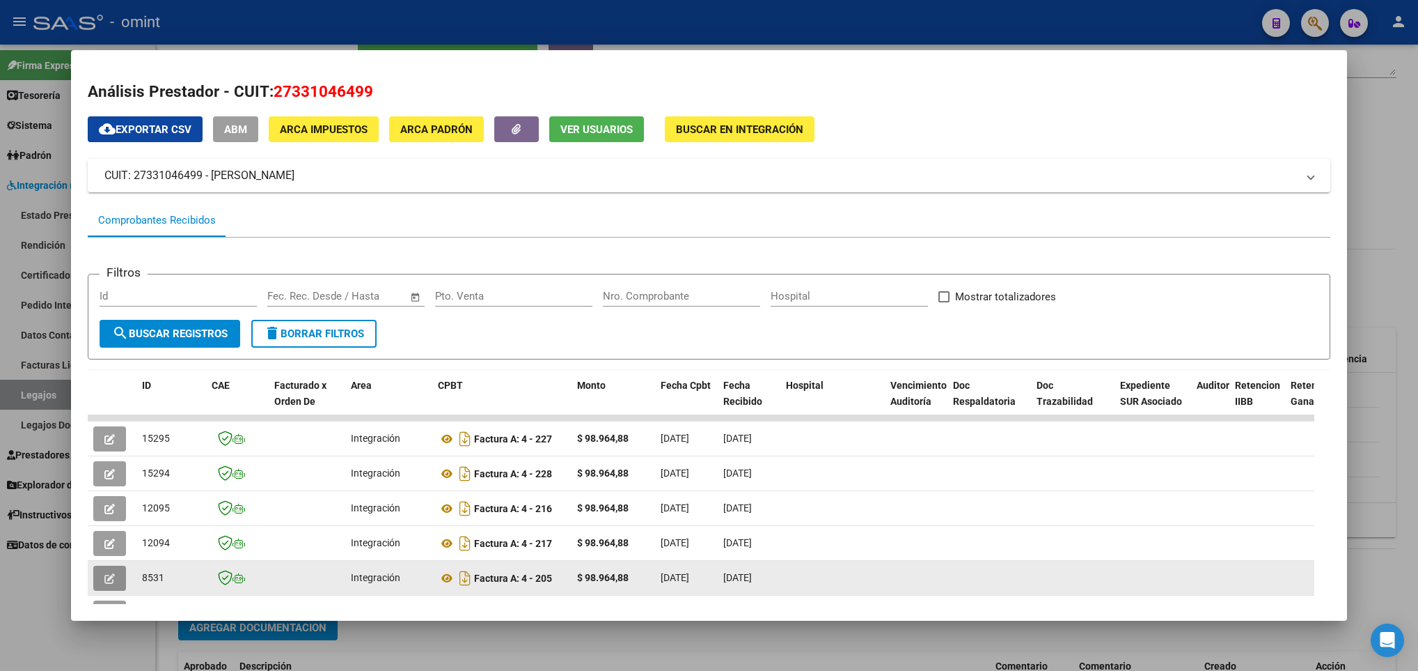
click at [102, 572] on button "button" at bounding box center [109, 577] width 33 height 25
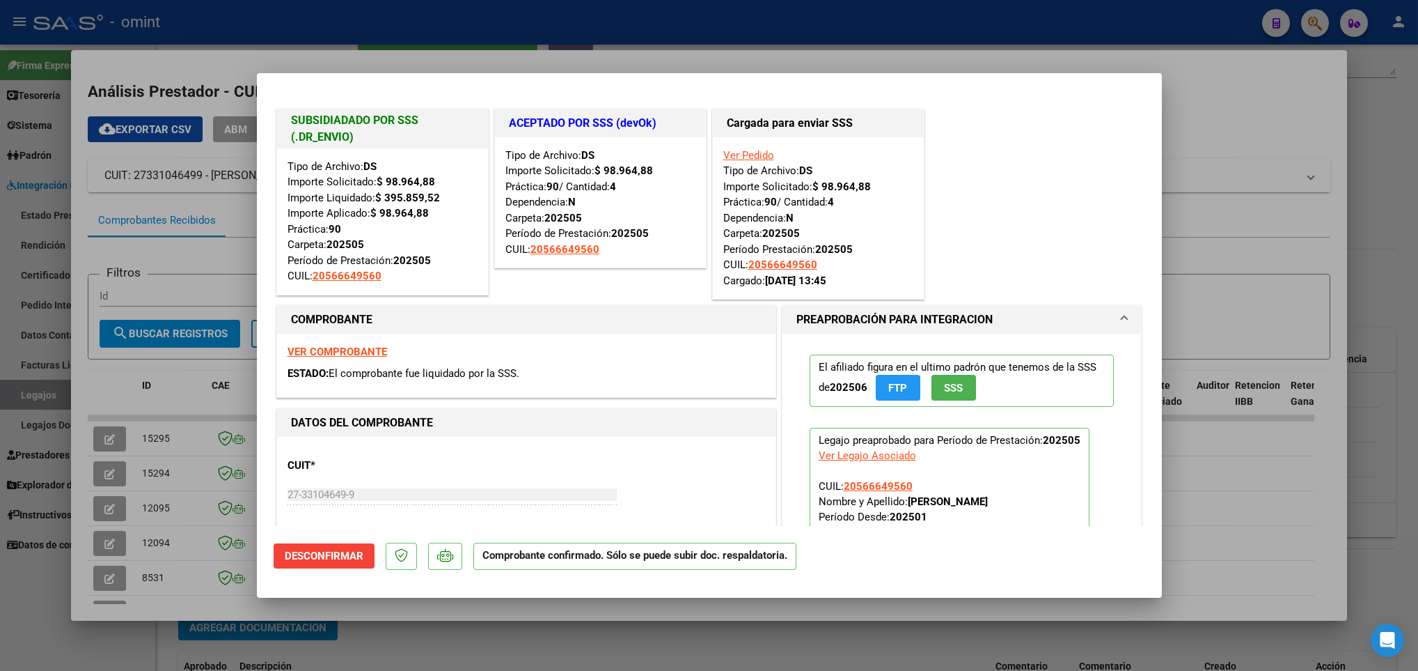
click at [159, 551] on div at bounding box center [709, 335] width 1418 height 671
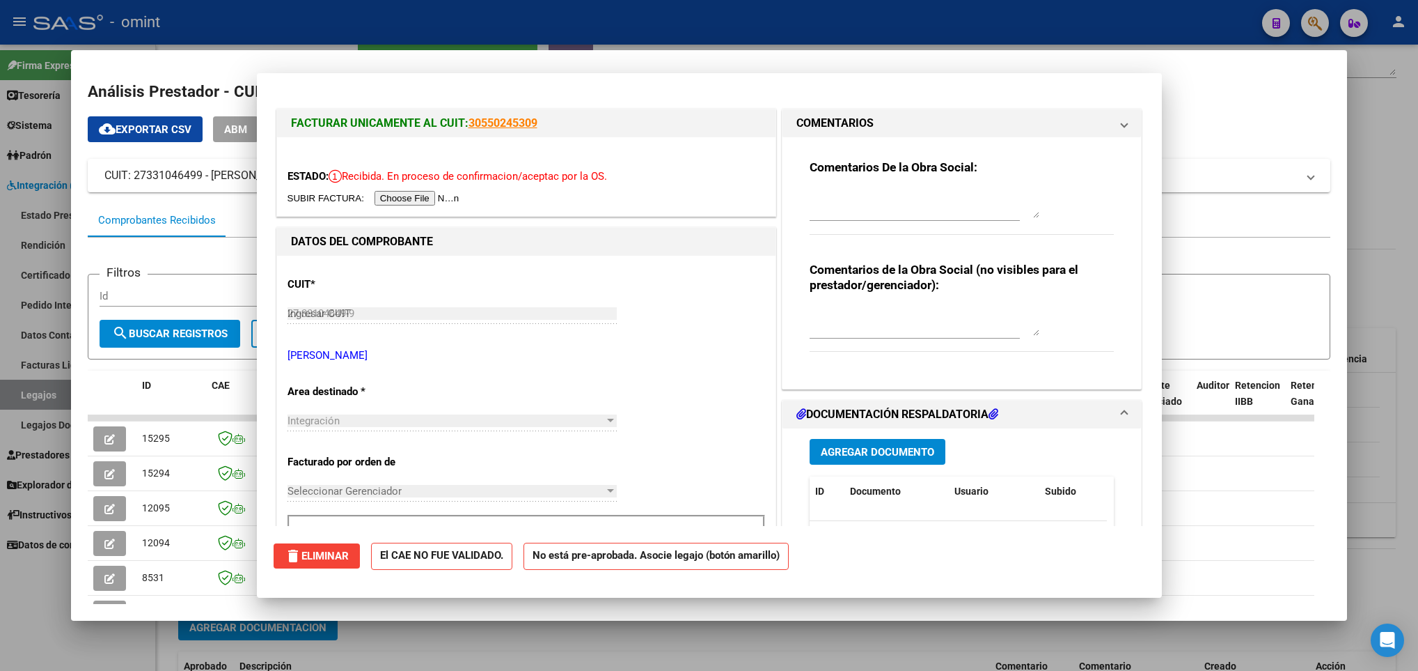
type input "$ 0,00"
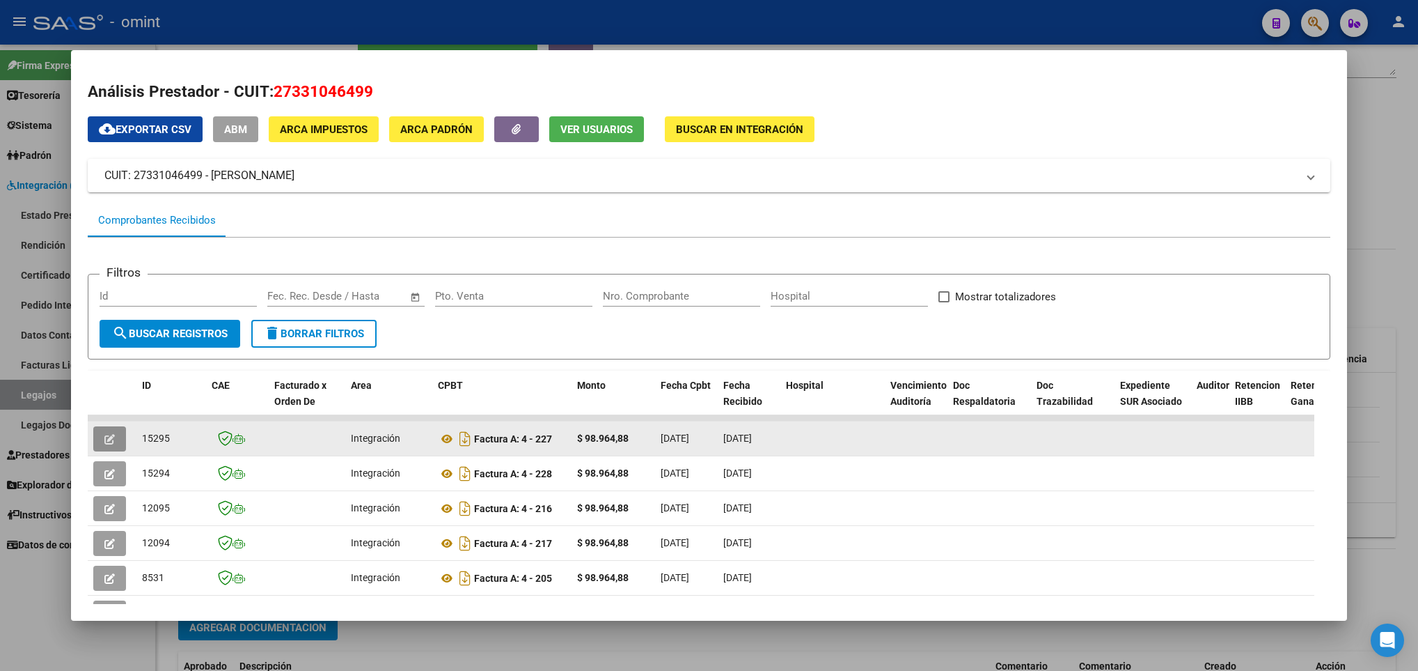
click at [102, 437] on button "button" at bounding box center [109, 438] width 33 height 25
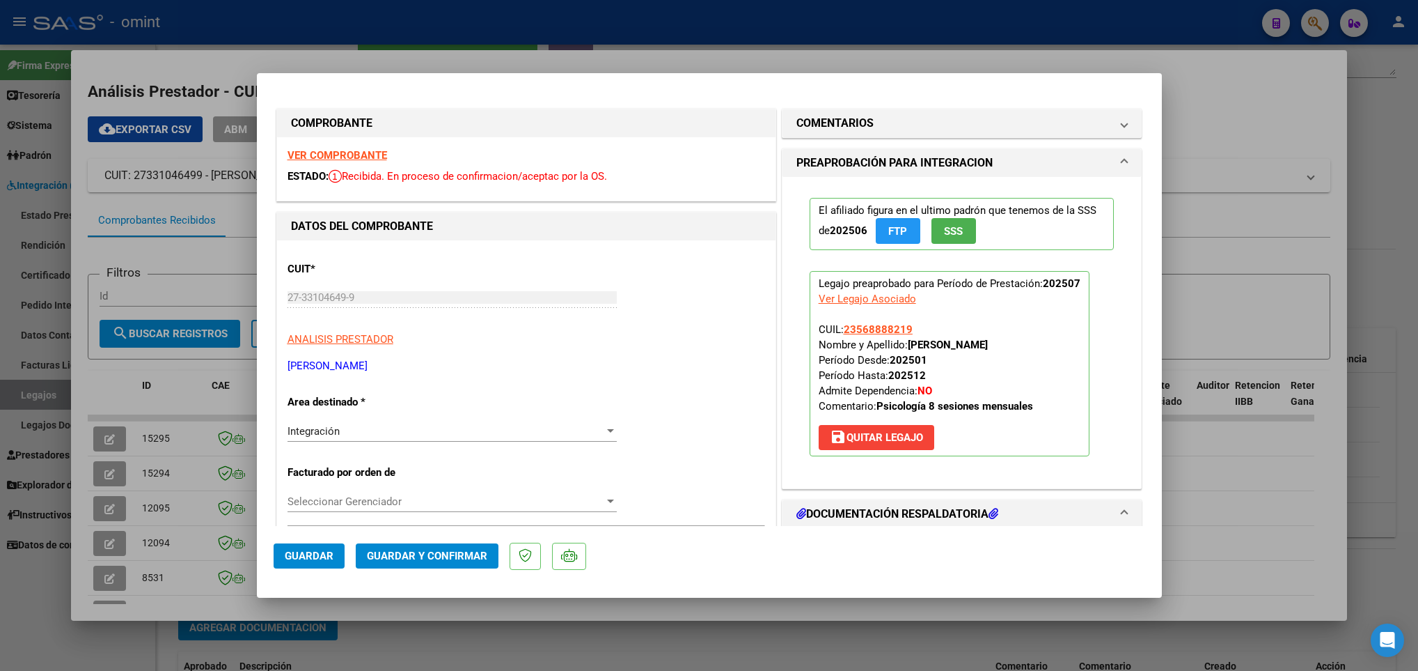
click at [226, 439] on div at bounding box center [709, 335] width 1418 height 671
type input "$ 0,00"
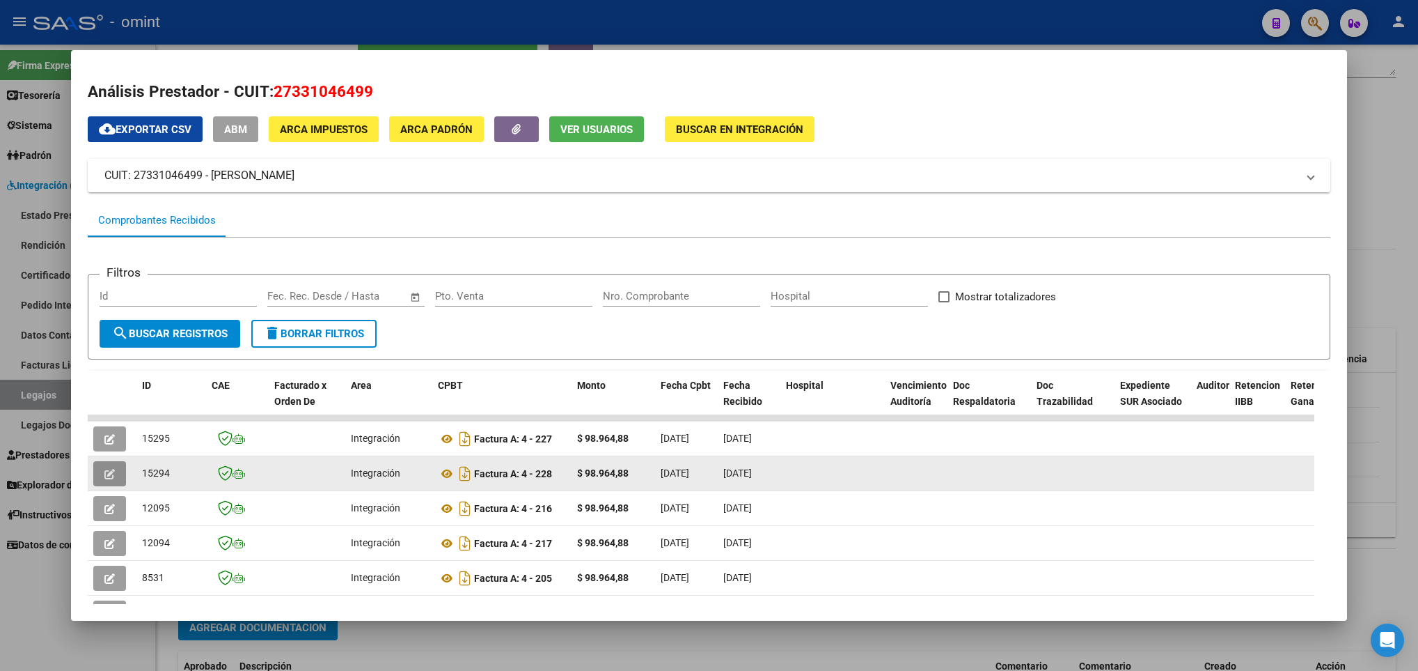
click at [117, 472] on button "button" at bounding box center [109, 473] width 33 height 25
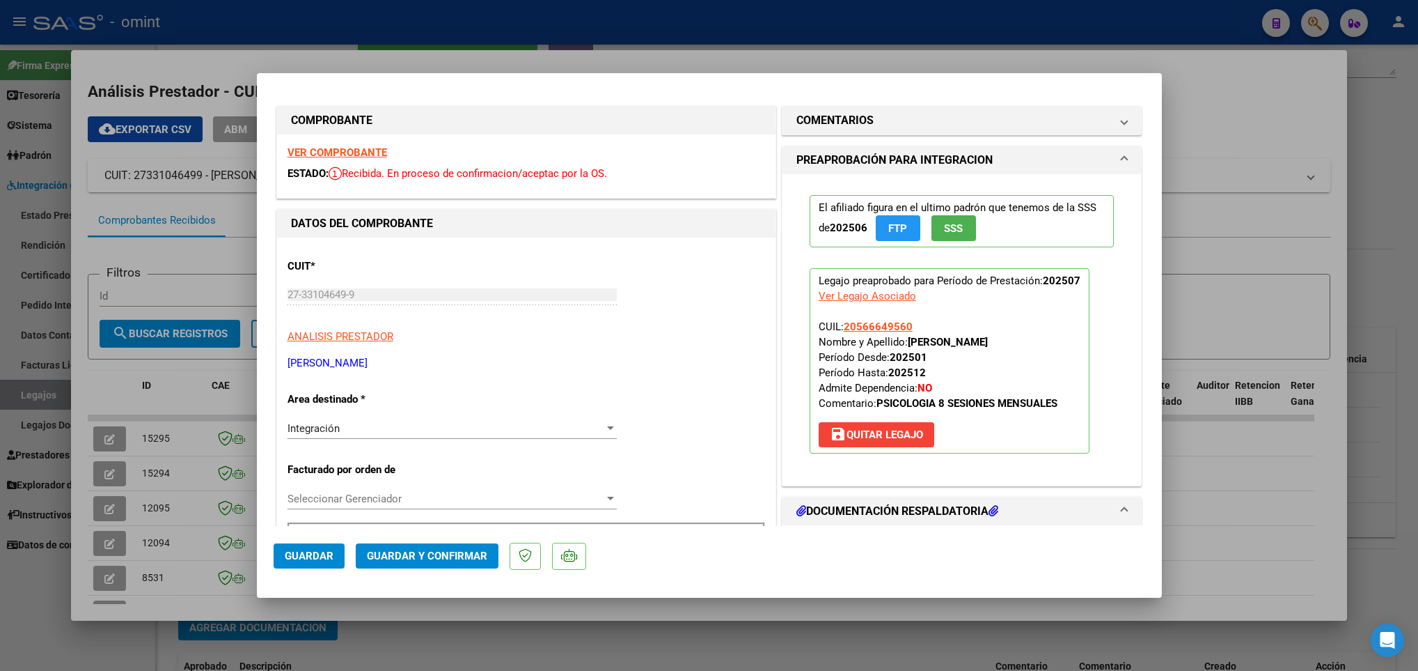
scroll to position [0, 0]
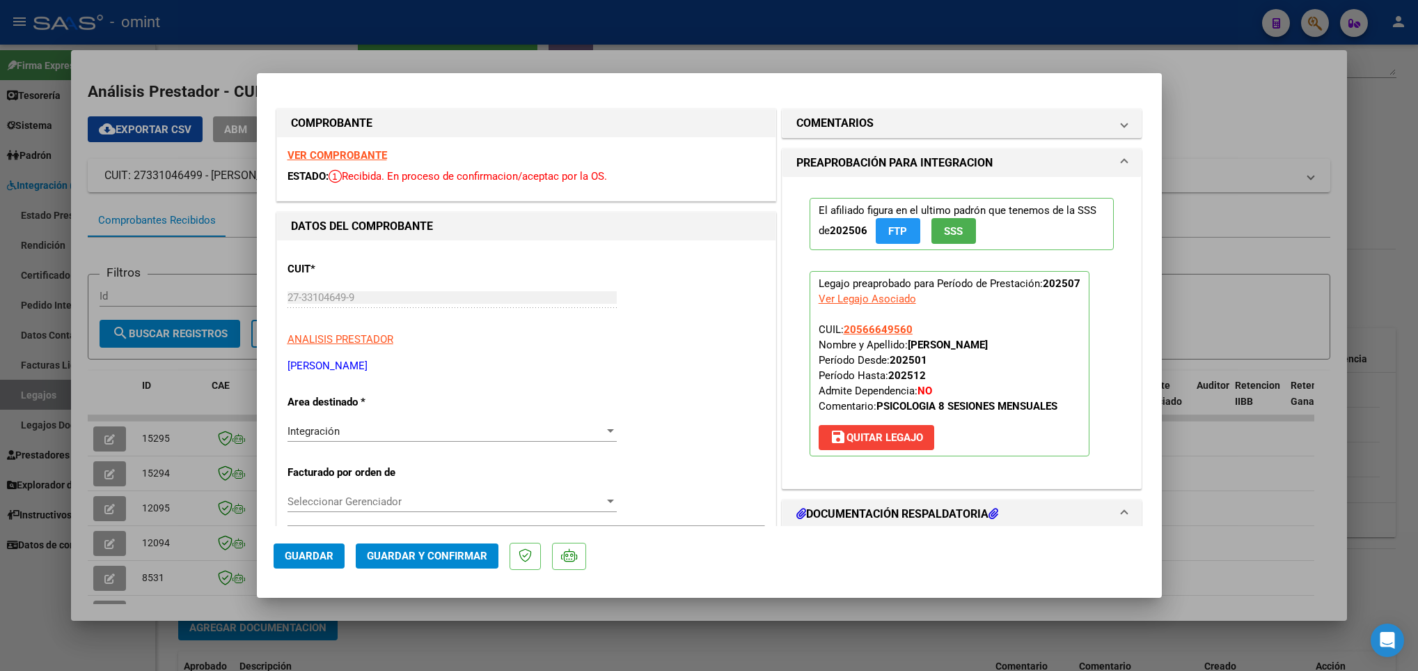
click at [159, 648] on div at bounding box center [709, 335] width 1418 height 671
type input "$ 0,00"
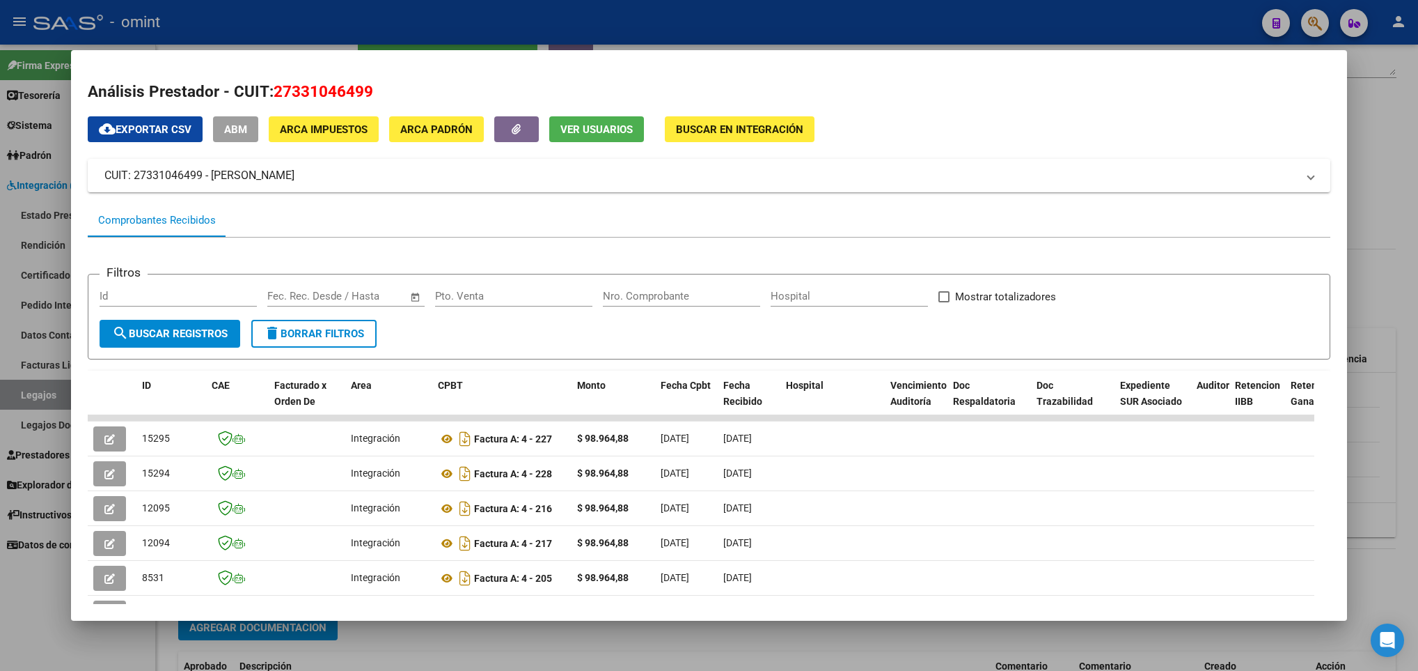
click at [159, 648] on div at bounding box center [709, 335] width 1418 height 671
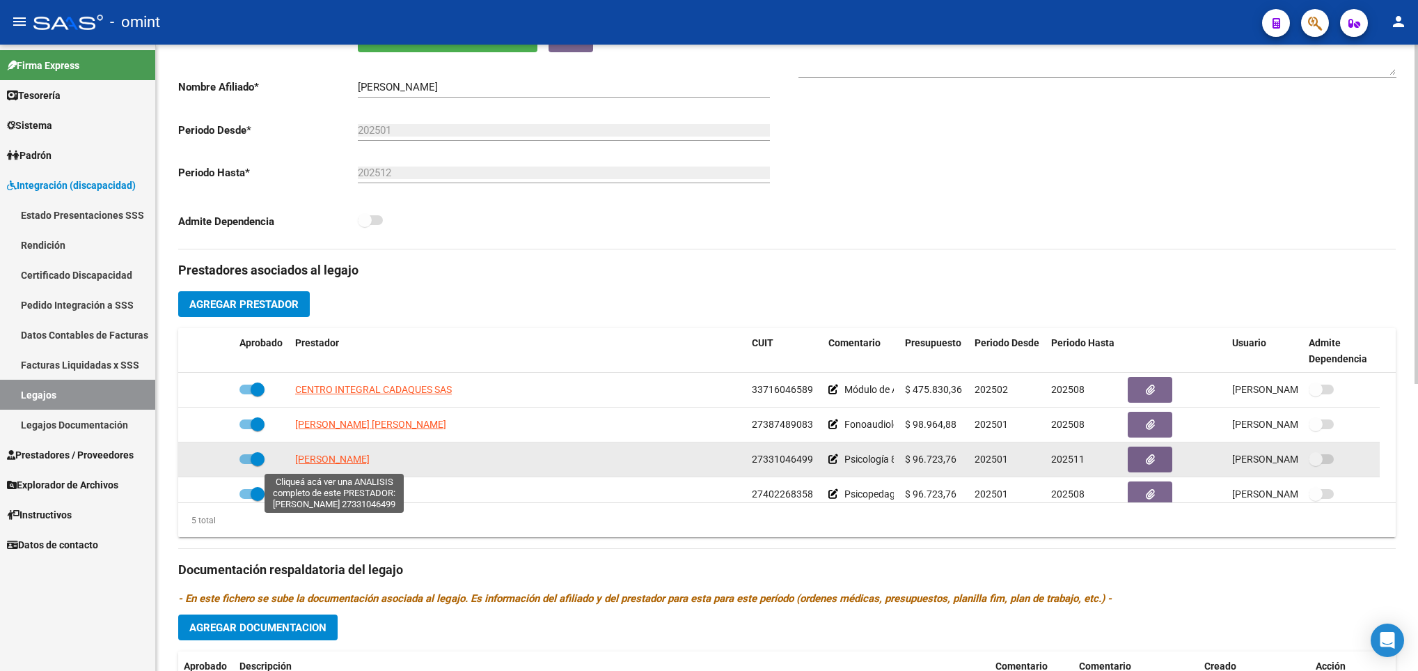
click at [361, 462] on span "[PERSON_NAME]" at bounding box center [332, 458] width 75 height 11
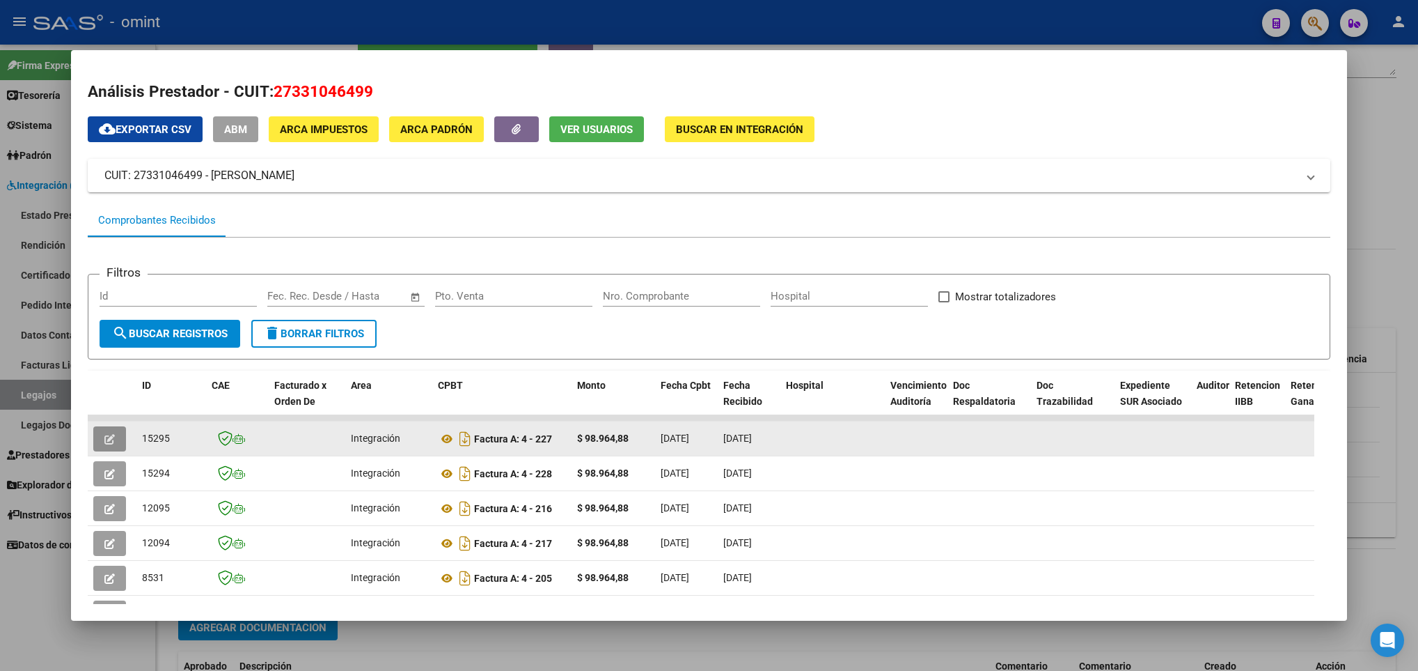
click at [105, 434] on icon "button" at bounding box center [109, 439] width 10 height 10
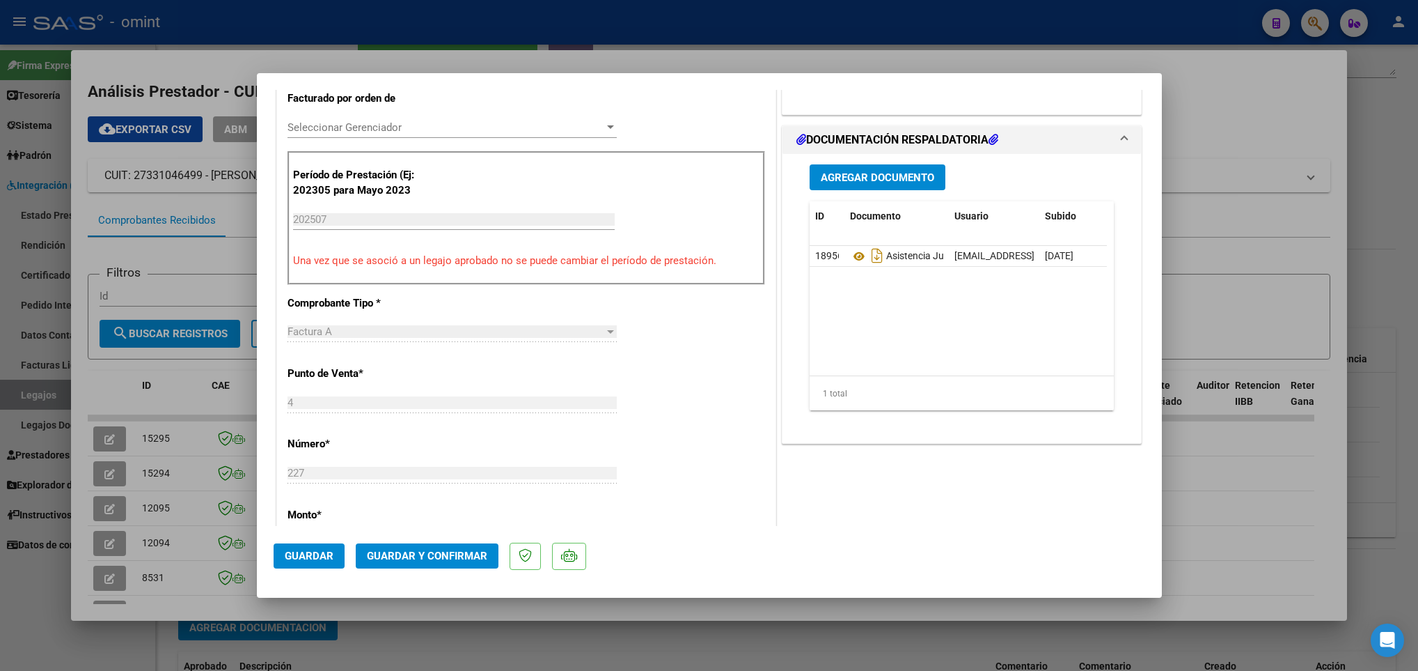
scroll to position [380, 0]
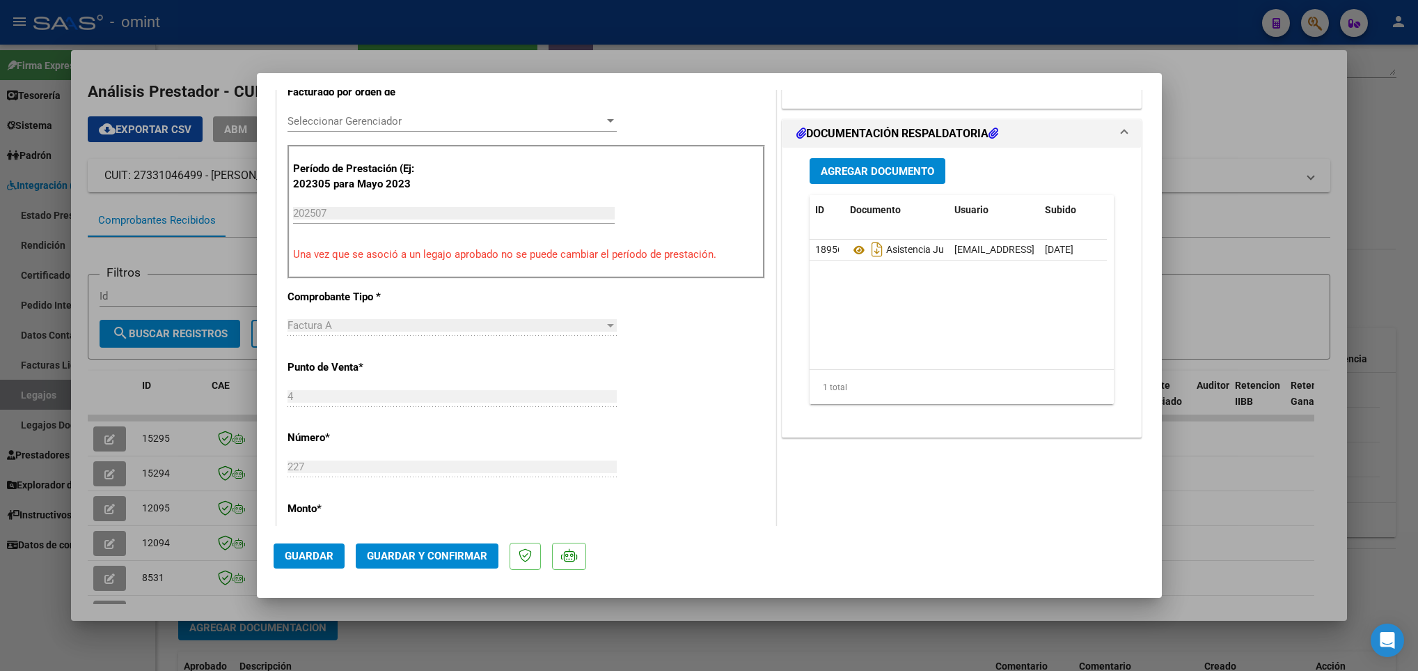
click at [1241, 552] on div at bounding box center [709, 335] width 1418 height 671
type input "$ 0,00"
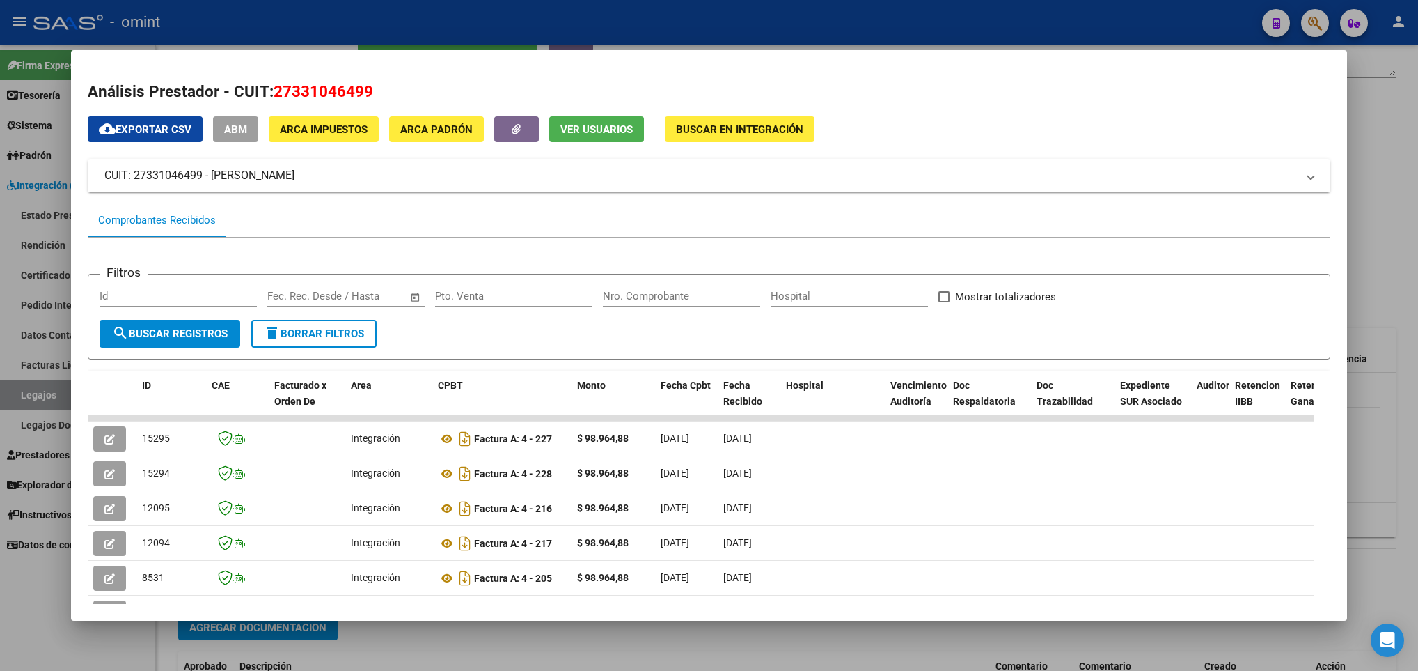
click at [792, 661] on div at bounding box center [709, 335] width 1418 height 671
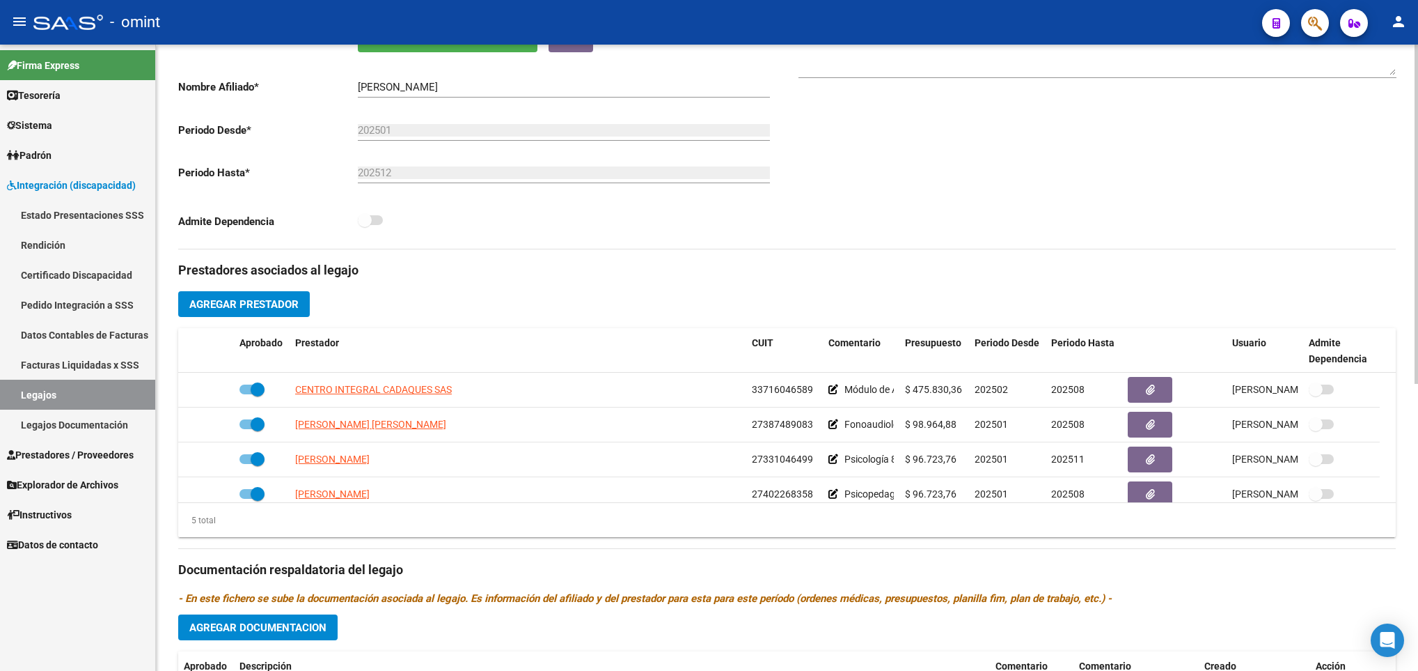
scroll to position [0, 0]
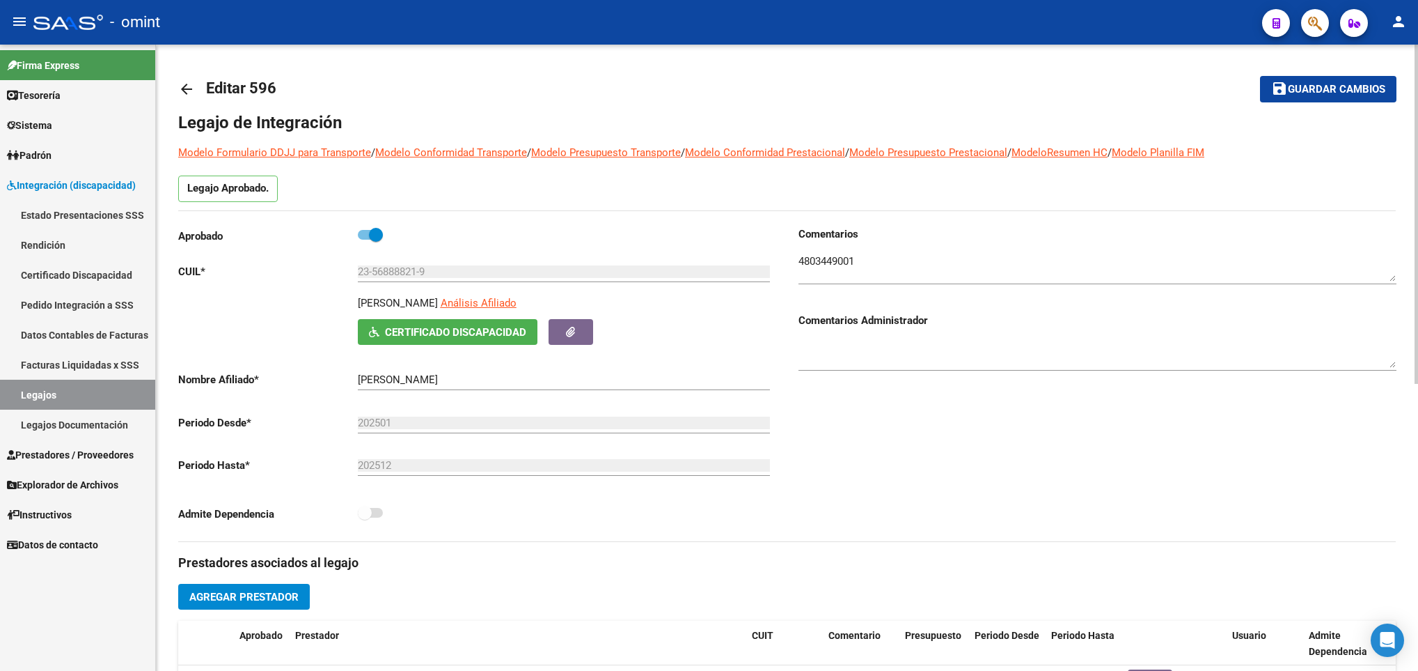
click at [1415, 97] on div at bounding box center [1416, 358] width 3 height 626
click at [185, 86] on mat-icon "arrow_back" at bounding box center [186, 89] width 17 height 17
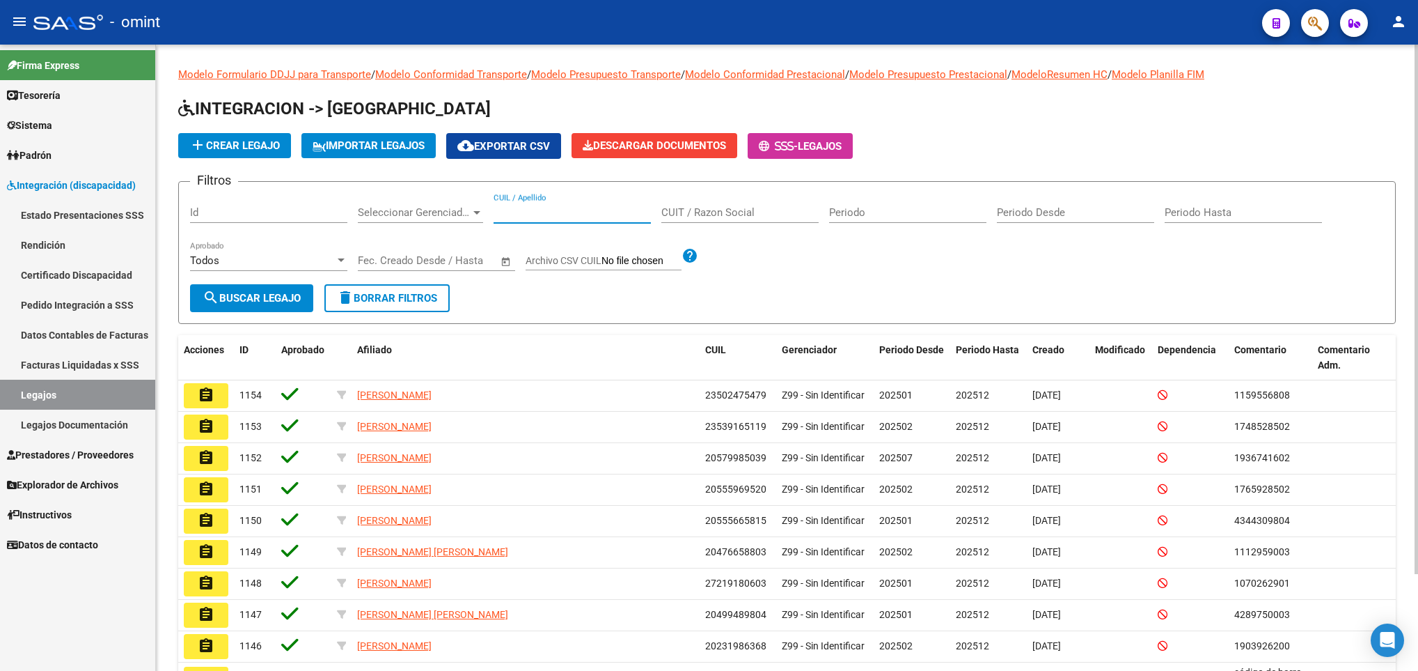
click at [548, 209] on input "CUIL / Apellido" at bounding box center [572, 212] width 157 height 13
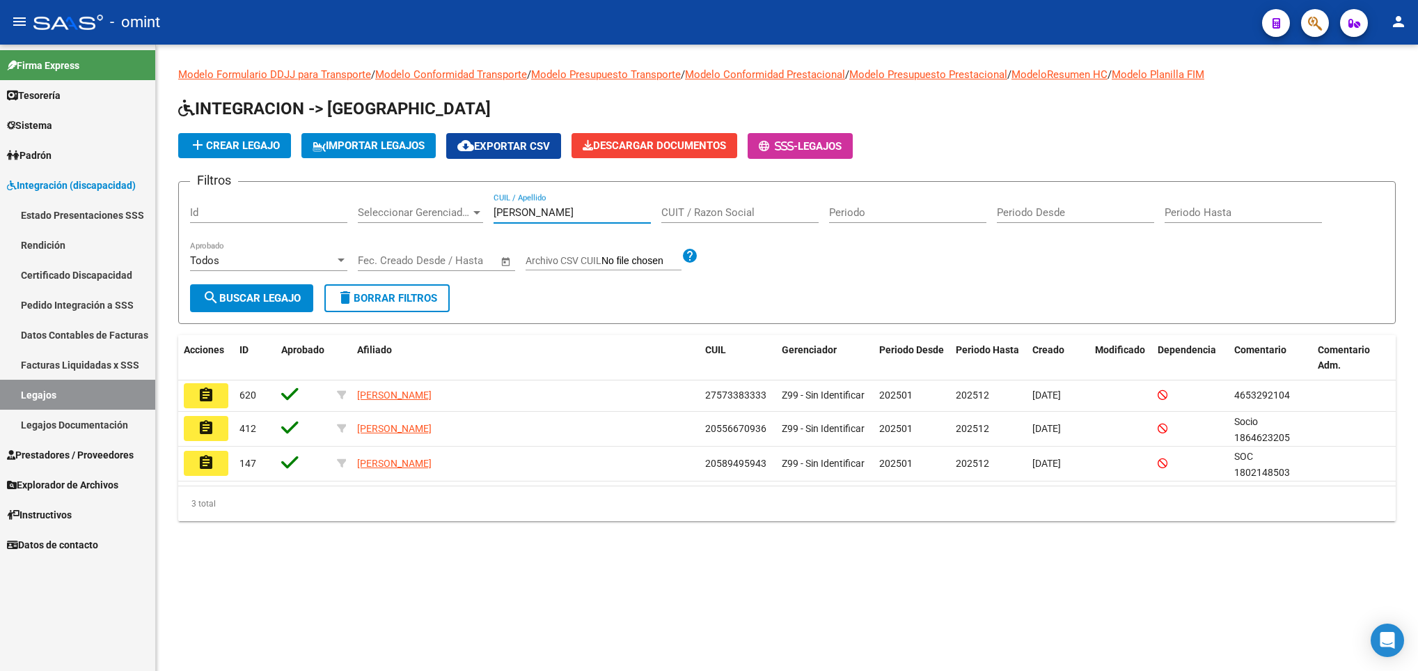
type input "[PERSON_NAME]"
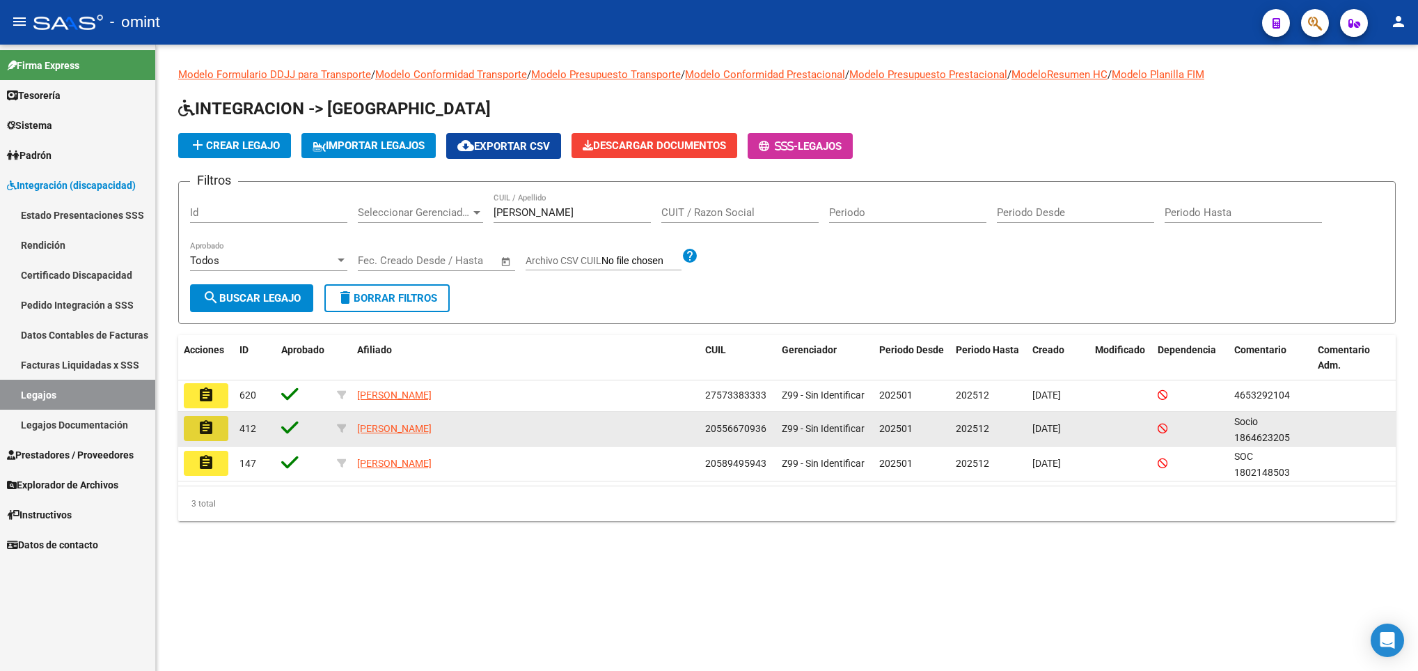
click at [212, 437] on button "assignment" at bounding box center [206, 428] width 45 height 25
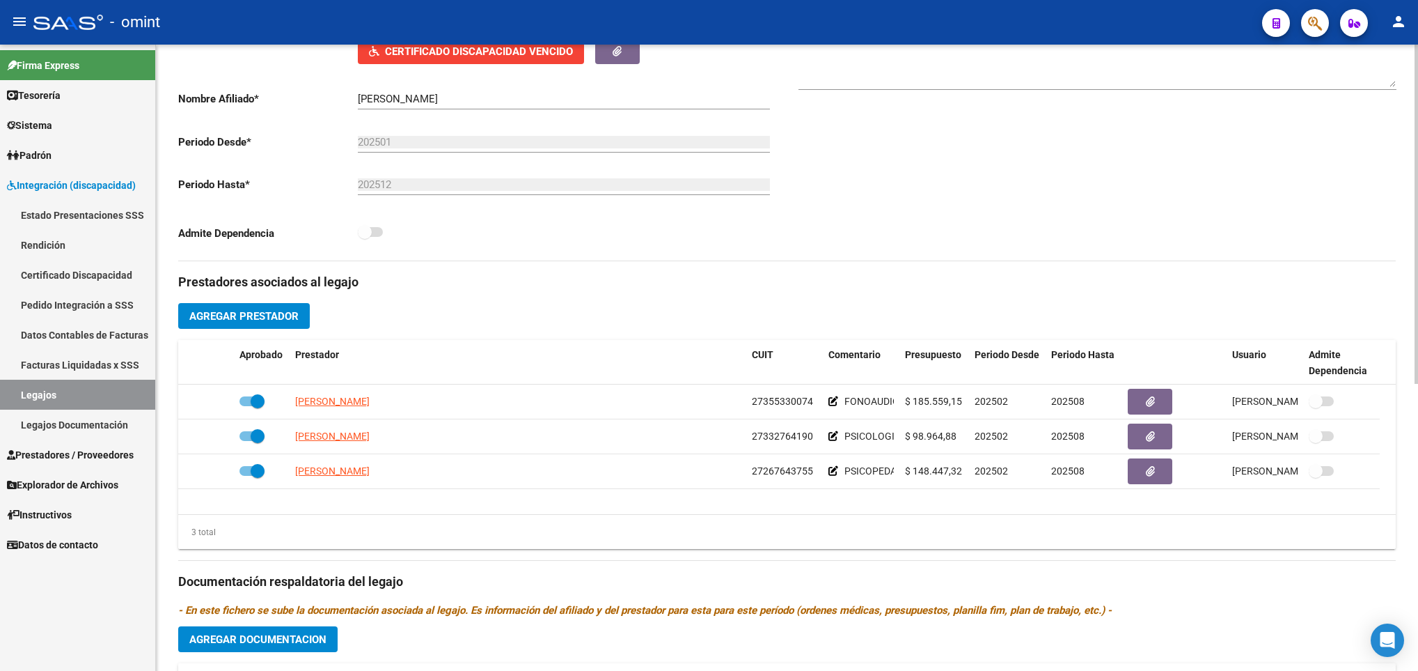
scroll to position [418, 0]
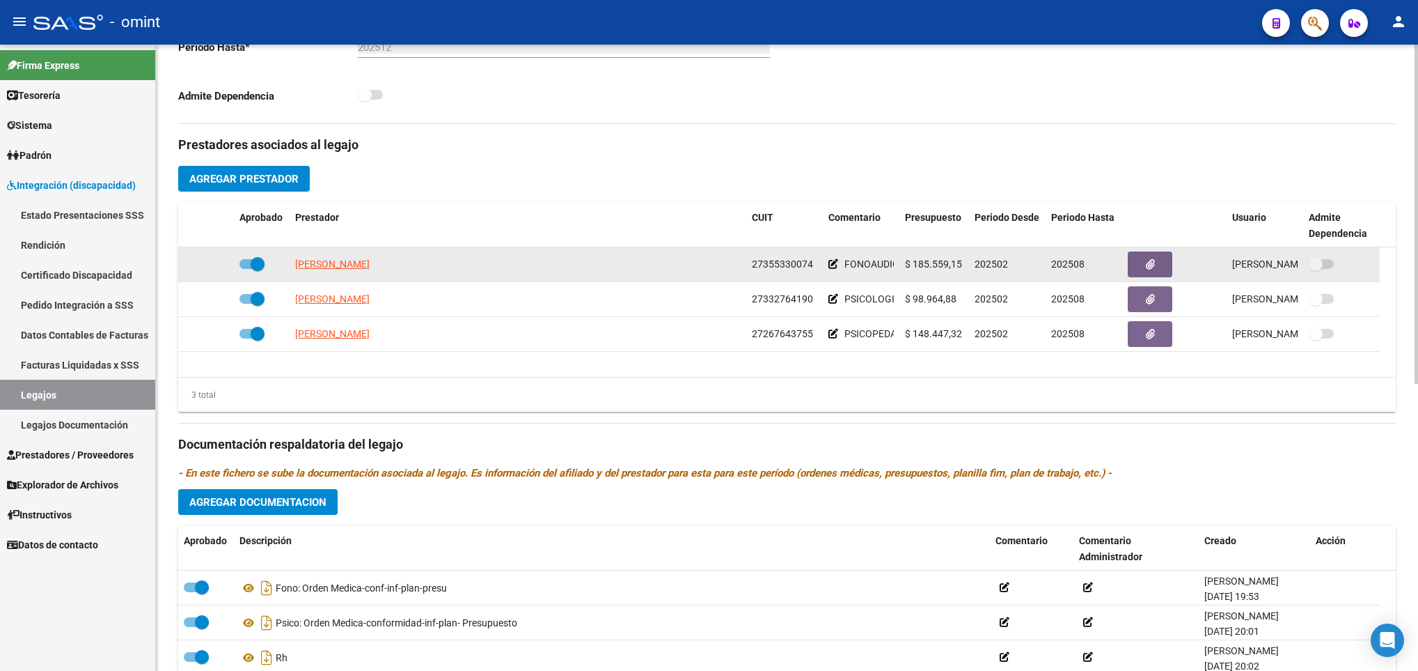
click at [355, 281] on datatable-body-cell "[PERSON_NAME]" at bounding box center [518, 264] width 457 height 34
click at [370, 269] on span "[PERSON_NAME]" at bounding box center [332, 263] width 75 height 11
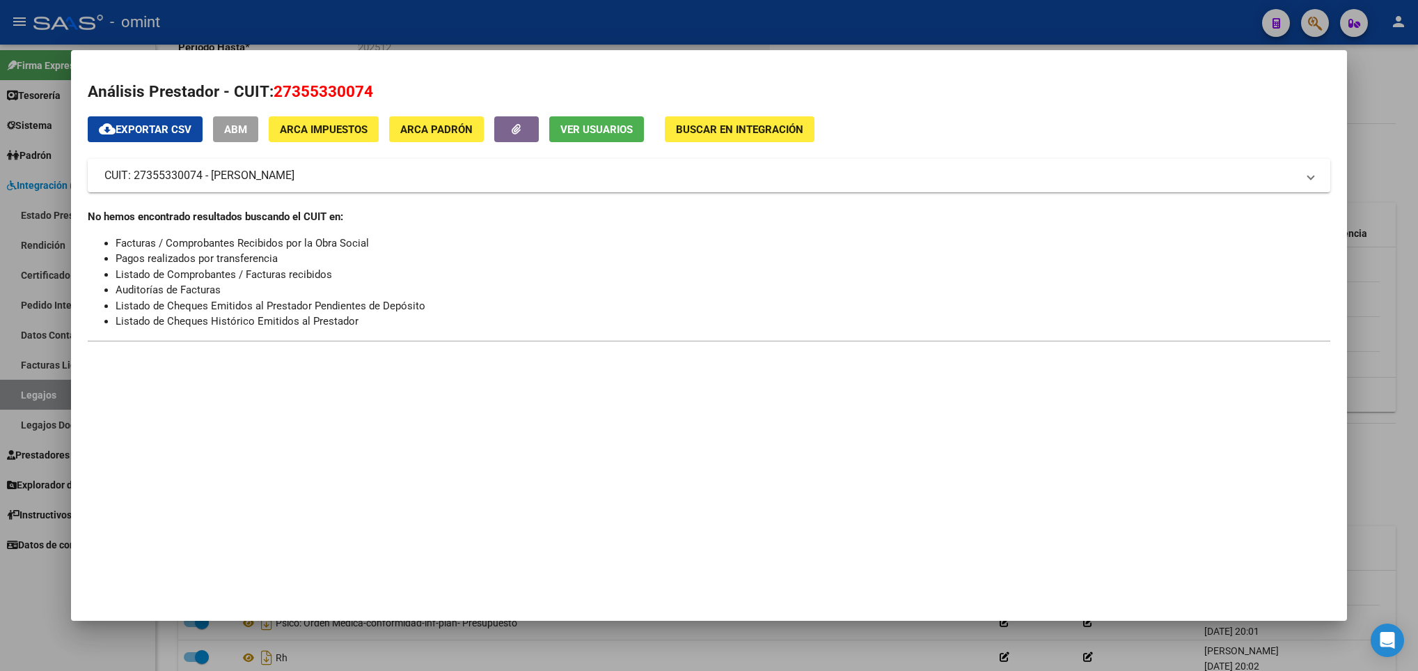
click at [826, 663] on div at bounding box center [709, 335] width 1418 height 671
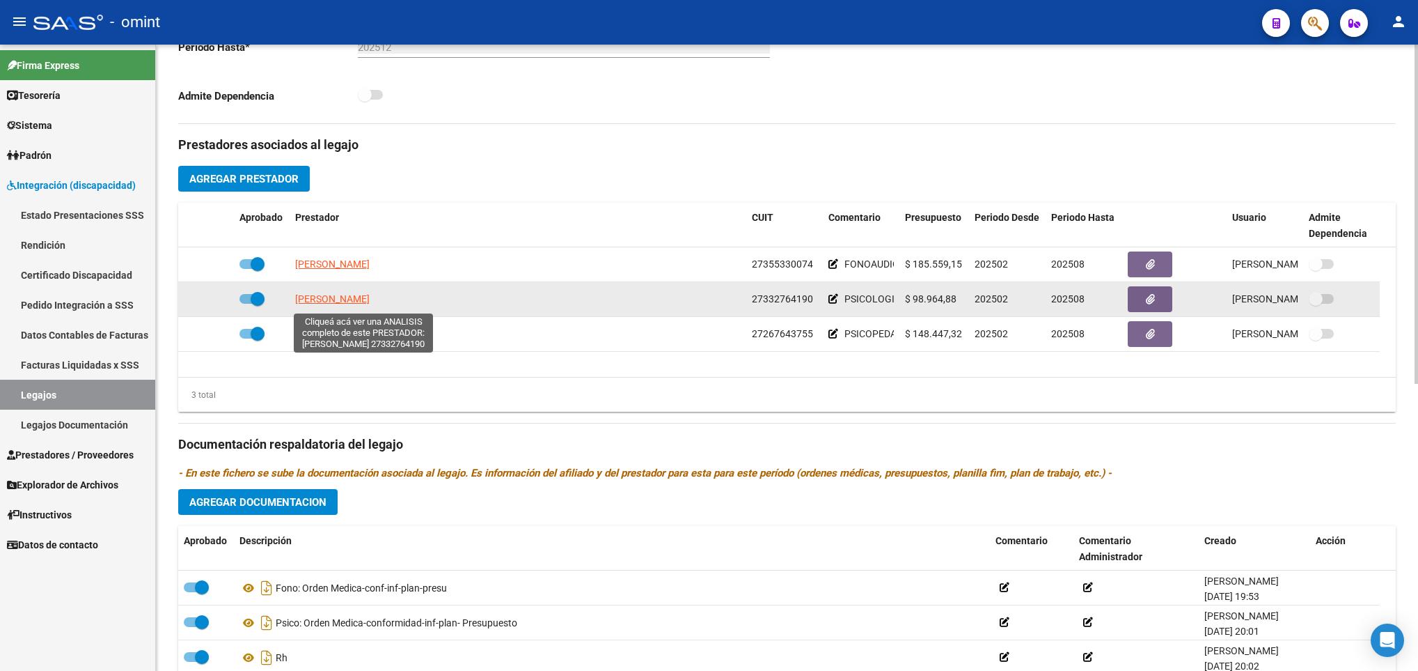
click at [370, 299] on span "[PERSON_NAME]" at bounding box center [332, 298] width 75 height 11
type textarea "27332764190"
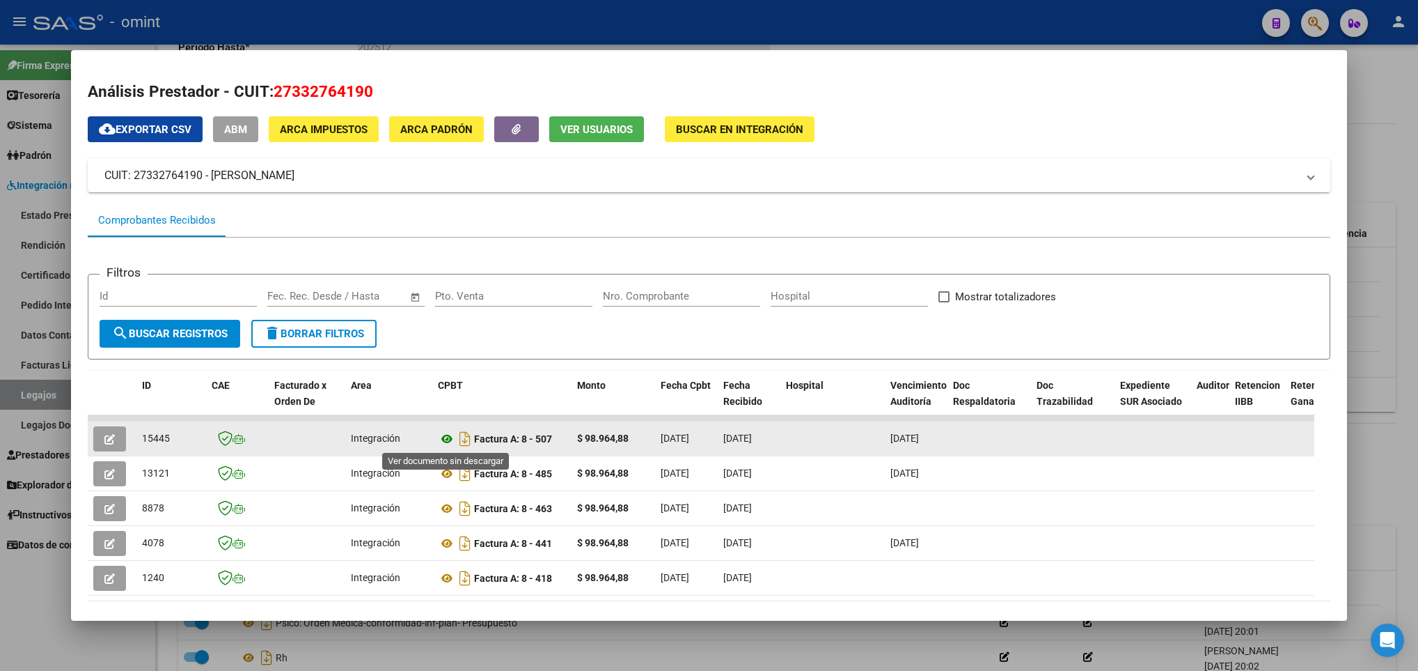
click at [448, 435] on icon at bounding box center [447, 438] width 18 height 17
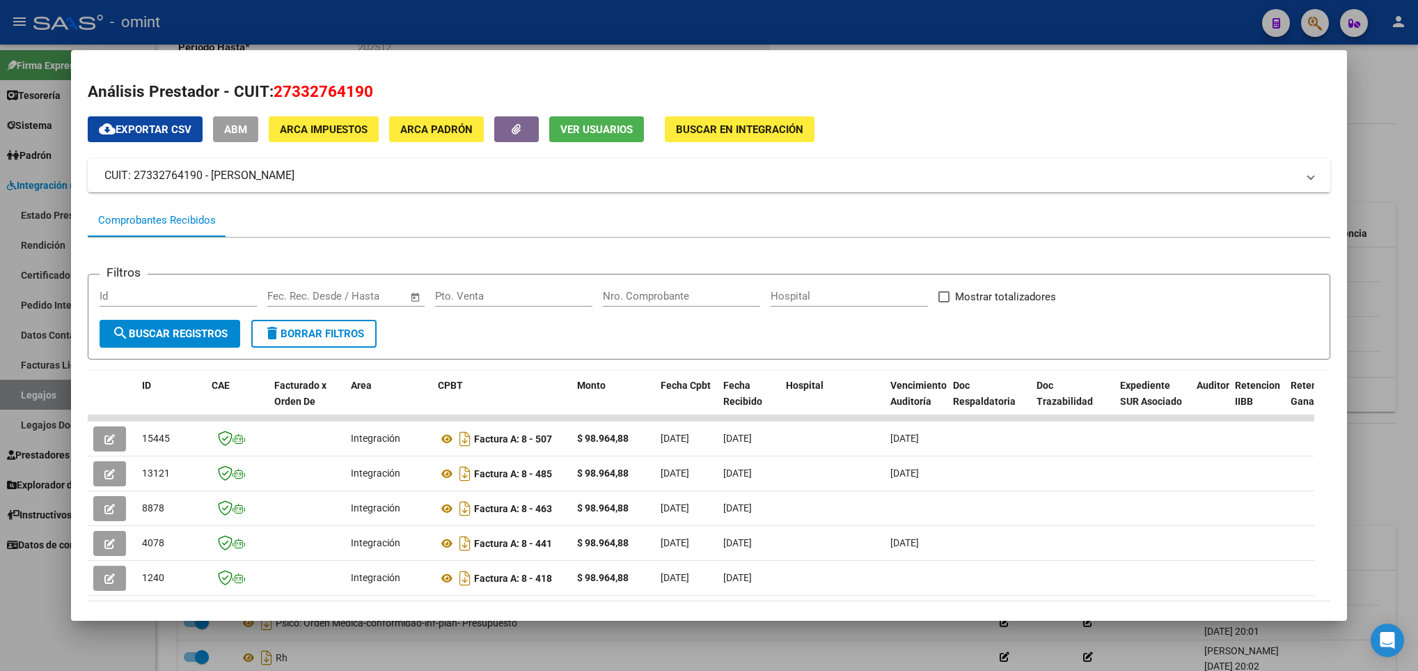
click at [844, 659] on div at bounding box center [709, 335] width 1418 height 671
